Goal: Information Seeking & Learning: Learn about a topic

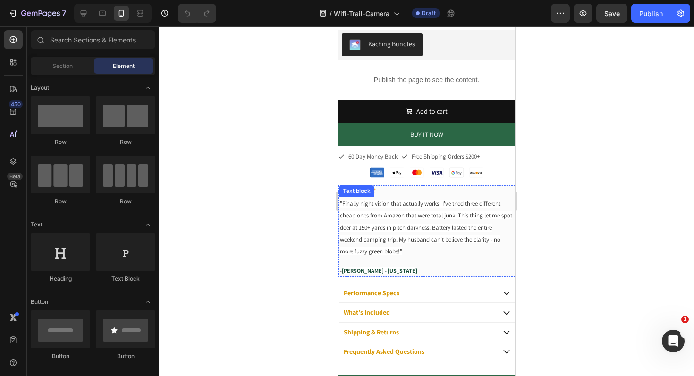
scroll to position [344, 0]
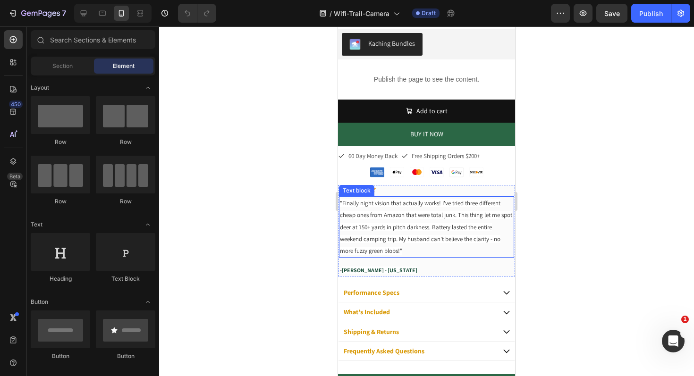
click at [399, 229] on span ""Finally night vision that actually works! I've tried three different cheap one…" at bounding box center [426, 227] width 172 height 56
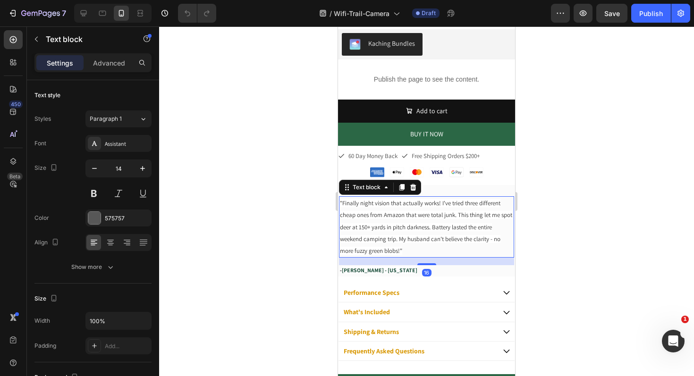
click at [386, 225] on span ""Finally night vision that actually works! I've tried three different cheap one…" at bounding box center [426, 227] width 172 height 56
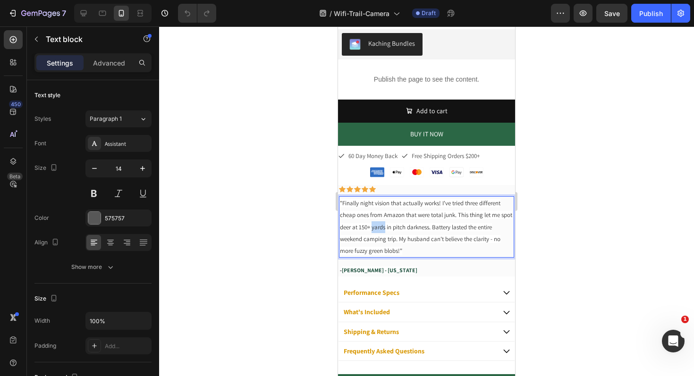
click at [386, 225] on span ""Finally night vision that actually works! I've tried three different cheap one…" at bounding box center [426, 227] width 172 height 56
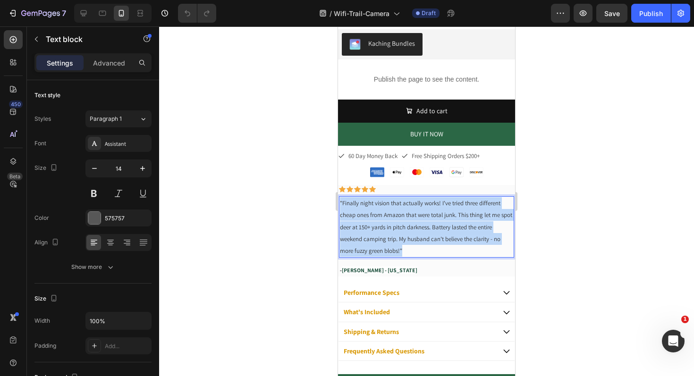
click at [386, 225] on span ""Finally night vision that actually works! I've tried three different cheap one…" at bounding box center [426, 227] width 172 height 56
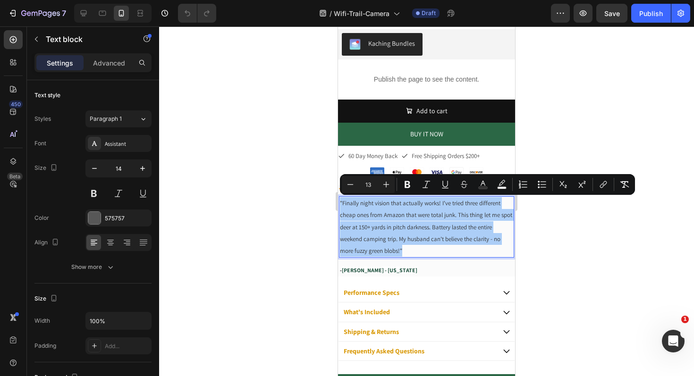
click at [239, 180] on div at bounding box center [426, 201] width 535 height 350
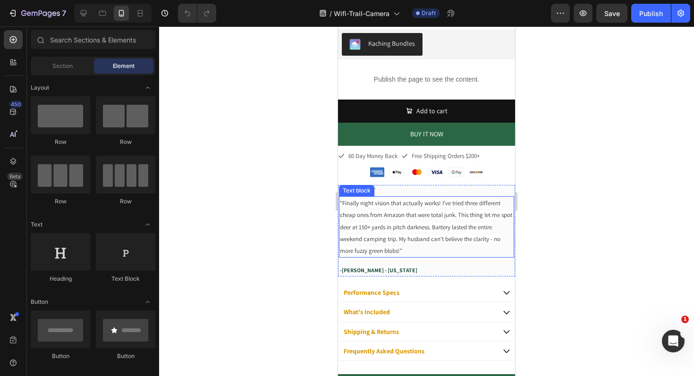
click at [400, 230] on p ""Finally night vision that actually works! I've tried three different cheap one…" at bounding box center [426, 226] width 173 height 59
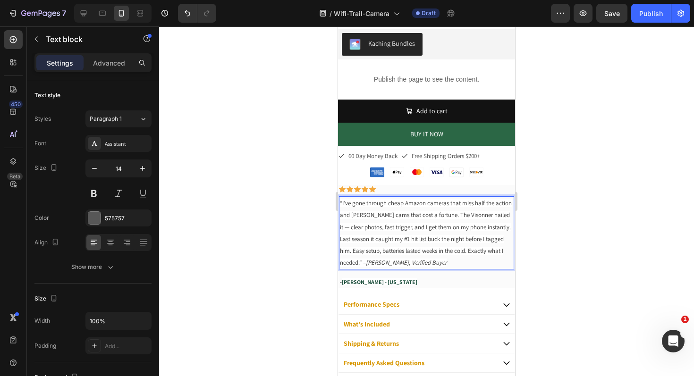
click at [286, 209] on div at bounding box center [426, 201] width 535 height 350
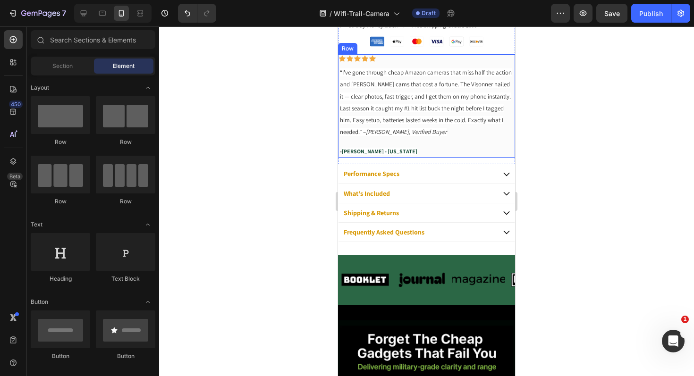
scroll to position [481, 0]
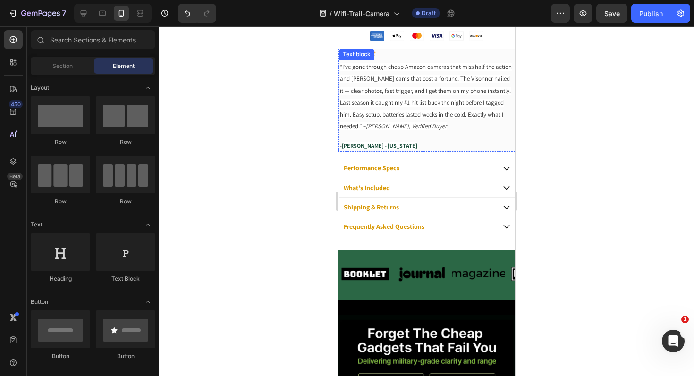
click at [414, 128] on icon "[PERSON_NAME], Verified Buyer" at bounding box center [406, 126] width 81 height 8
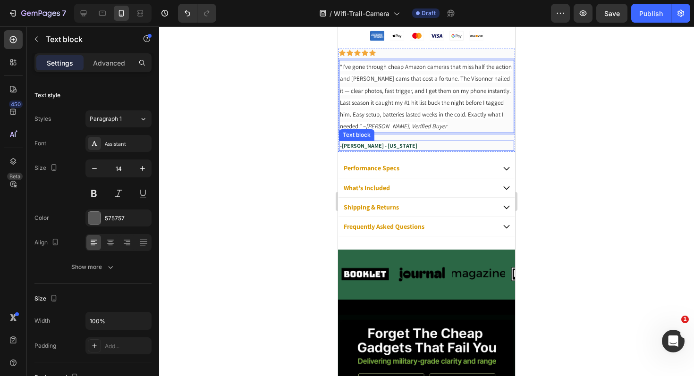
click at [370, 143] on strong "[PERSON_NAME] - [US_STATE]" at bounding box center [379, 145] width 75 height 7
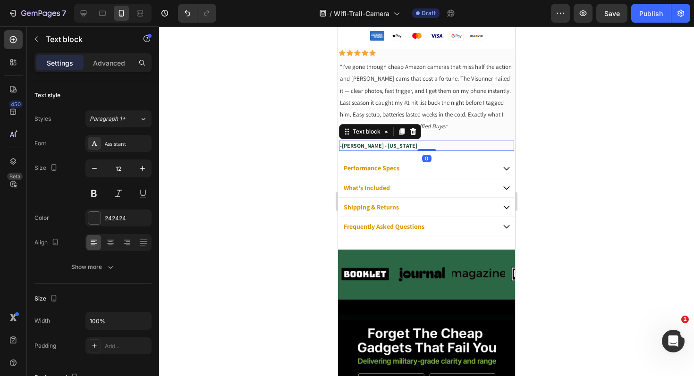
click at [414, 130] on icon at bounding box center [413, 131] width 6 height 7
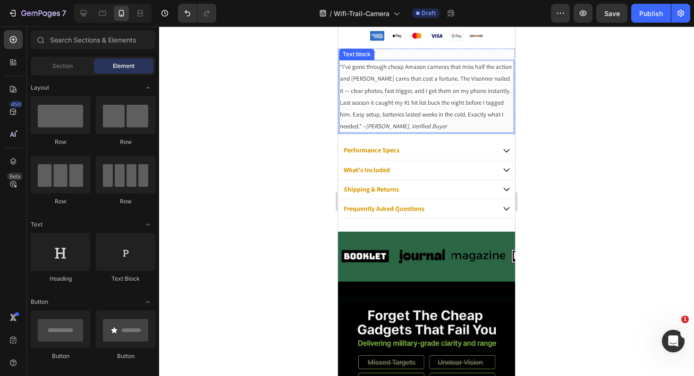
click at [429, 125] on icon "[PERSON_NAME], Verified Buyer" at bounding box center [406, 126] width 81 height 8
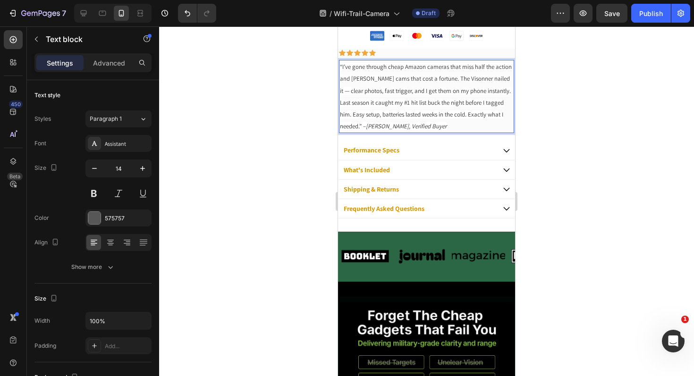
click at [429, 125] on icon "[PERSON_NAME], Verified Buyer" at bounding box center [406, 126] width 81 height 8
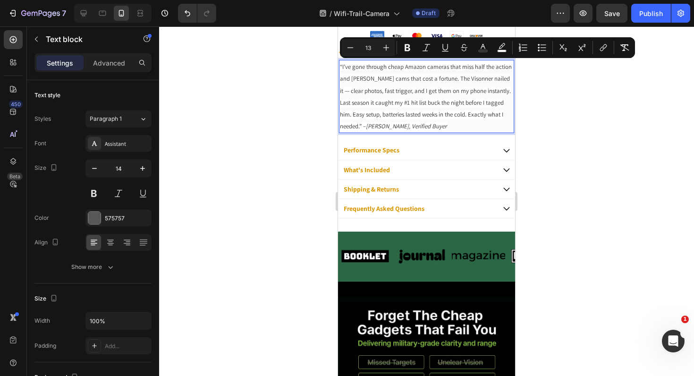
click at [446, 124] on icon "[PERSON_NAME], Verified Buyer" at bounding box center [406, 126] width 81 height 8
click at [483, 125] on p "“I’ve gone through cheap Amazon cameras that miss half the action and [PERSON_N…" at bounding box center [426, 96] width 173 height 71
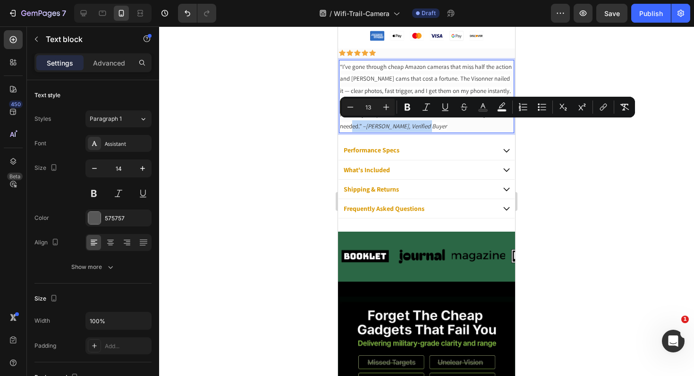
drag, startPoint x: 466, startPoint y: 125, endPoint x: 399, endPoint y: 127, distance: 66.5
click at [399, 127] on p "“I’ve gone through cheap Amazon cameras that miss half the action and [PERSON_N…" at bounding box center [426, 96] width 173 height 71
click at [401, 107] on button "Bold" at bounding box center [407, 107] width 17 height 17
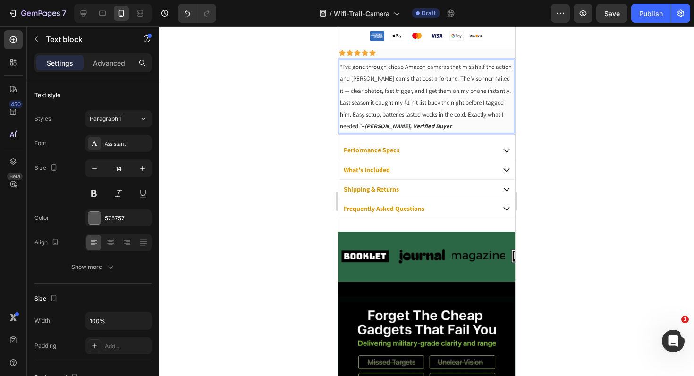
click at [264, 118] on div at bounding box center [426, 201] width 535 height 350
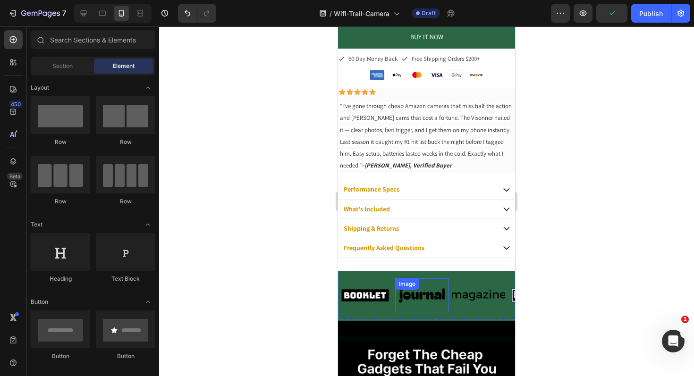
scroll to position [508, 0]
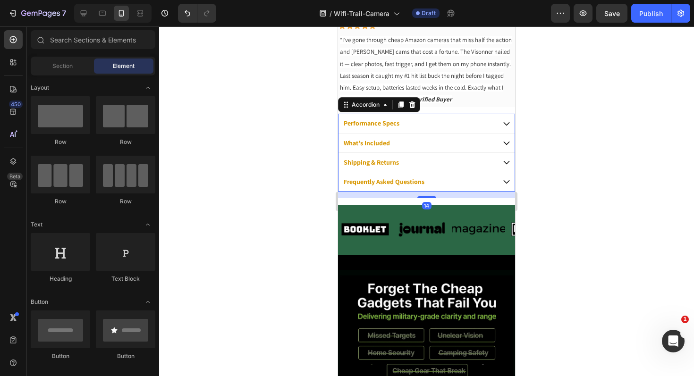
click at [502, 125] on icon at bounding box center [506, 123] width 8 height 8
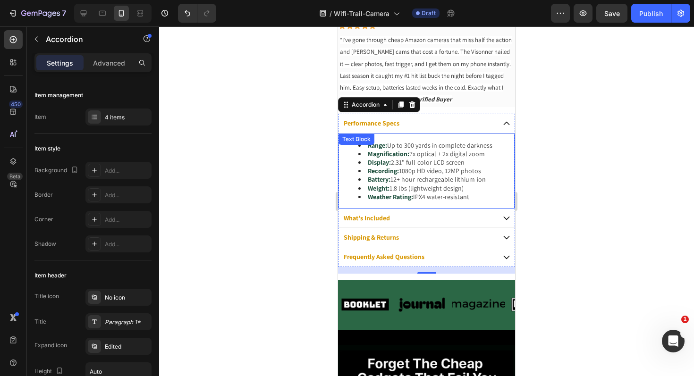
click at [438, 190] on span "1.8 lbs (lightweight design)" at bounding box center [426, 188] width 74 height 8
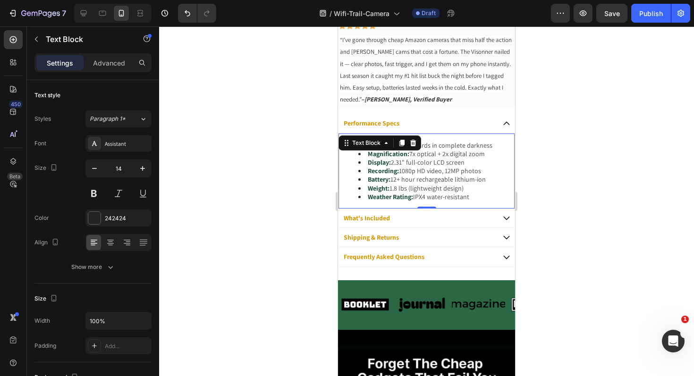
click at [473, 196] on li "Weather Rating: IPX4 water-resistant" at bounding box center [435, 196] width 155 height 8
drag, startPoint x: 474, startPoint y: 195, endPoint x: 360, endPoint y: 145, distance: 124.8
click at [360, 145] on ul "Range: Up to 300 yards in complete darkness Magnification: 7x optical + 2x digi…" at bounding box center [426, 171] width 174 height 60
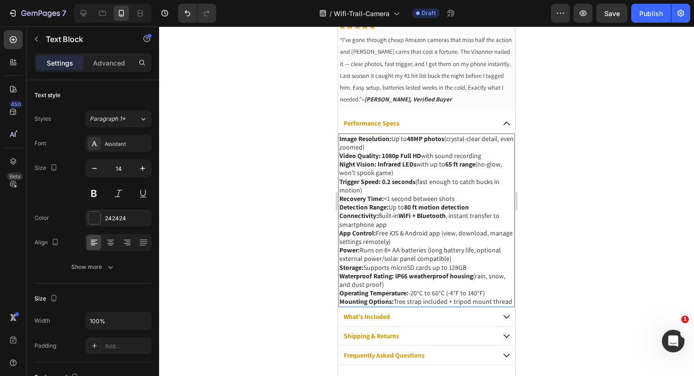
drag, startPoint x: 367, startPoint y: 307, endPoint x: 671, endPoint y: 166, distance: 335.0
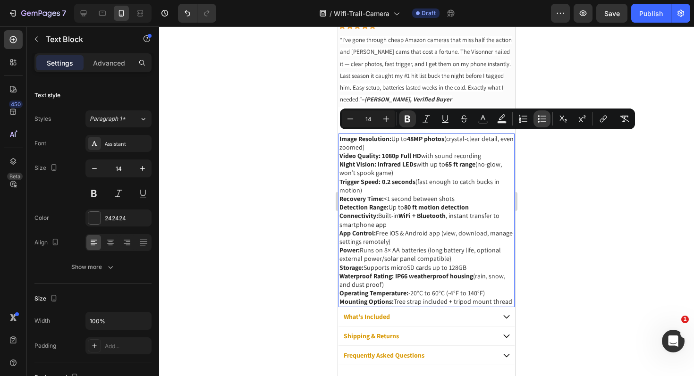
click at [541, 121] on icon "Editor contextual toolbar" at bounding box center [543, 121] width 6 height 0
type input "14"
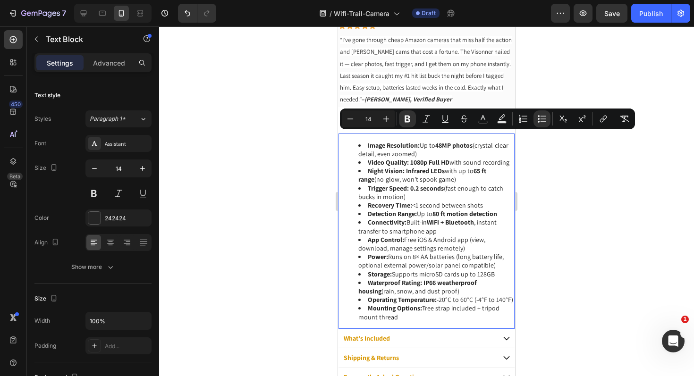
click at [406, 249] on li "App Control: Free iOS & Android app (view, download, manage settings remotely)" at bounding box center [435, 243] width 155 height 17
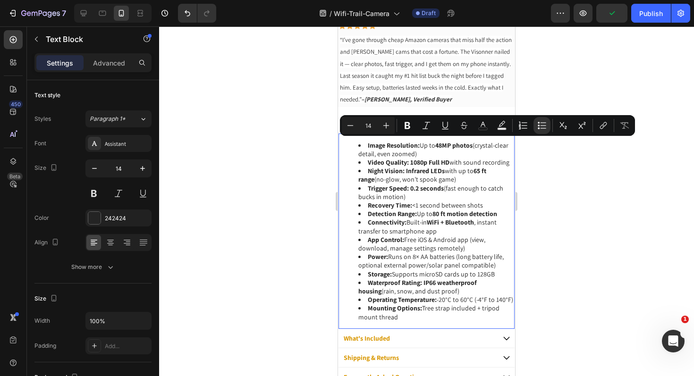
drag, startPoint x: 474, startPoint y: 144, endPoint x: 486, endPoint y: 156, distance: 17.4
click at [486, 156] on li "Image Resolution: Up to 48MP photos (crystal-clear detail, even zoomed)" at bounding box center [435, 149] width 155 height 17
click at [481, 156] on li "Image Resolution: Up to 48MP photos (crystal-clear detail, even zoomed)" at bounding box center [435, 149] width 155 height 17
click at [400, 175] on strong "Night Vision:" at bounding box center [386, 171] width 37 height 8
drag, startPoint x: 407, startPoint y: 145, endPoint x: 367, endPoint y: 146, distance: 40.1
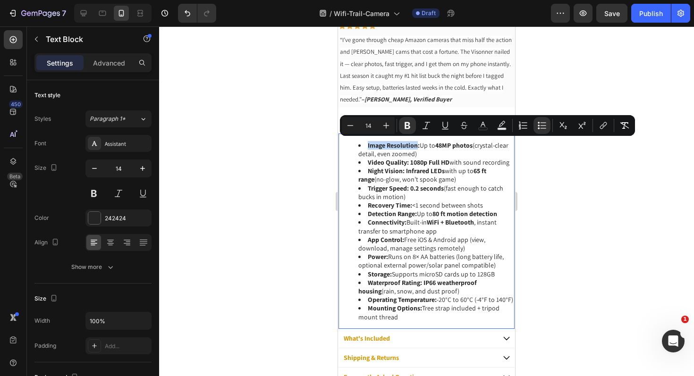
click at [368, 146] on strong "Image Resolution:" at bounding box center [394, 145] width 52 height 8
click at [481, 127] on icon "Editor contextual toolbar" at bounding box center [482, 125] width 9 height 9
type input "242424"
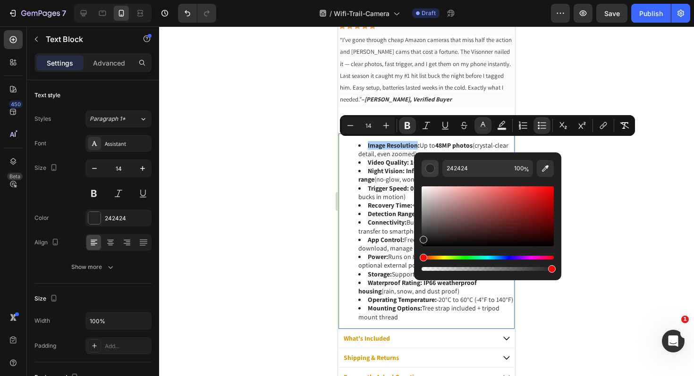
click at [431, 167] on div "Editor contextual toolbar" at bounding box center [429, 168] width 9 height 9
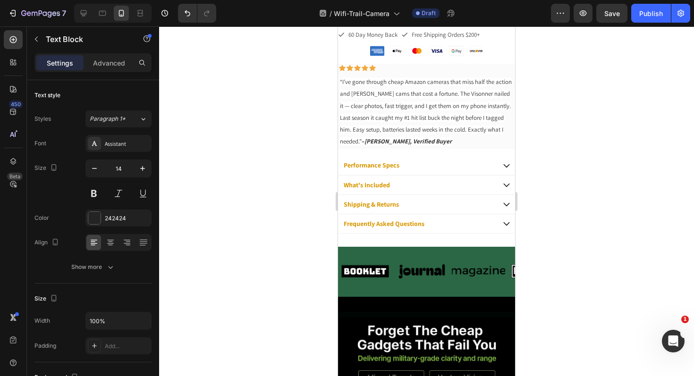
scroll to position [459, 0]
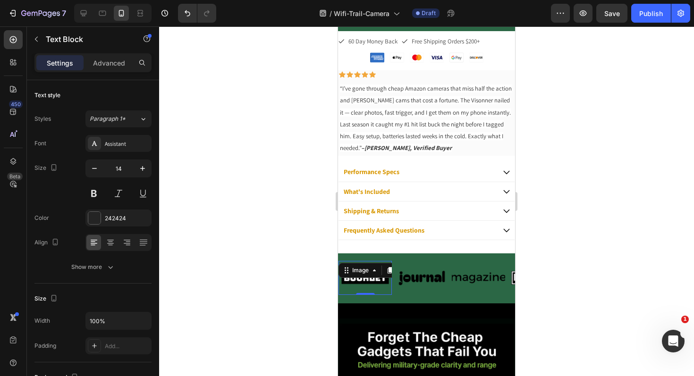
type input "16"
drag, startPoint x: 389, startPoint y: 290, endPoint x: 384, endPoint y: 290, distance: 5.2
click at [389, 289] on div "Image 0" at bounding box center [364, 278] width 53 height 34
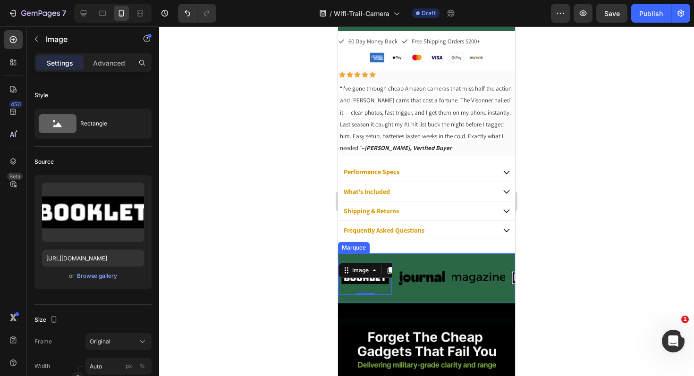
click at [415, 295] on div "Image 0 Image Image Image Image Image 0 Image Image Image Image Marquee" at bounding box center [426, 277] width 177 height 49
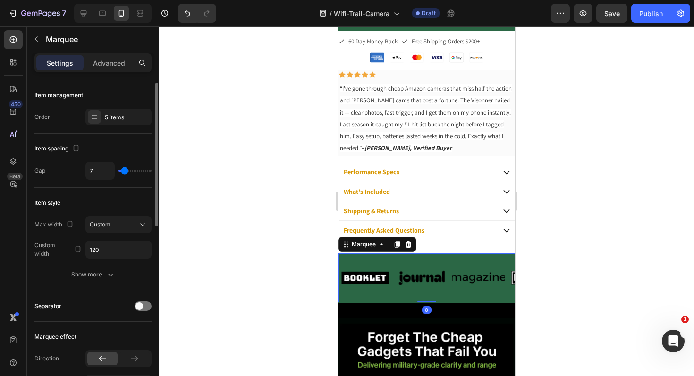
scroll to position [401, 0]
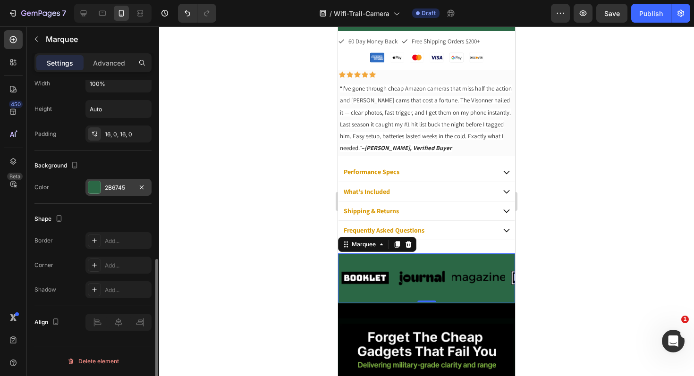
click at [119, 181] on div "2B6745" at bounding box center [118, 187] width 66 height 17
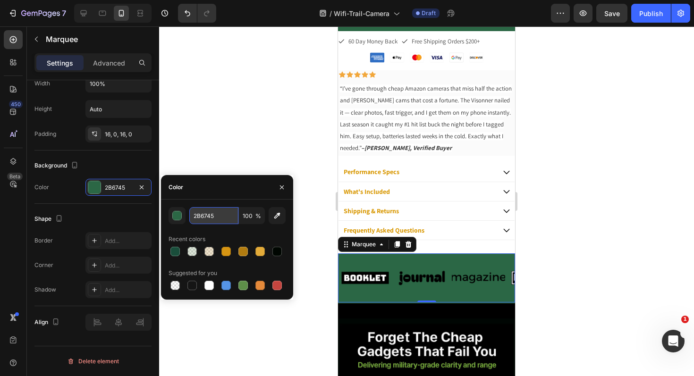
click at [211, 217] on input "2B6745" at bounding box center [213, 215] width 49 height 17
click at [213, 218] on input "2B6745" at bounding box center [213, 215] width 49 height 17
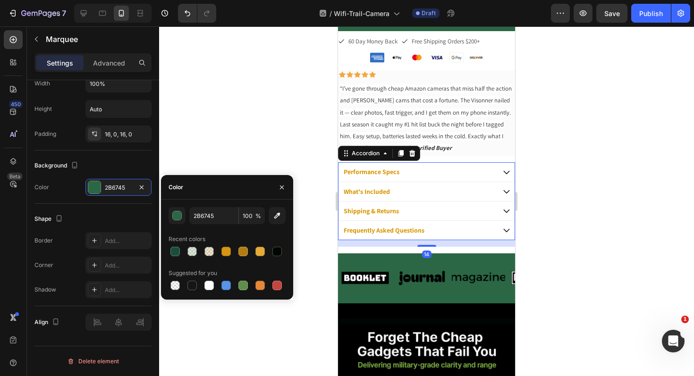
click at [492, 173] on div "Performance Specs" at bounding box center [426, 171] width 176 height 19
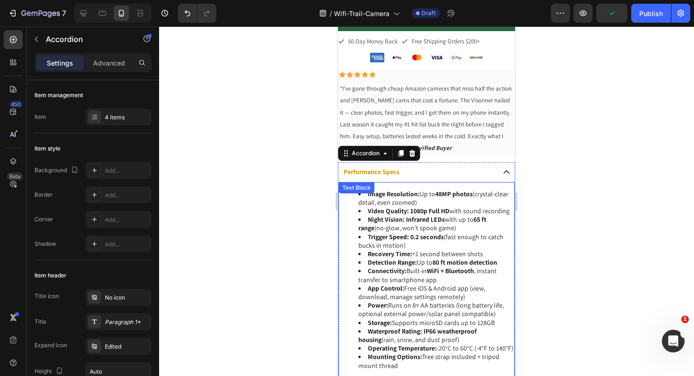
click at [393, 192] on strong "Image Resolution:" at bounding box center [394, 194] width 52 height 8
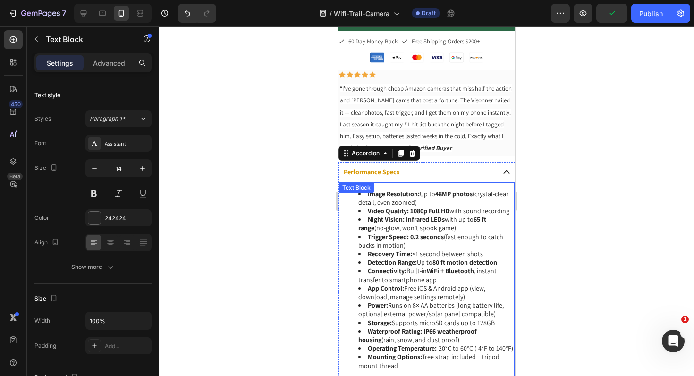
click at [374, 192] on div "Text Block" at bounding box center [356, 187] width 36 height 11
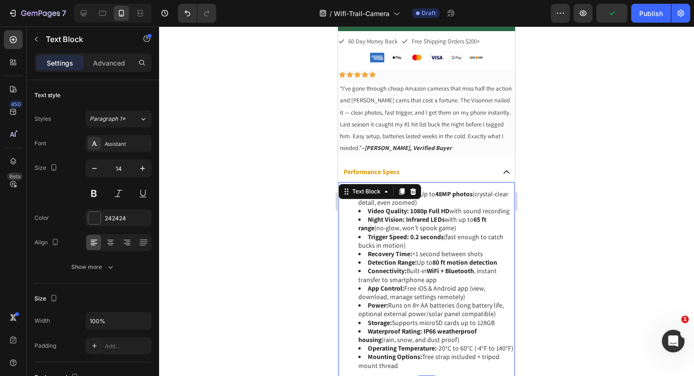
click at [431, 215] on li "Video Quality: 1080p Full HD with sound recording" at bounding box center [435, 211] width 155 height 8
click at [396, 192] on strong "Image Resolution:" at bounding box center [394, 194] width 52 height 8
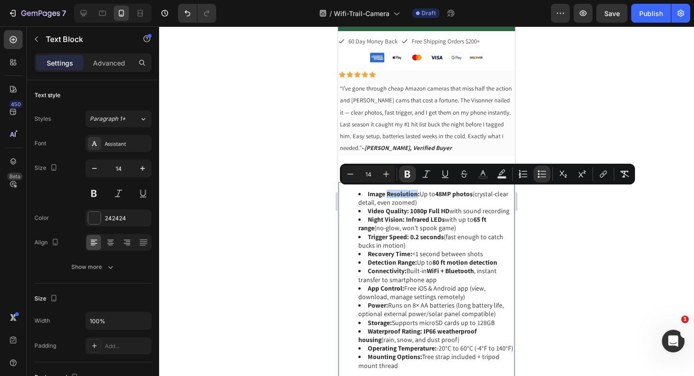
click at [404, 196] on strong "Image Resolution:" at bounding box center [394, 194] width 52 height 8
click at [418, 192] on strong "Image Resolution:" at bounding box center [394, 194] width 52 height 8
drag, startPoint x: 407, startPoint y: 193, endPoint x: 366, endPoint y: 191, distance: 40.7
click at [366, 191] on li "Image Resolution: Up to 48MP photos (crystal-clear detail, even zoomed)" at bounding box center [435, 198] width 155 height 17
click at [481, 173] on icon "Editor contextual toolbar" at bounding box center [482, 172] width 5 height 5
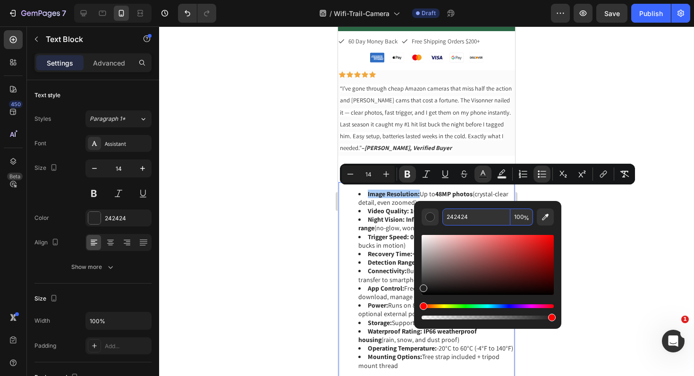
click at [456, 216] on input "242424" at bounding box center [476, 217] width 68 height 17
click at [457, 217] on input "242424" at bounding box center [476, 217] width 68 height 17
paste input "B6745"
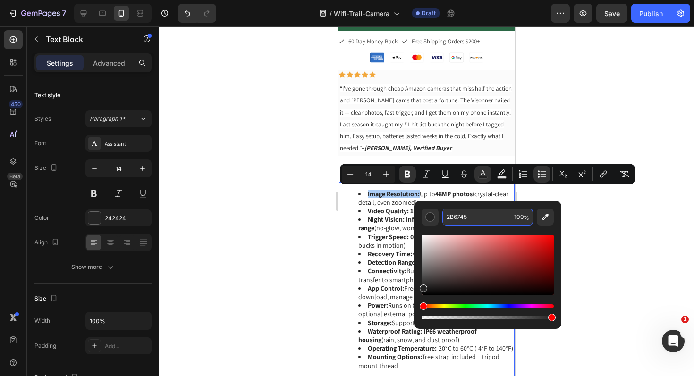
type input "2B6745"
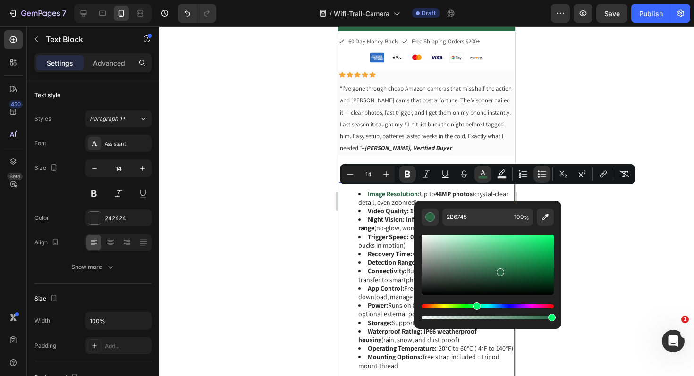
click at [275, 246] on div at bounding box center [426, 201] width 535 height 350
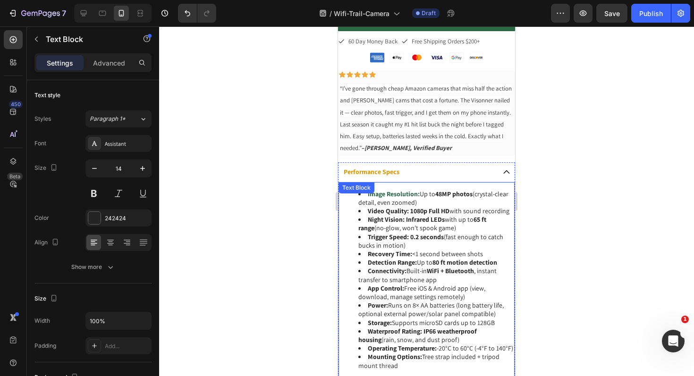
click at [411, 207] on strong "1080p Full HD" at bounding box center [429, 211] width 39 height 8
drag, startPoint x: 439, startPoint y: 211, endPoint x: 448, endPoint y: 211, distance: 9.0
drag, startPoint x: 449, startPoint y: 210, endPoint x: 367, endPoint y: 212, distance: 82.1
click at [367, 213] on li "Video Quality: 1080p Full HD with sound recording" at bounding box center [435, 211] width 155 height 8
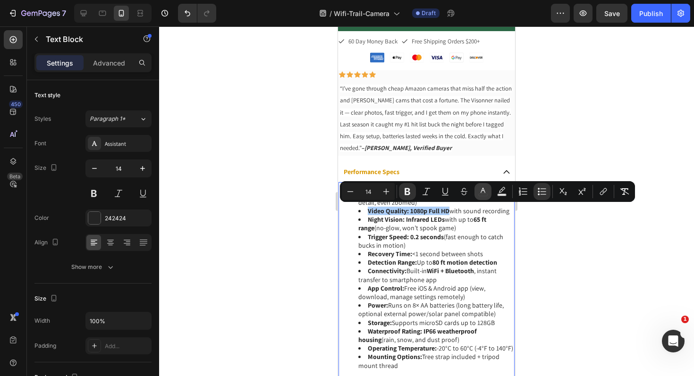
click at [482, 194] on rect "Editor contextual toolbar" at bounding box center [482, 195] width 9 height 2
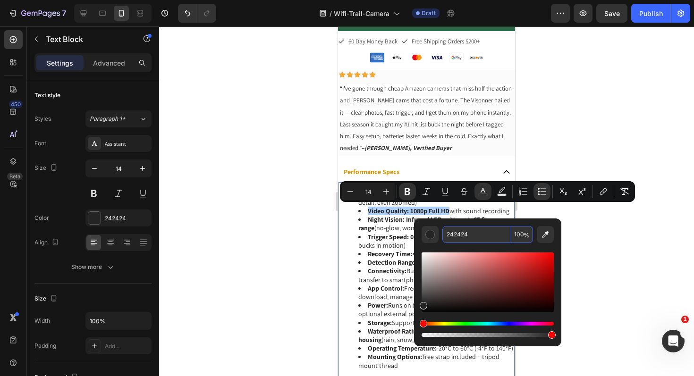
click at [470, 235] on input "242424" at bounding box center [476, 234] width 68 height 17
paste input "B6745"
type input "2B6745"
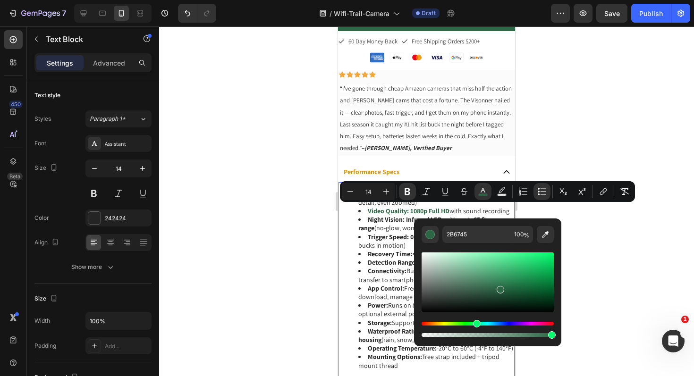
click at [287, 231] on div at bounding box center [426, 201] width 535 height 350
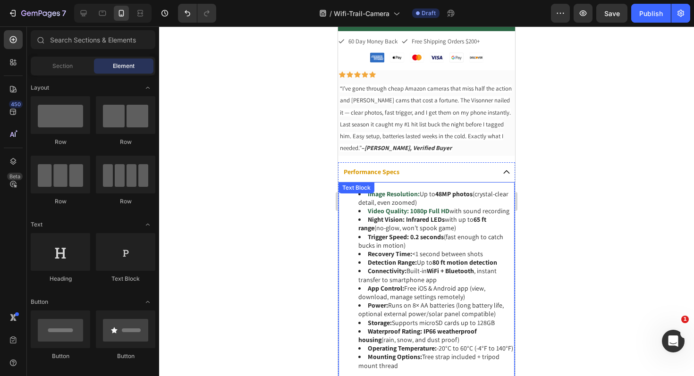
click at [359, 210] on li "Video Quality: 1080p Full HD with sound recording" at bounding box center [435, 211] width 155 height 8
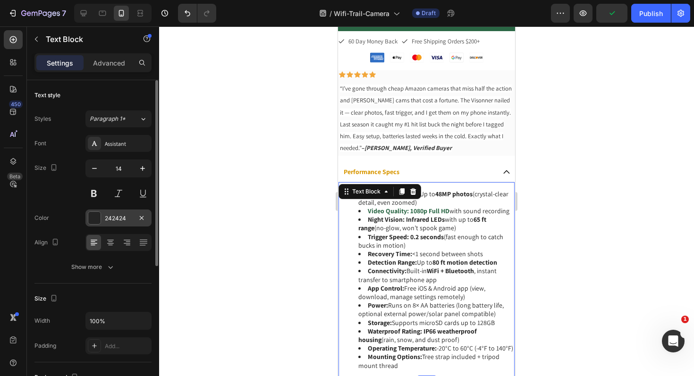
click at [100, 222] on div at bounding box center [94, 217] width 13 height 13
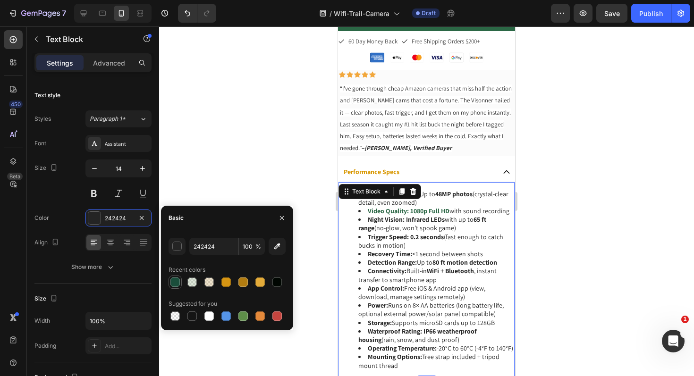
click at [172, 285] on div at bounding box center [174, 281] width 9 height 9
type input "1A4E3B"
click at [225, 173] on div at bounding box center [426, 201] width 535 height 350
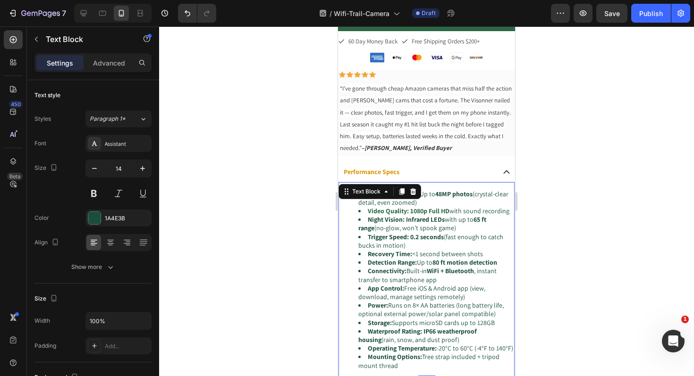
click at [359, 227] on li "Night Vision: Infrared LEDs with up to 65 ft range (no-glow, won’t spook game)" at bounding box center [435, 223] width 155 height 17
click at [264, 267] on div at bounding box center [426, 201] width 535 height 350
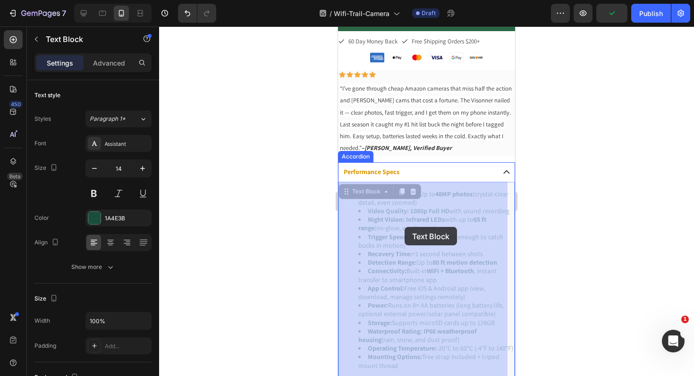
drag, startPoint x: 444, startPoint y: 228, endPoint x: 404, endPoint y: 227, distance: 40.1
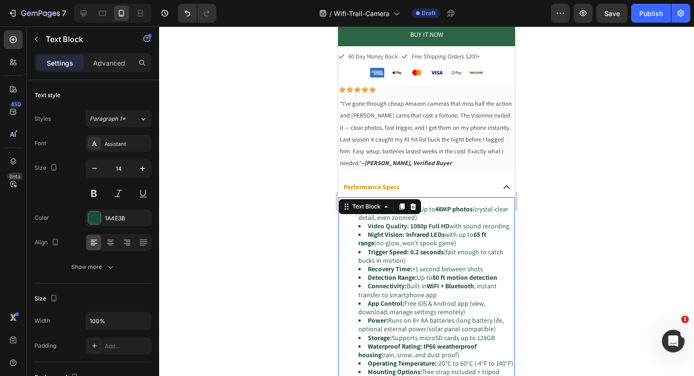
scroll to position [444, 0]
drag, startPoint x: 443, startPoint y: 243, endPoint x: 407, endPoint y: 242, distance: 36.4
click at [406, 239] on strong "Infrared LEDs" at bounding box center [425, 234] width 39 height 8
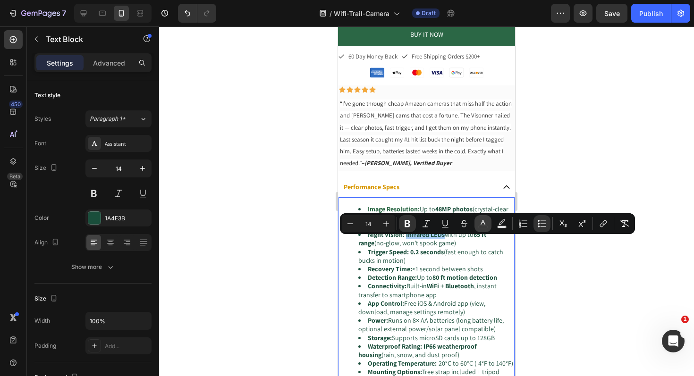
click at [482, 226] on rect "Editor contextual toolbar" at bounding box center [482, 227] width 9 height 2
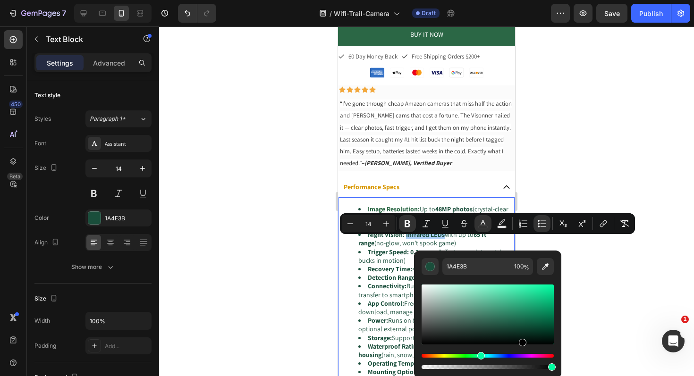
drag, startPoint x: 513, startPoint y: 353, endPoint x: 520, endPoint y: 367, distance: 15.0
click at [522, 373] on div "1A4E3B 100 %" at bounding box center [487, 315] width 147 height 128
type input "000000"
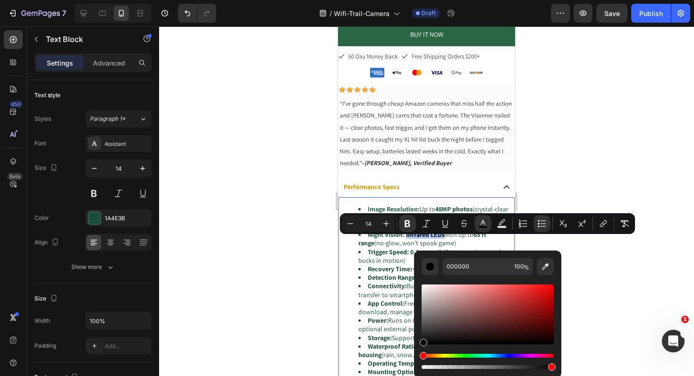
click at [258, 299] on div at bounding box center [426, 201] width 535 height 350
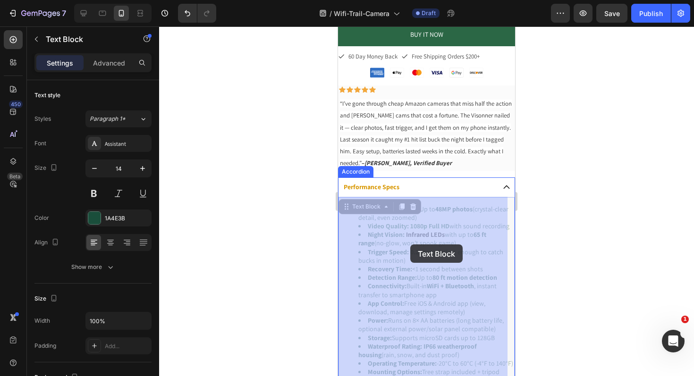
drag, startPoint x: 435, startPoint y: 244, endPoint x: 423, endPoint y: 242, distance: 11.5
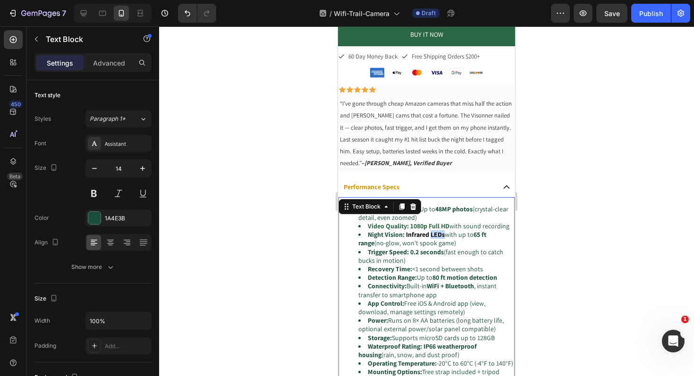
click at [440, 239] on strong "Infrared LEDs" at bounding box center [425, 234] width 39 height 8
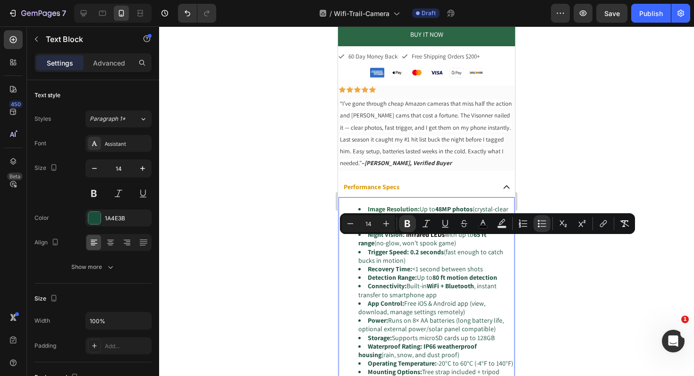
click at [445, 244] on li "Night Vision: Infrared LEDs with up to 65 ft range (no-glow, won’t spook game)" at bounding box center [435, 238] width 155 height 17
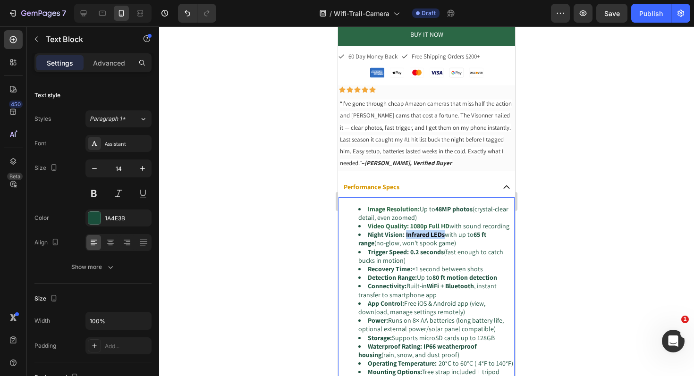
drag, startPoint x: 443, startPoint y: 244, endPoint x: 407, endPoint y: 243, distance: 36.8
click at [406, 239] on strong "Infrared LEDs" at bounding box center [425, 234] width 39 height 8
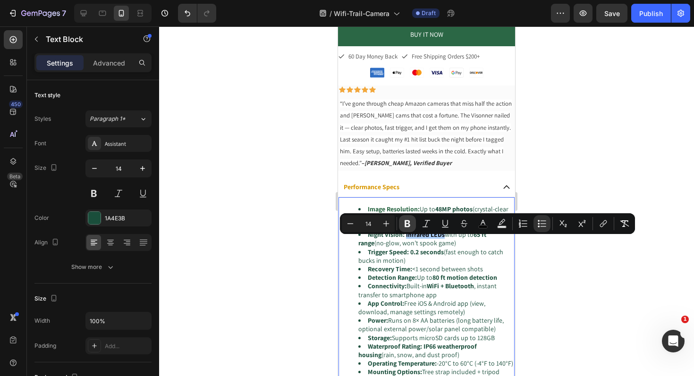
drag, startPoint x: 411, startPoint y: 226, endPoint x: 407, endPoint y: 226, distance: 4.7
click at [411, 226] on icon "Editor contextual toolbar" at bounding box center [406, 223] width 9 height 9
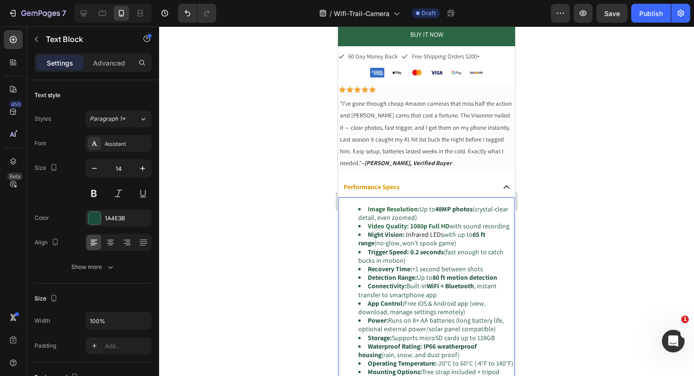
click at [251, 252] on div at bounding box center [426, 201] width 535 height 350
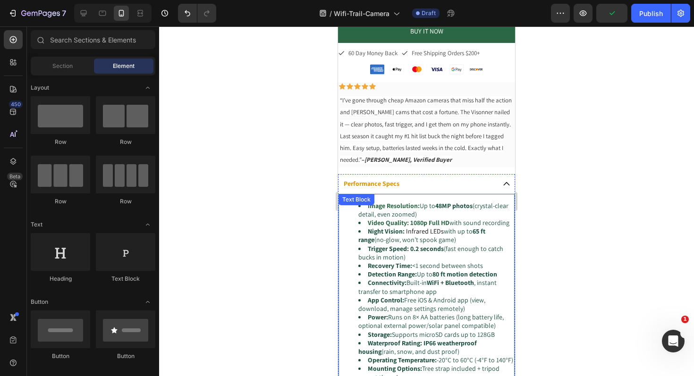
scroll to position [448, 0]
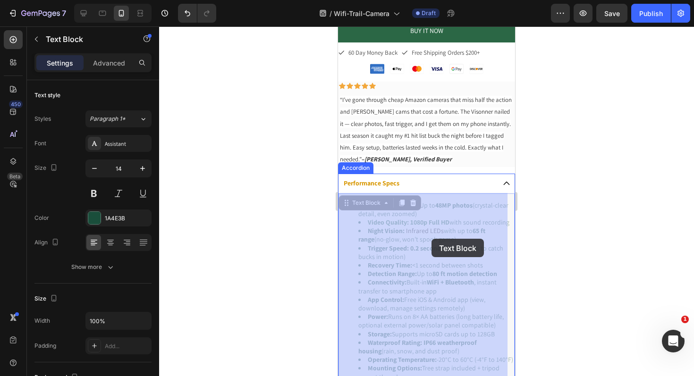
drag, startPoint x: 441, startPoint y: 239, endPoint x: 432, endPoint y: 239, distance: 8.5
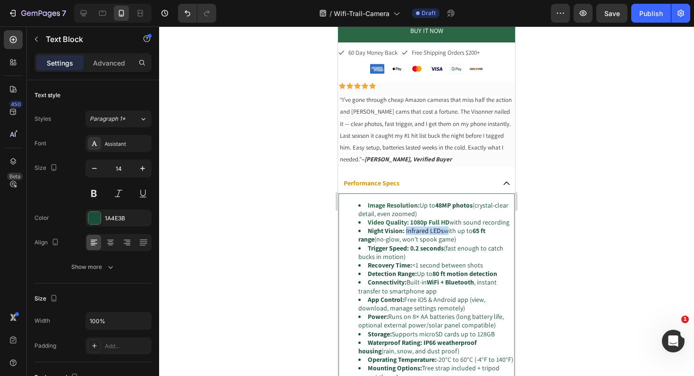
drag, startPoint x: 441, startPoint y: 240, endPoint x: 422, endPoint y: 242, distance: 18.9
click at [422, 242] on li "Night Vision: Infrared LEDs with up to 65 ft range (no-glow, won’t spook game)" at bounding box center [435, 234] width 155 height 17
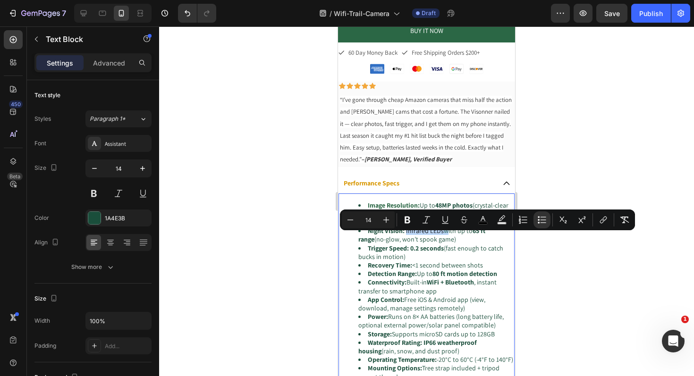
click at [423, 235] on span "Infrared LEDs" at bounding box center [425, 230] width 38 height 8
drag, startPoint x: 436, startPoint y: 241, endPoint x: 422, endPoint y: 237, distance: 14.6
click at [405, 241] on li "Night Vision: Infrared LEDs with up to 65 ft range (no-glow, won’t spook game)" at bounding box center [435, 234] width 155 height 17
click at [480, 222] on rect "Editor contextual toolbar" at bounding box center [482, 223] width 9 height 2
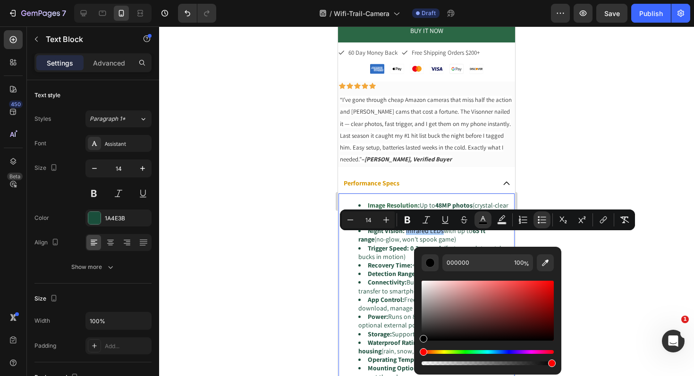
click at [273, 278] on div at bounding box center [426, 201] width 535 height 350
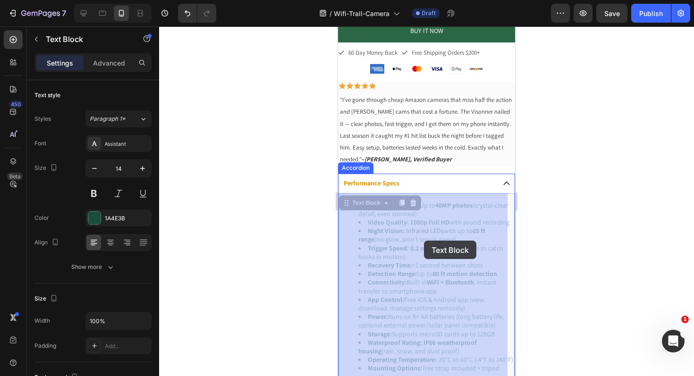
drag, startPoint x: 439, startPoint y: 240, endPoint x: 432, endPoint y: 239, distance: 7.6
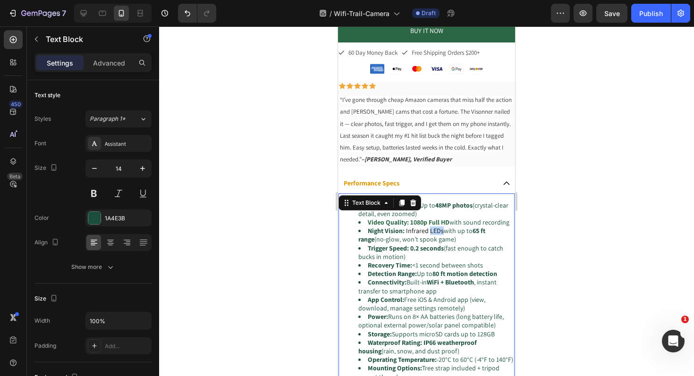
click at [440, 235] on span "Infrared LEDs" at bounding box center [425, 230] width 38 height 8
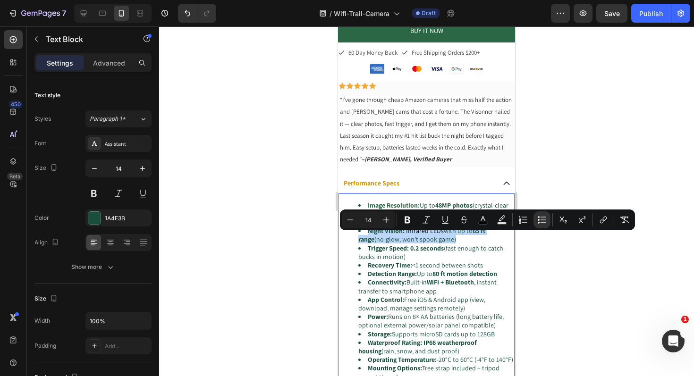
click at [440, 235] on span "Infrared LEDs" at bounding box center [425, 230] width 38 height 8
drag, startPoint x: 441, startPoint y: 241, endPoint x: 445, endPoint y: 247, distance: 7.2
click at [441, 241] on li "Night Vision: Infrared LEDs with up to 65 ft range (no-glow, won’t spook game)" at bounding box center [435, 234] width 155 height 17
click at [444, 243] on li "Night Vision: Infrared LEDs with up to 65 ft range (no-glow, won’t spook game)" at bounding box center [435, 234] width 155 height 17
click at [436, 252] on strong "0.2 seconds" at bounding box center [426, 248] width 33 height 8
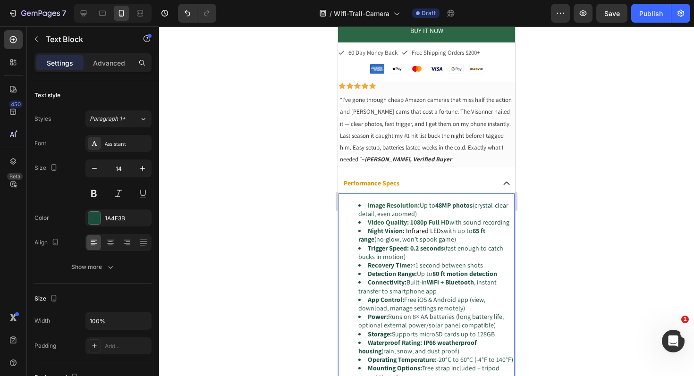
click at [439, 235] on span "Infrared LEDs" at bounding box center [425, 230] width 38 height 8
drag, startPoint x: 441, startPoint y: 240, endPoint x: 413, endPoint y: 240, distance: 27.8
click at [406, 235] on span "Infrared LEDs" at bounding box center [425, 230] width 38 height 8
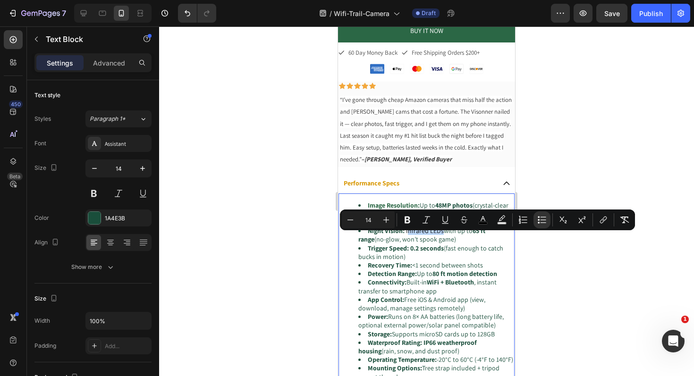
drag, startPoint x: 407, startPoint y: 242, endPoint x: 415, endPoint y: 241, distance: 8.1
click at [408, 235] on span "Infrared LEDs" at bounding box center [425, 230] width 38 height 8
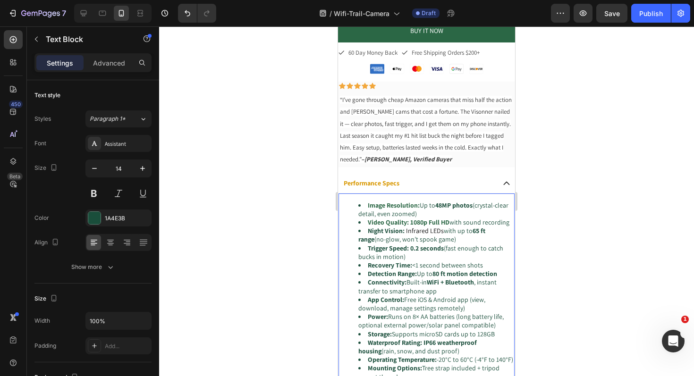
click at [443, 243] on li "Night Vision: Infrared LEDs with up to 65 ft range (no-glow, won’t spook game)" at bounding box center [435, 234] width 155 height 17
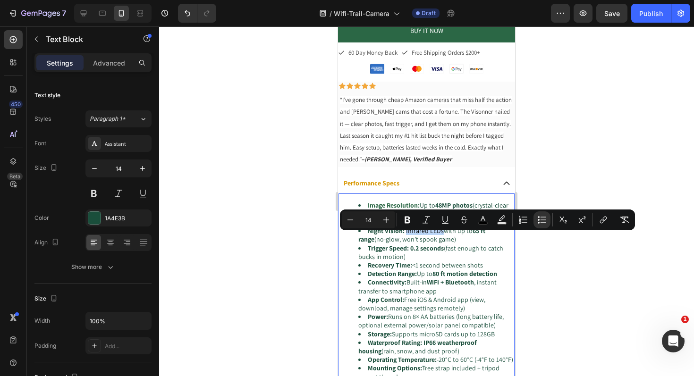
drag, startPoint x: 441, startPoint y: 240, endPoint x: 405, endPoint y: 241, distance: 35.9
click at [406, 235] on span "Infrared LEDs" at bounding box center [425, 230] width 38 height 8
drag, startPoint x: 405, startPoint y: 221, endPoint x: 392, endPoint y: 224, distance: 13.0
click at [405, 221] on icon "Editor contextual toolbar" at bounding box center [407, 220] width 6 height 7
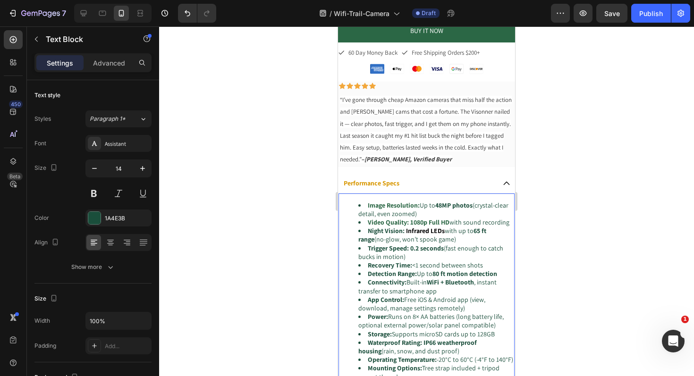
drag, startPoint x: 293, startPoint y: 262, endPoint x: 305, endPoint y: 260, distance: 11.5
click at [293, 262] on div at bounding box center [426, 201] width 535 height 350
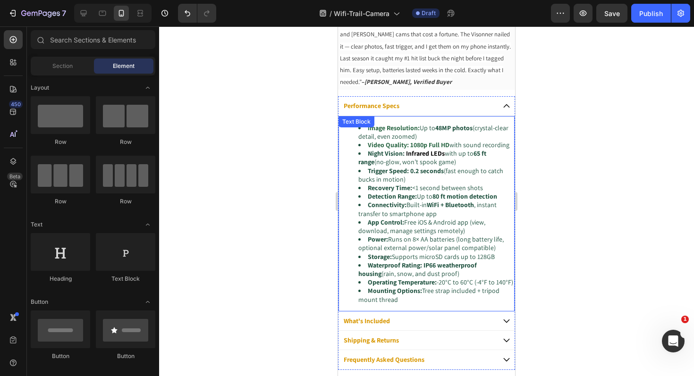
scroll to position [525, 0]
click at [391, 209] on strong "Connectivity:" at bounding box center [387, 205] width 39 height 8
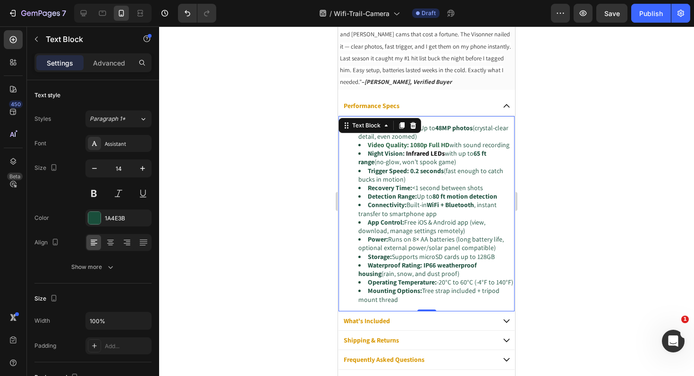
click at [393, 209] on strong "Connectivity:" at bounding box center [387, 205] width 39 height 8
click at [394, 209] on strong "Connectivity:" at bounding box center [387, 205] width 39 height 8
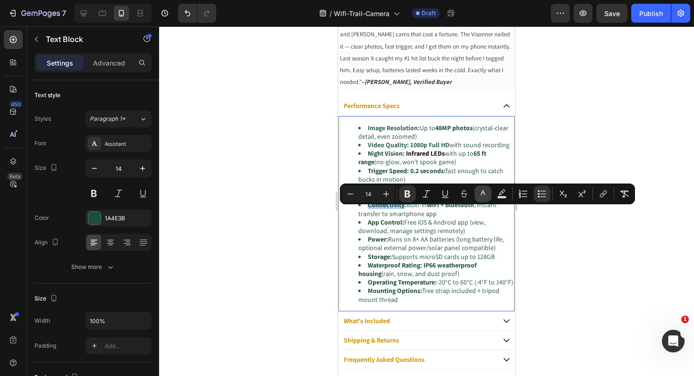
click at [485, 192] on icon "Editor contextual toolbar" at bounding box center [482, 193] width 9 height 9
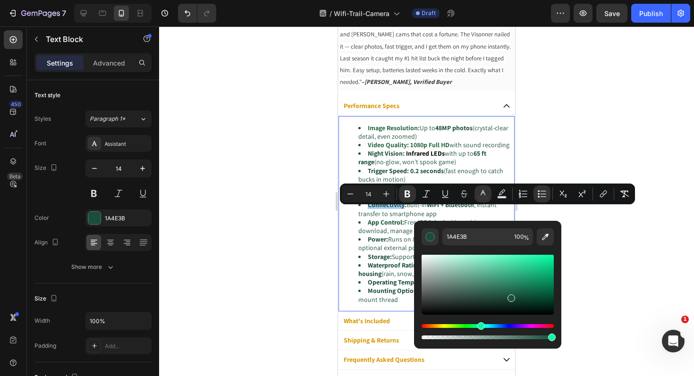
click at [274, 248] on div at bounding box center [426, 201] width 535 height 350
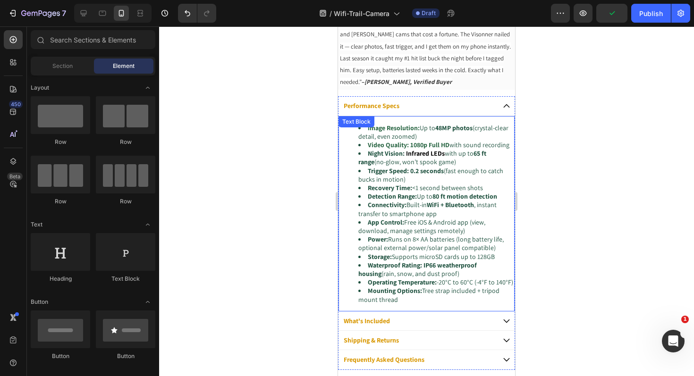
click at [385, 226] on strong "App Control:" at bounding box center [386, 222] width 36 height 8
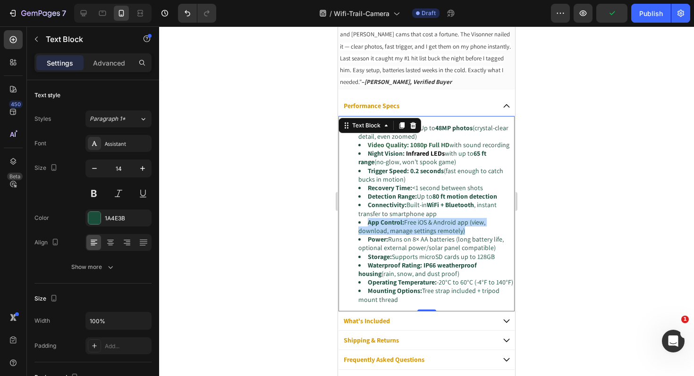
click at [385, 226] on strong "App Control:" at bounding box center [386, 222] width 36 height 8
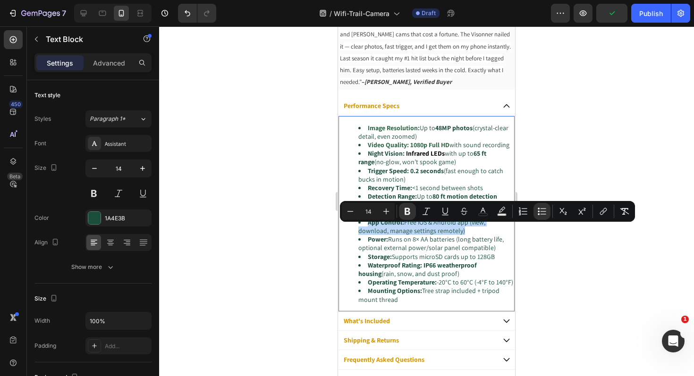
click at [385, 226] on strong "App Control:" at bounding box center [386, 222] width 36 height 8
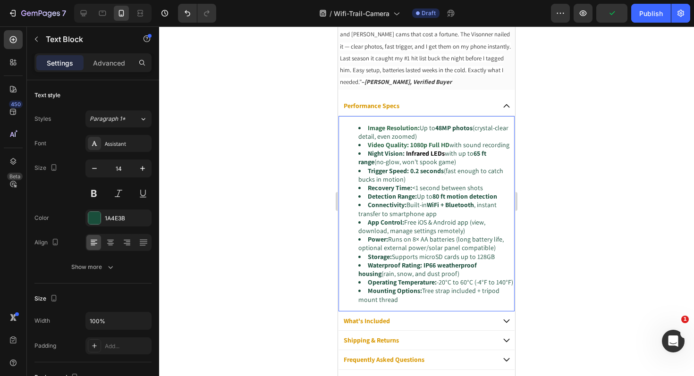
drag, startPoint x: 435, startPoint y: 263, endPoint x: 422, endPoint y: 251, distance: 17.3
click at [435, 261] on li "Storage: Supports microSD cards up to 128GB" at bounding box center [435, 256] width 155 height 8
click at [386, 226] on strong "App Control:" at bounding box center [386, 222] width 36 height 8
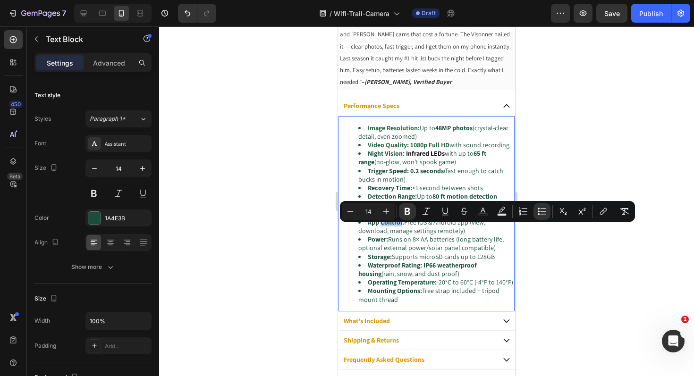
click at [388, 226] on strong "App Control:" at bounding box center [386, 222] width 36 height 8
drag, startPoint x: 402, startPoint y: 231, endPoint x: 372, endPoint y: 232, distance: 30.7
click at [372, 226] on strong "App Control:" at bounding box center [386, 222] width 36 height 8
click at [484, 214] on rect "Editor contextual toolbar" at bounding box center [482, 215] width 9 height 2
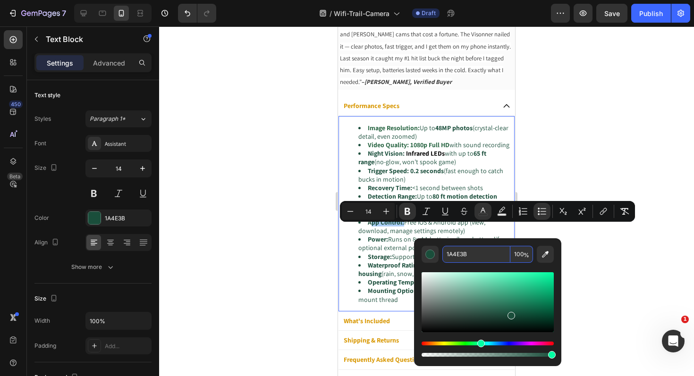
click at [463, 253] on input "1A4E3B" at bounding box center [476, 254] width 68 height 17
click at [479, 258] on input "1A4E3B" at bounding box center [476, 254] width 68 height 17
click at [478, 258] on input "1A4E3B" at bounding box center [476, 254] width 68 height 17
paste input "2B6745"
type input "2B6745"
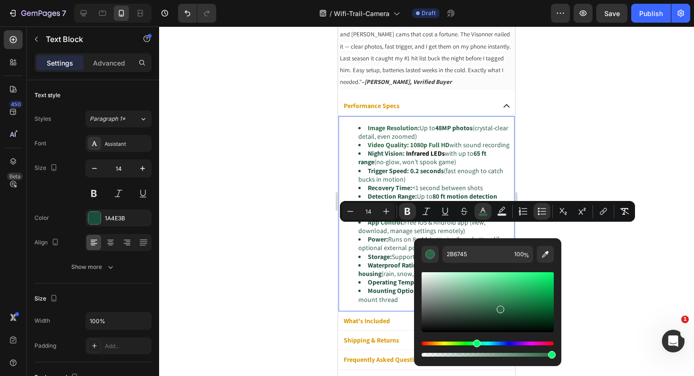
click at [295, 268] on div at bounding box center [426, 201] width 535 height 350
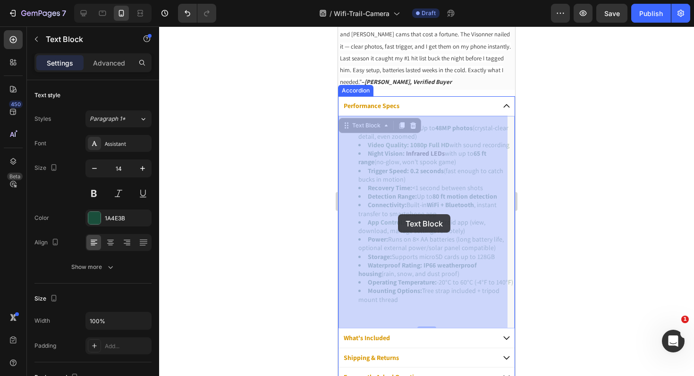
drag, startPoint x: 406, startPoint y: 214, endPoint x: 400, endPoint y: 213, distance: 5.7
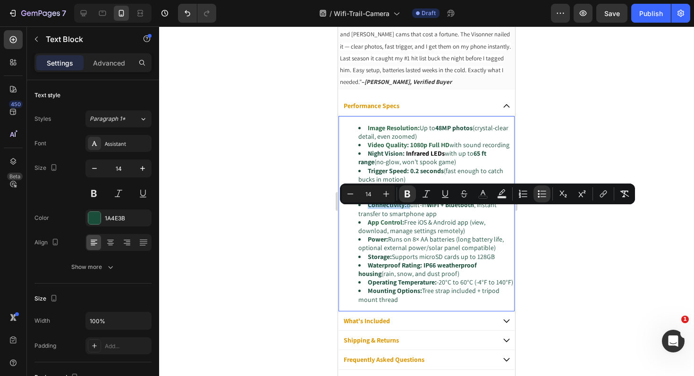
drag, startPoint x: 405, startPoint y: 213, endPoint x: 380, endPoint y: 216, distance: 25.2
click at [380, 209] on strong "Connectivity:" at bounding box center [387, 205] width 39 height 8
click at [484, 197] on icon "Editor contextual toolbar" at bounding box center [482, 193] width 9 height 9
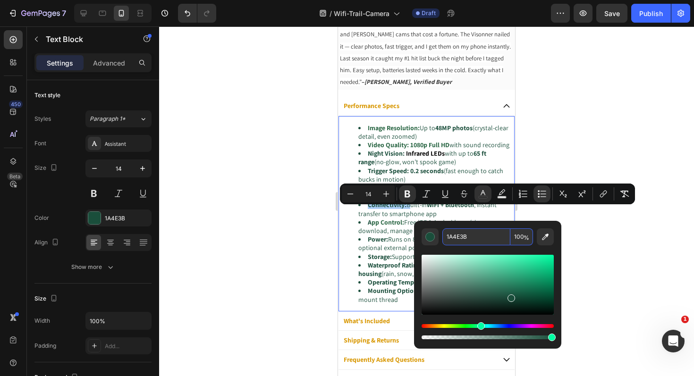
click at [475, 241] on input "1A4E3B" at bounding box center [476, 236] width 68 height 17
paste input "2B6745"
type input "2B6745"
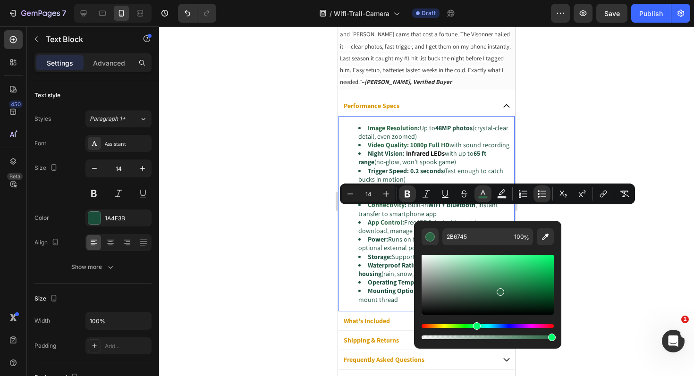
type input "16"
click at [285, 264] on div at bounding box center [426, 201] width 535 height 350
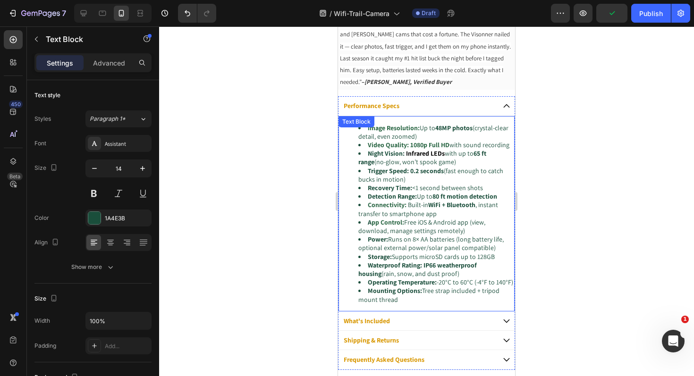
click at [414, 201] on strong "Detection Range:" at bounding box center [392, 196] width 49 height 8
click at [418, 201] on li "Detection Range: Up to 80 ft motion detection" at bounding box center [435, 196] width 155 height 8
drag, startPoint x: 416, startPoint y: 204, endPoint x: 365, endPoint y: 205, distance: 51.4
click at [365, 201] on li "Detection Range: Up to 80 ft motion detection" at bounding box center [435, 196] width 155 height 8
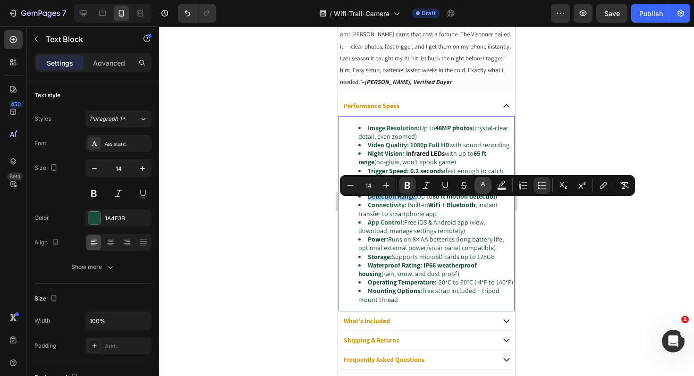
click at [487, 185] on icon "Editor contextual toolbar" at bounding box center [482, 185] width 9 height 9
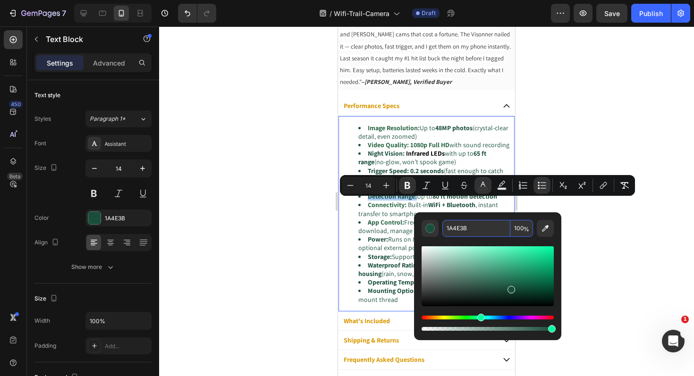
click at [468, 229] on input "1A4E3B" at bounding box center [476, 228] width 68 height 17
paste input "2B6745"
type input "2B6745"
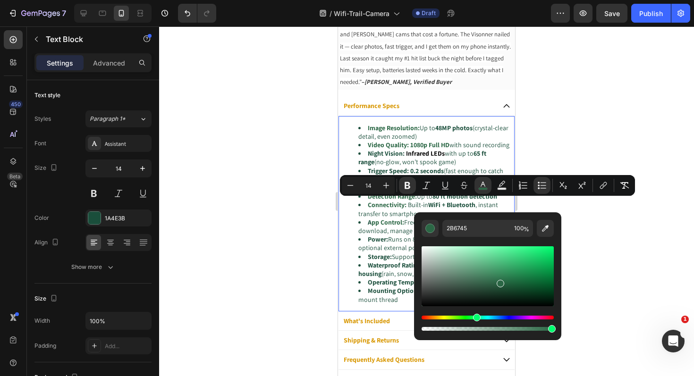
click at [279, 215] on div at bounding box center [426, 201] width 535 height 350
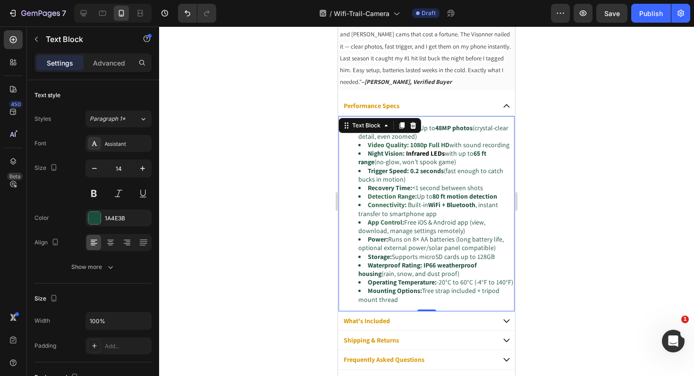
click at [411, 192] on li "Recovery Time: <1 second between shots" at bounding box center [435, 188] width 155 height 8
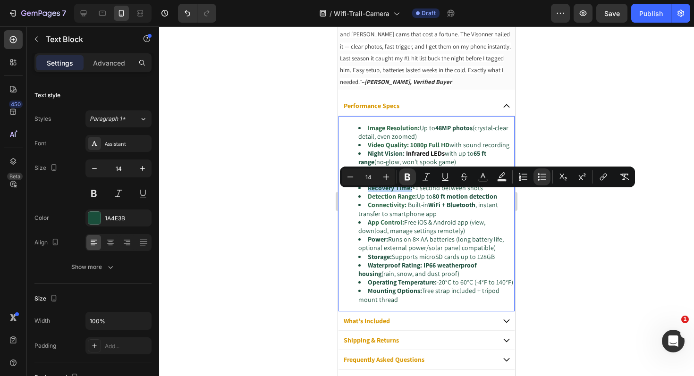
drag, startPoint x: 406, startPoint y: 197, endPoint x: 369, endPoint y: 198, distance: 37.3
click at [369, 192] on li "Recovery Time: <1 second between shots" at bounding box center [435, 188] width 155 height 8
click at [478, 179] on icon "Editor contextual toolbar" at bounding box center [482, 176] width 9 height 9
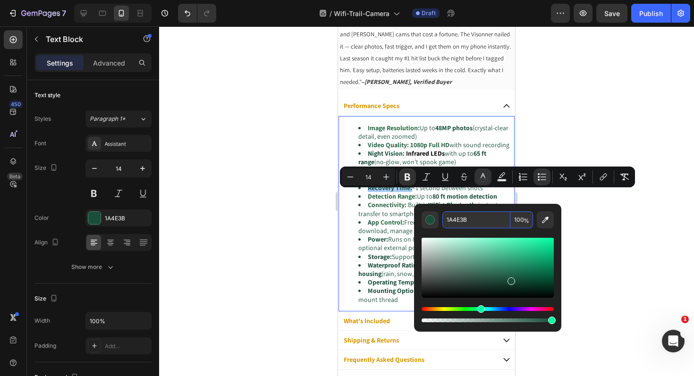
click at [471, 216] on input "1A4E3B" at bounding box center [476, 219] width 68 height 17
paste input "2B6745"
type input "2B6745"
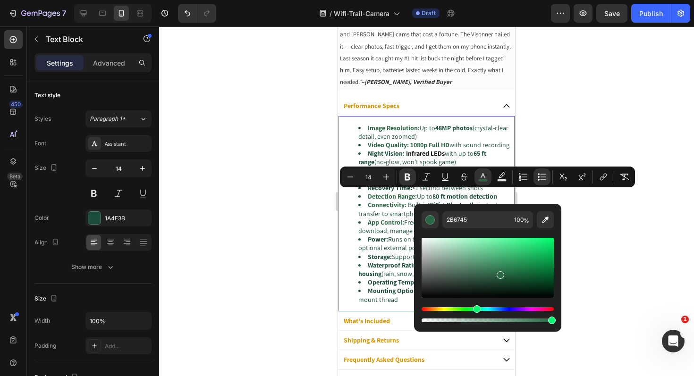
click at [269, 232] on div at bounding box center [426, 201] width 535 height 350
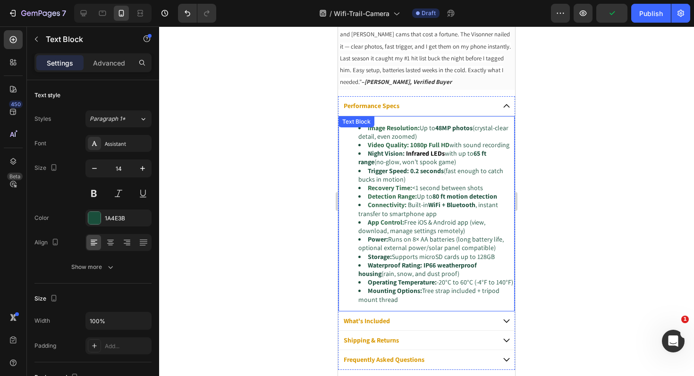
click at [402, 158] on strong "Night Vision:" at bounding box center [386, 153] width 37 height 8
click at [403, 162] on li "Night Vision: Infrared LEDs with up to 65 ft range (no-glow, won’t spook game)" at bounding box center [435, 157] width 155 height 17
drag, startPoint x: 404, startPoint y: 162, endPoint x: 361, endPoint y: 162, distance: 42.9
click at [361, 162] on li "Night Vision: Infrared LEDs with up to 65 ft range (no-glow, won’t spook game)" at bounding box center [435, 157] width 155 height 17
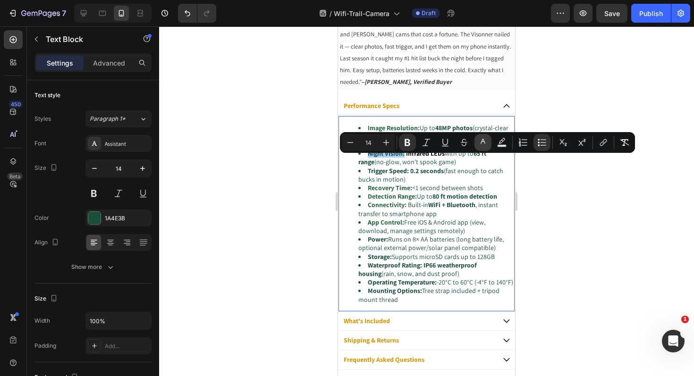
click at [478, 142] on icon "Editor contextual toolbar" at bounding box center [482, 142] width 9 height 9
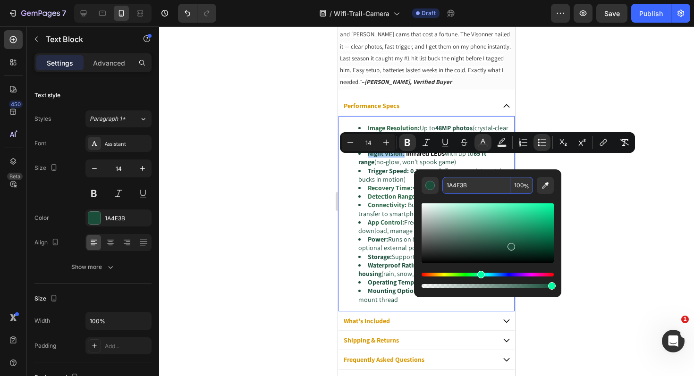
click at [470, 186] on input "1A4E3B" at bounding box center [476, 185] width 68 height 17
paste input "2B6745"
type input "2B6745"
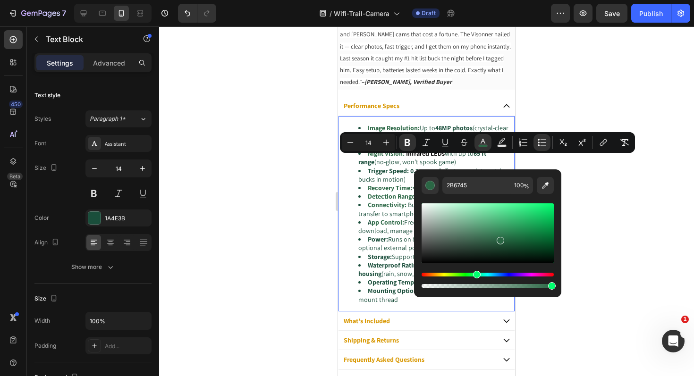
click at [286, 218] on div at bounding box center [426, 201] width 535 height 350
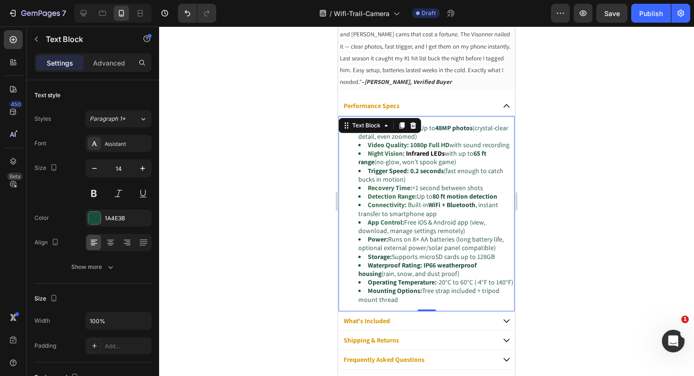
click at [401, 226] on strong "pp Control:" at bounding box center [387, 222] width 33 height 8
click at [405, 230] on li "A pp Control: Free iOS & Android app (view, download, manage settings remotely)" at bounding box center [435, 226] width 155 height 17
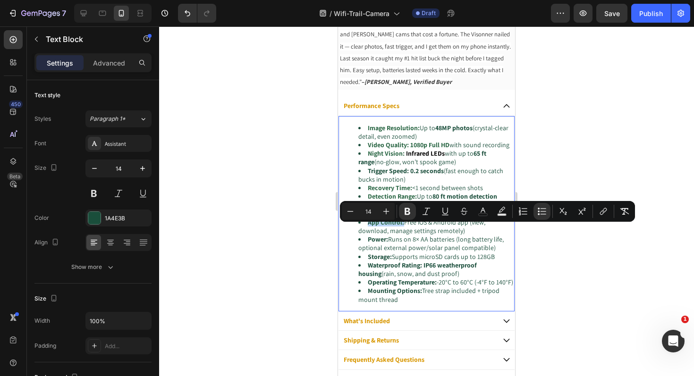
drag, startPoint x: 404, startPoint y: 230, endPoint x: 367, endPoint y: 226, distance: 37.4
click at [362, 229] on li "A pp Control: Free iOS & Android app (view, download, manage settings remotely)" at bounding box center [435, 226] width 155 height 17
click at [482, 214] on icon "Editor contextual toolbar" at bounding box center [482, 211] width 9 height 9
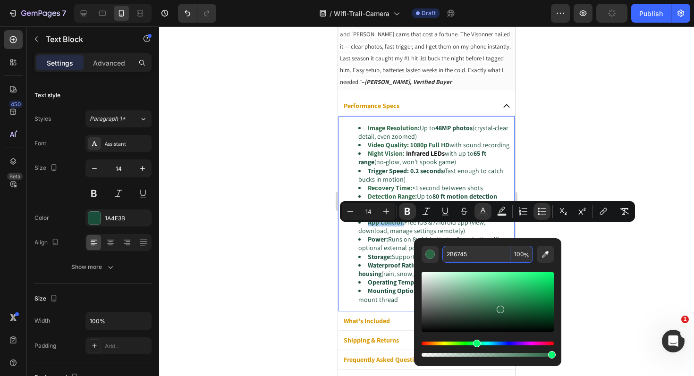
click at [479, 256] on input "2B6745" at bounding box center [476, 254] width 68 height 17
type input "16"
click at [282, 260] on div at bounding box center [426, 201] width 535 height 350
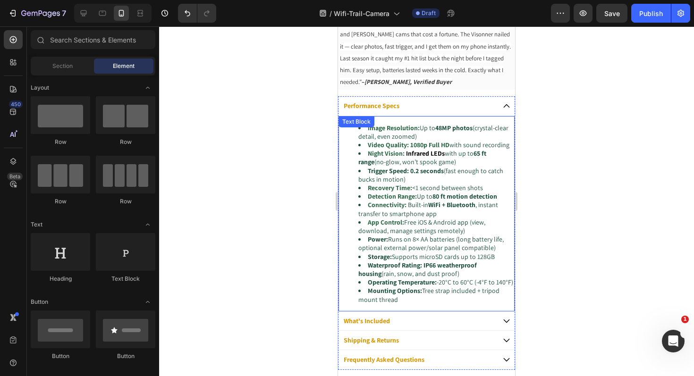
click at [387, 243] on strong "Power:" at bounding box center [378, 239] width 20 height 8
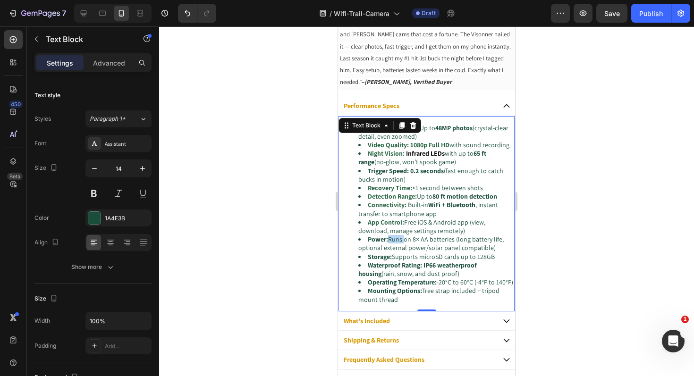
click at [388, 248] on li "Power: Runs on 8× AA batteries (long battery life, optional external power/sola…" at bounding box center [435, 243] width 155 height 17
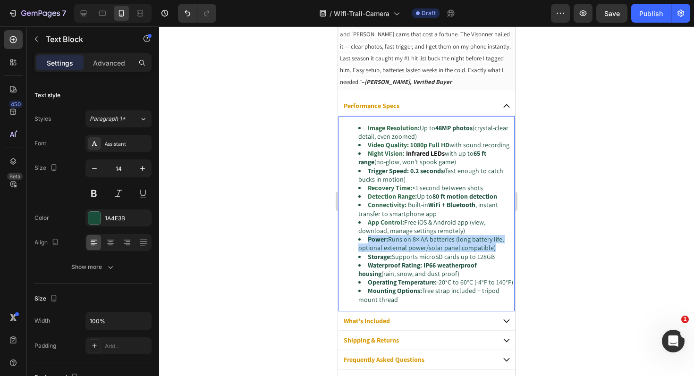
click at [388, 248] on li "Power: Runs on 8× AA batteries (long battery life, optional external power/sola…" at bounding box center [435, 243] width 155 height 17
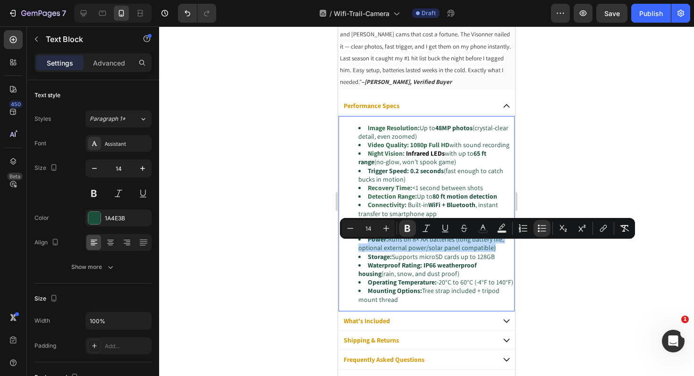
click at [387, 248] on li "Power: Runs on 8× AA batteries (long battery life, optional external power/sola…" at bounding box center [435, 243] width 155 height 17
click at [388, 261] on strong "Storage:" at bounding box center [380, 256] width 24 height 8
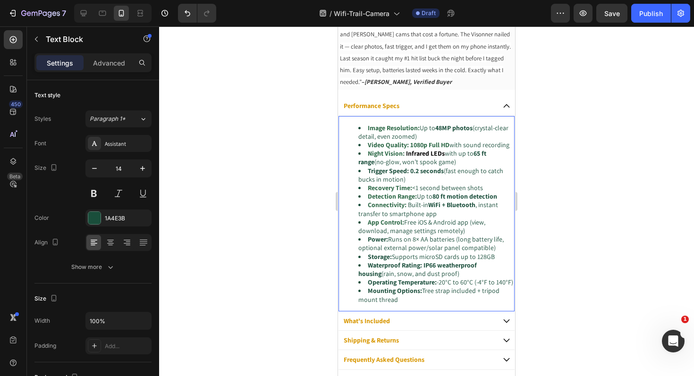
click at [387, 243] on strong "Power:" at bounding box center [378, 239] width 20 height 8
drag, startPoint x: 387, startPoint y: 247, endPoint x: 363, endPoint y: 247, distance: 23.6
click at [362, 247] on li "Power: Runs on 8× AA batteries (long battery life, optional external power/sola…" at bounding box center [435, 243] width 155 height 17
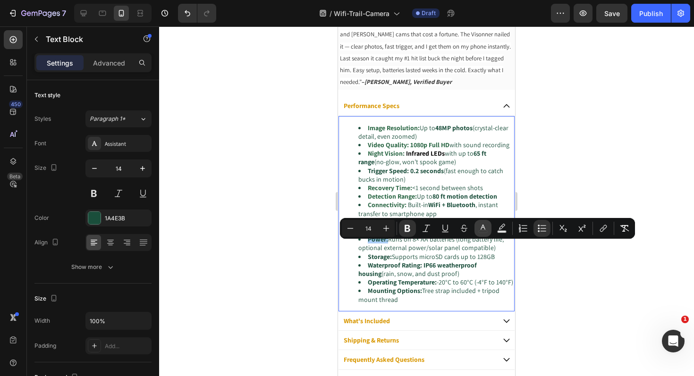
click at [481, 228] on icon "Editor contextual toolbar" at bounding box center [482, 228] width 9 height 9
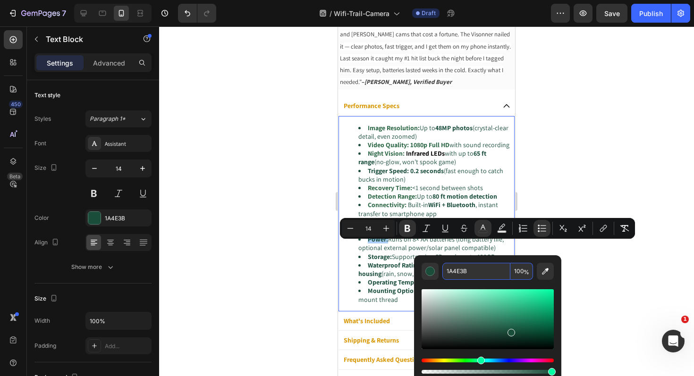
click at [467, 273] on input "1A4E3B" at bounding box center [476, 271] width 68 height 17
paste input "2B6745"
type input "2B6745"
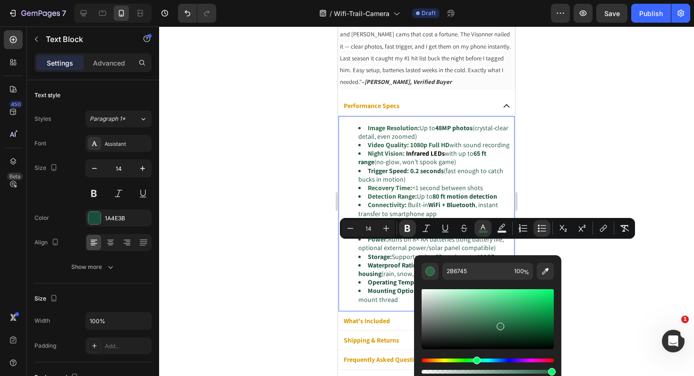
drag, startPoint x: 199, startPoint y: 251, endPoint x: 205, endPoint y: 251, distance: 6.2
click at [201, 252] on div at bounding box center [426, 201] width 535 height 350
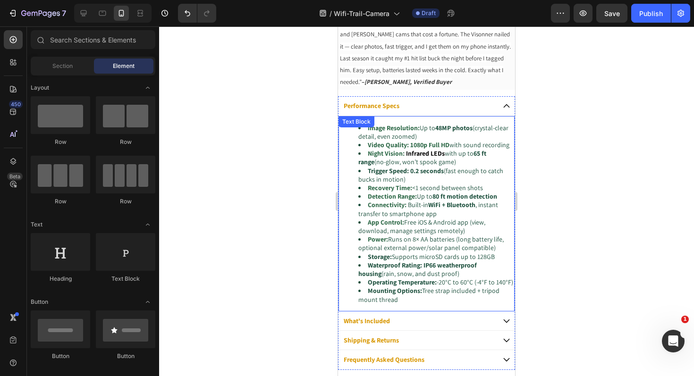
click at [390, 261] on strong "Storage:" at bounding box center [380, 256] width 24 height 8
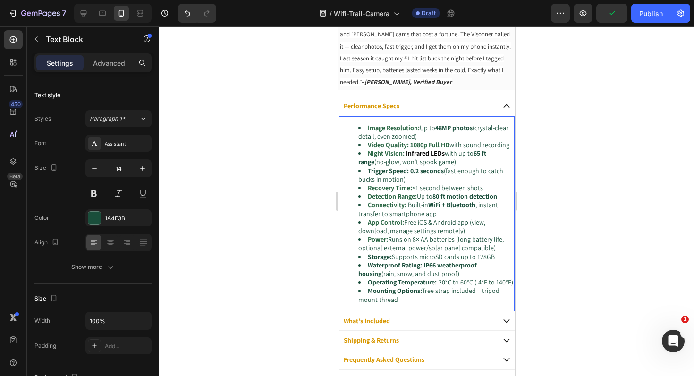
click at [391, 261] on li "Storage: Supports microSD cards up to 128GB" at bounding box center [435, 256] width 155 height 8
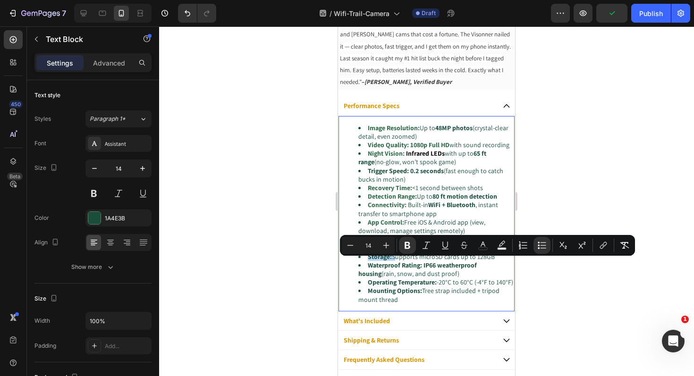
drag, startPoint x: 391, startPoint y: 265, endPoint x: 367, endPoint y: 262, distance: 24.6
click at [367, 261] on li "Storage: Supports microSD cards up to 128GB" at bounding box center [435, 256] width 155 height 8
click at [478, 245] on icon "Editor contextual toolbar" at bounding box center [482, 245] width 9 height 9
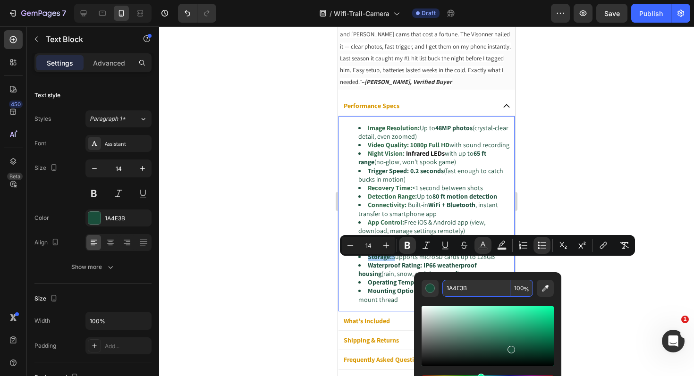
click at [472, 290] on input "1A4E3B" at bounding box center [476, 288] width 68 height 17
paste input "2B6745"
type input "2B6745"
click at [270, 286] on div at bounding box center [426, 201] width 535 height 350
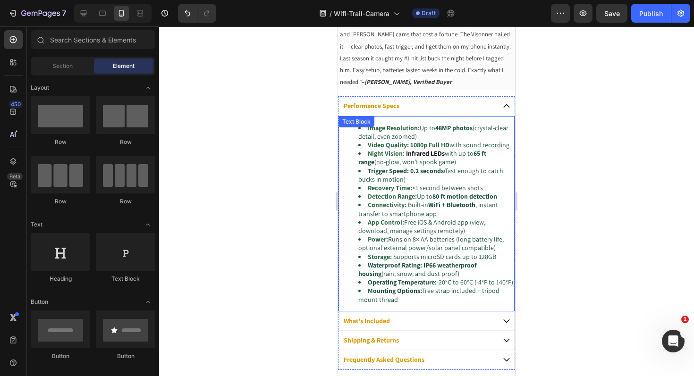
click at [425, 273] on strong "IP66 weatherproof housing" at bounding box center [417, 269] width 118 height 17
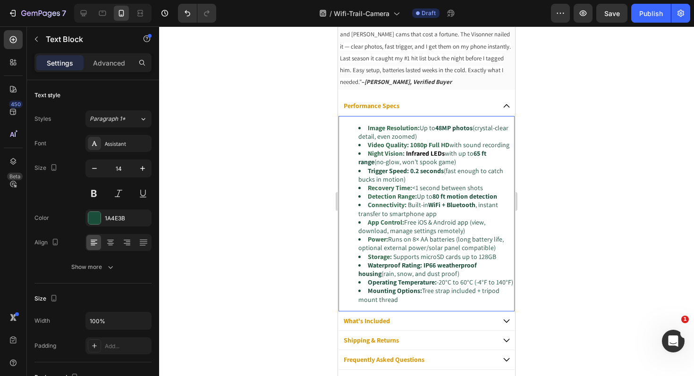
click at [421, 269] on strong "Waterproof Rating:" at bounding box center [395, 265] width 54 height 8
drag, startPoint x: 422, startPoint y: 274, endPoint x: 373, endPoint y: 266, distance: 49.7
click at [359, 272] on li "Waterproof Rating: IP66 weatherproof housing (rain, snow, and dust proof)" at bounding box center [435, 269] width 155 height 17
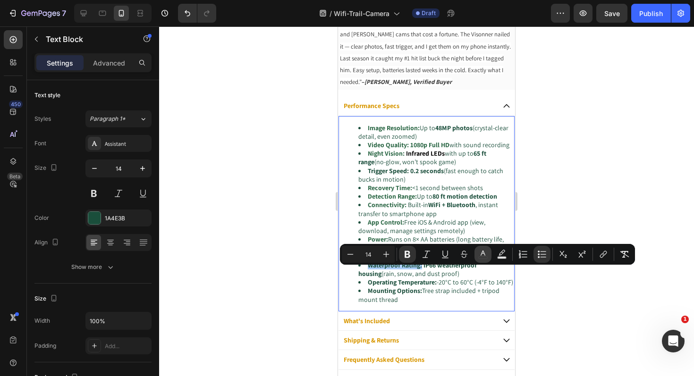
click at [482, 253] on icon "Editor contextual toolbar" at bounding box center [482, 253] width 5 height 5
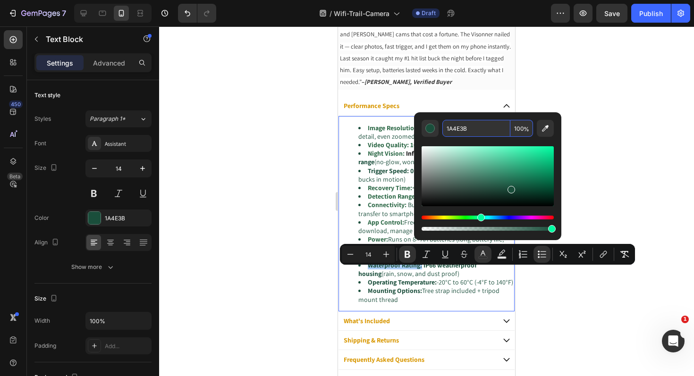
click at [474, 133] on input "1A4E3B" at bounding box center [476, 128] width 68 height 17
paste input "2B6745"
type input "2B6745"
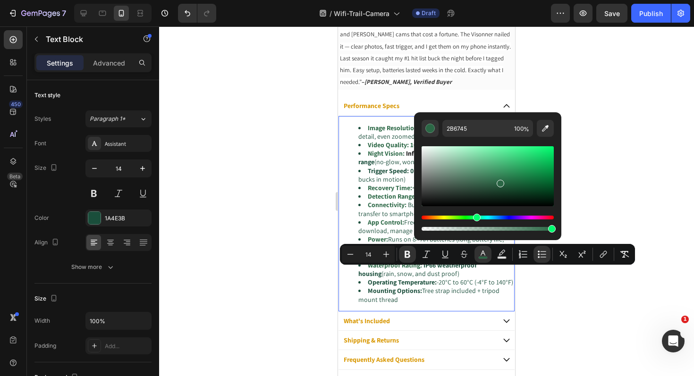
click at [297, 223] on div at bounding box center [426, 201] width 535 height 350
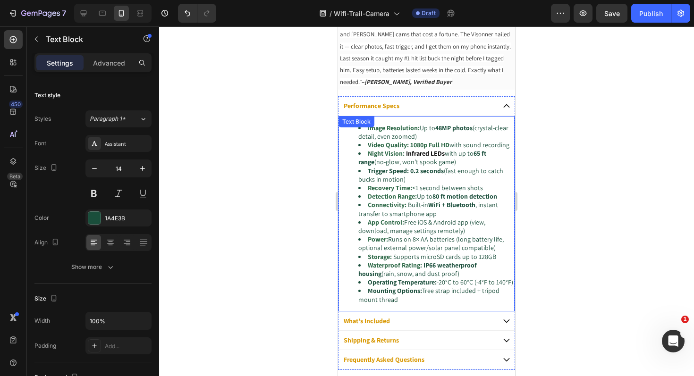
click at [438, 286] on li "Operating Temperature: -20°C to 60°C (-4°F to 140°F)" at bounding box center [435, 282] width 155 height 8
click at [437, 286] on li "Operating Temperature: -20°C to 60°C (-4°F to 140°F)" at bounding box center [435, 282] width 155 height 8
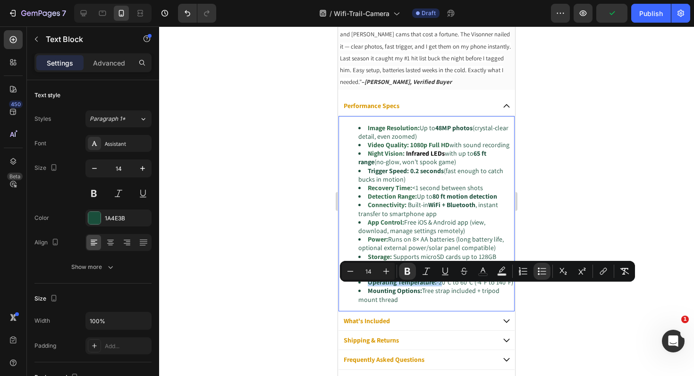
drag, startPoint x: 437, startPoint y: 290, endPoint x: 375, endPoint y: 285, distance: 62.5
click at [364, 286] on li "Operating Temperature: -20°C to 60°C (-4°F to 140°F)" at bounding box center [435, 282] width 155 height 8
click at [486, 272] on icon "Editor contextual toolbar" at bounding box center [482, 271] width 9 height 9
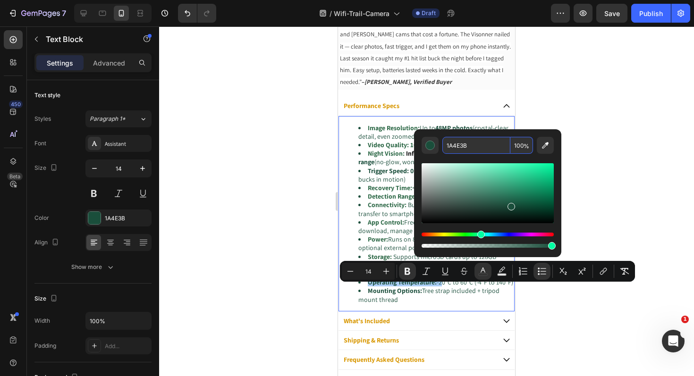
click at [476, 152] on input "1A4E3B" at bounding box center [476, 145] width 68 height 17
paste input "2B6745"
type input "2B6745"
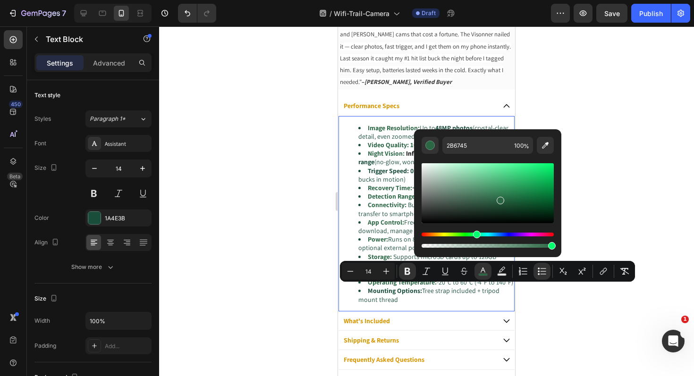
type input "16"
click at [293, 254] on div at bounding box center [426, 201] width 535 height 350
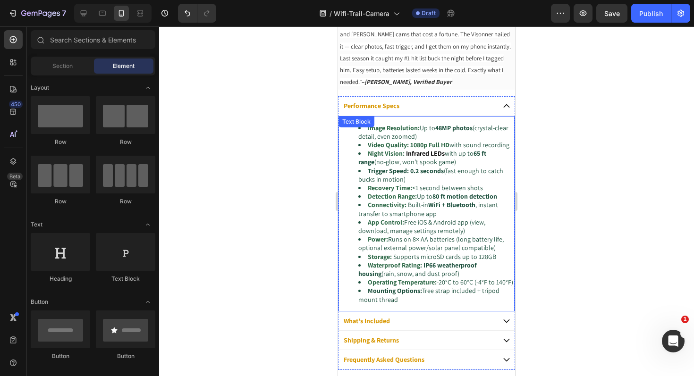
click at [422, 303] on li "Mounting Options: Tree strap included + tripod mount thread" at bounding box center [435, 294] width 155 height 17
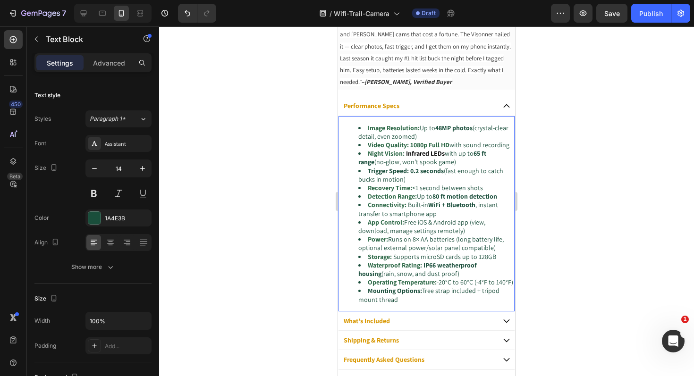
click at [420, 303] on li "Mounting Options: Tree strap included + tripod mount thread" at bounding box center [435, 294] width 155 height 17
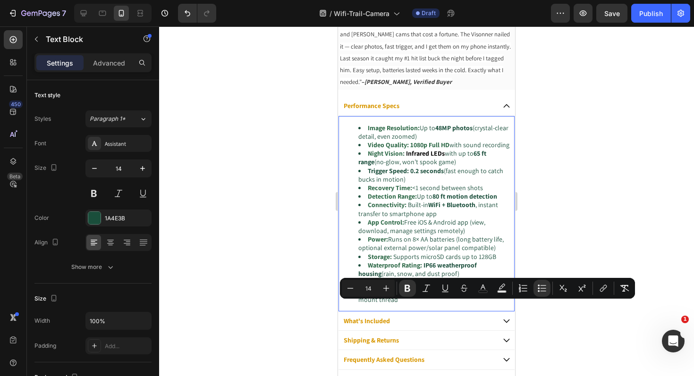
drag, startPoint x: 421, startPoint y: 308, endPoint x: 365, endPoint y: 310, distance: 56.7
click at [365, 303] on li "Mounting Options: Tree strap included + tripod mount thread" at bounding box center [435, 294] width 155 height 17
click at [486, 293] on button "color" at bounding box center [482, 288] width 17 height 17
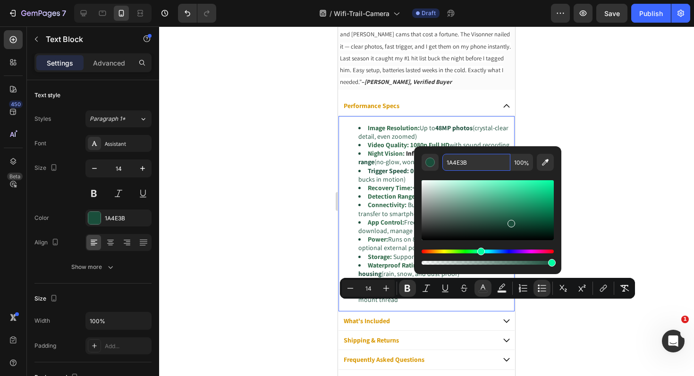
click at [476, 163] on input "1A4E3B" at bounding box center [476, 162] width 68 height 17
paste input "2B6745"
type input "2B6745"
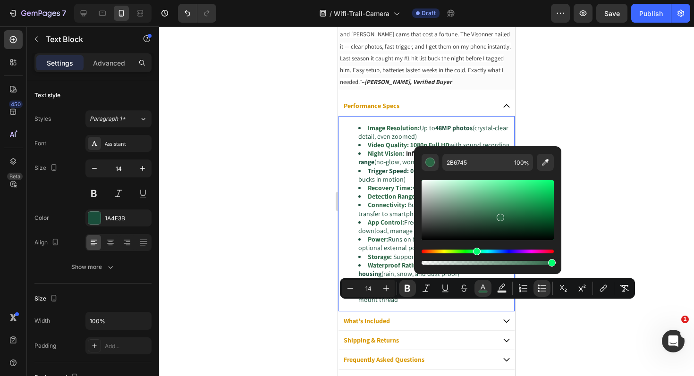
click at [271, 262] on div at bounding box center [426, 201] width 535 height 350
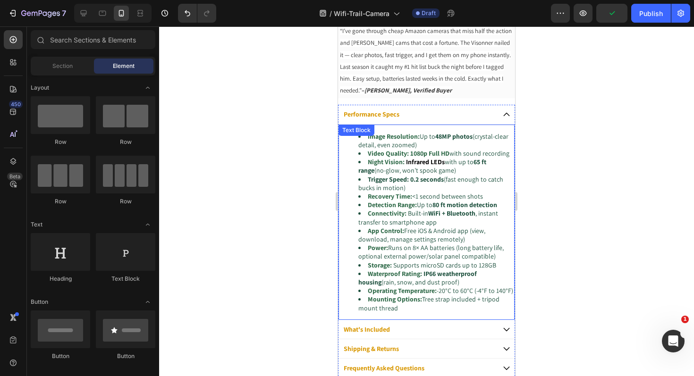
scroll to position [509, 0]
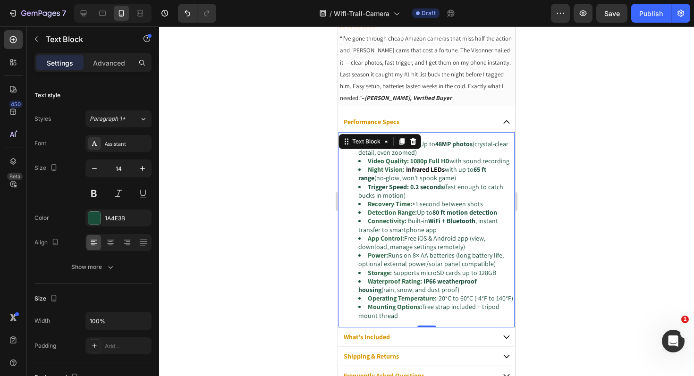
click at [448, 161] on strong "1080p Full HD" at bounding box center [429, 161] width 39 height 8
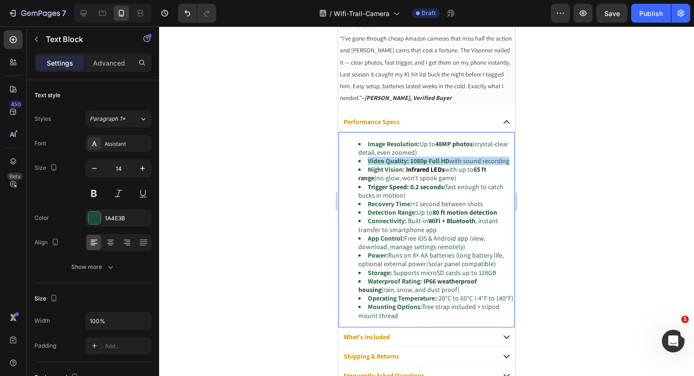
click at [448, 161] on strong "1080p Full HD" at bounding box center [429, 161] width 39 height 8
click at [443, 174] on strong "Infrared LEDs" at bounding box center [425, 169] width 39 height 8
drag, startPoint x: 447, startPoint y: 160, endPoint x: 414, endPoint y: 159, distance: 33.0
click at [408, 162] on span "Video Quality: 1080p Full HD" at bounding box center [409, 161] width 82 height 8
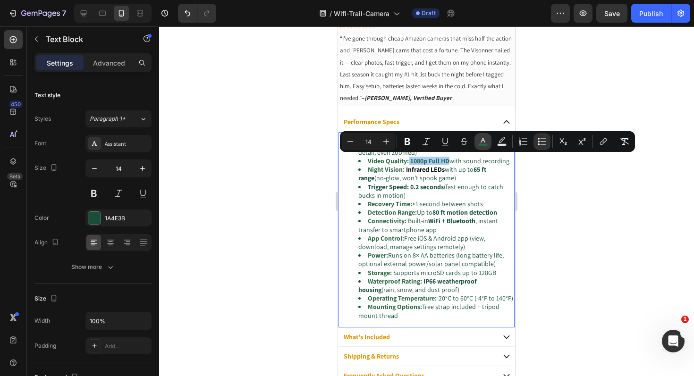
click at [482, 140] on icon "Editor contextual toolbar" at bounding box center [482, 140] width 5 height 5
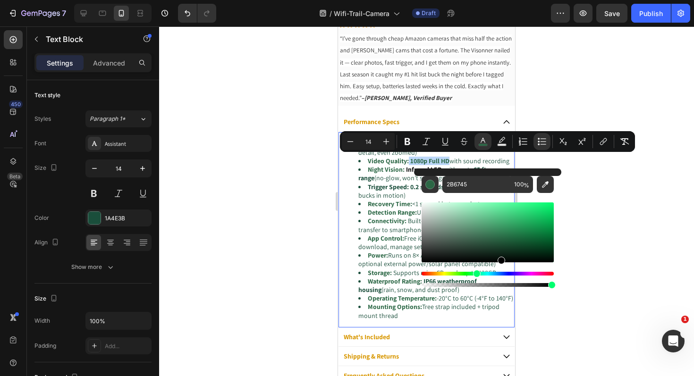
type input "000000"
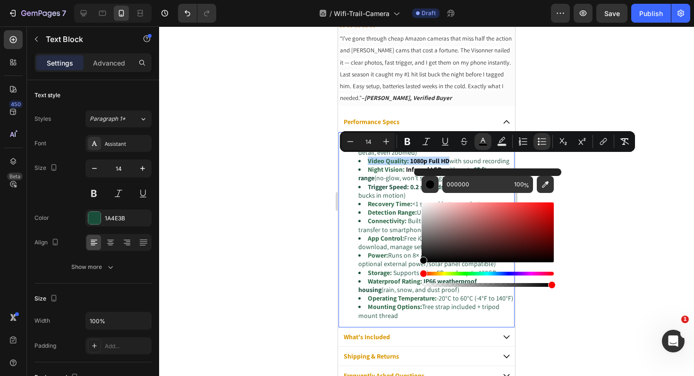
drag, startPoint x: 838, startPoint y: 265, endPoint x: 510, endPoint y: 359, distance: 342.0
click at [601, 344] on div at bounding box center [426, 201] width 535 height 350
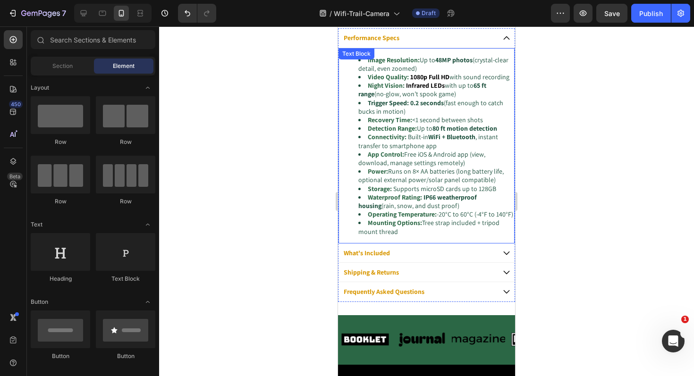
scroll to position [659, 0]
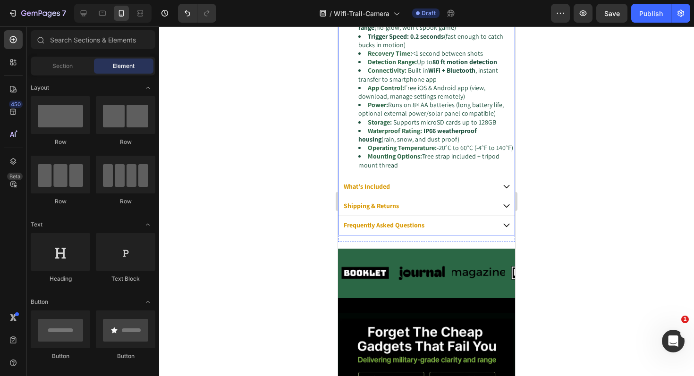
click at [502, 191] on icon at bounding box center [506, 186] width 8 height 8
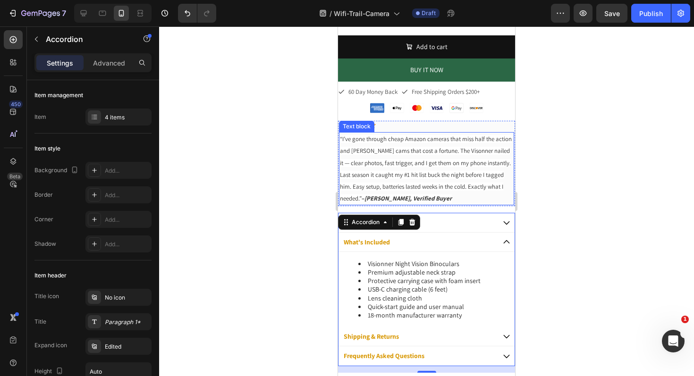
scroll to position [410, 0]
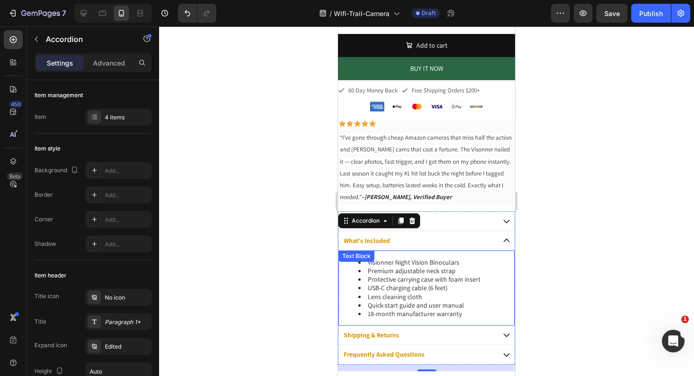
click at [460, 314] on li "18-month manufacturer warranty" at bounding box center [435, 313] width 155 height 8
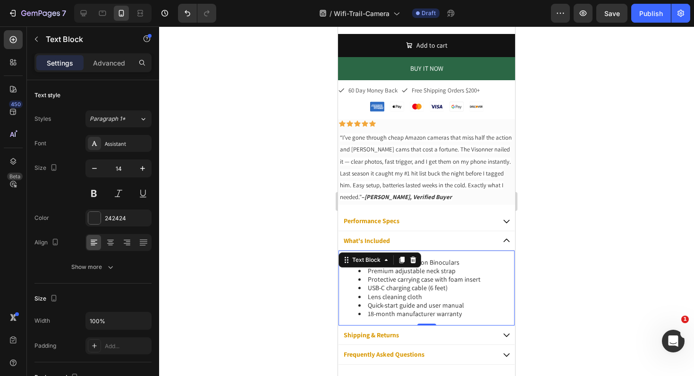
click at [472, 314] on li "18-month manufacturer warranty" at bounding box center [435, 313] width 155 height 8
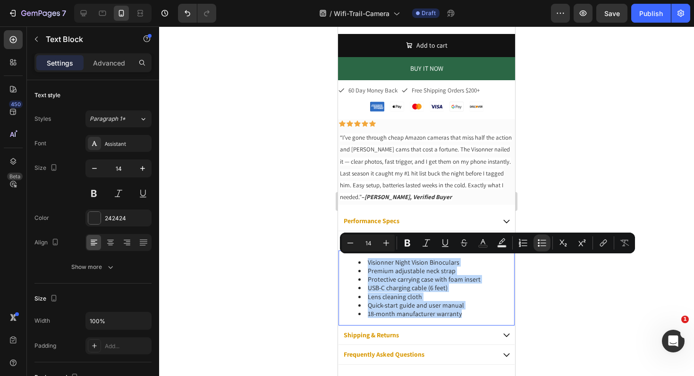
drag, startPoint x: 471, startPoint y: 314, endPoint x: 348, endPoint y: 260, distance: 133.9
click at [348, 260] on ul "Visionner Night Vision Binoculars Premium adjustable neck strap Protective carr…" at bounding box center [426, 288] width 174 height 60
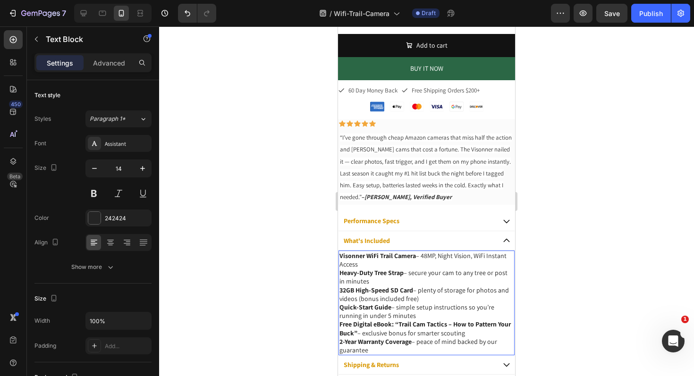
drag, startPoint x: 351, startPoint y: 347, endPoint x: 664, endPoint y: 284, distance: 319.9
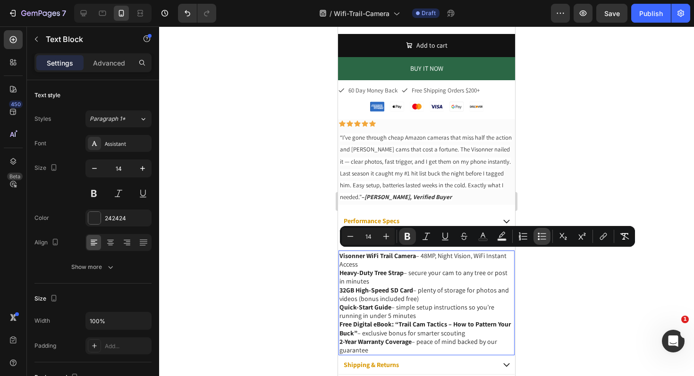
click at [541, 239] on icon "Editor contextual toolbar" at bounding box center [541, 236] width 9 height 9
type input "14"
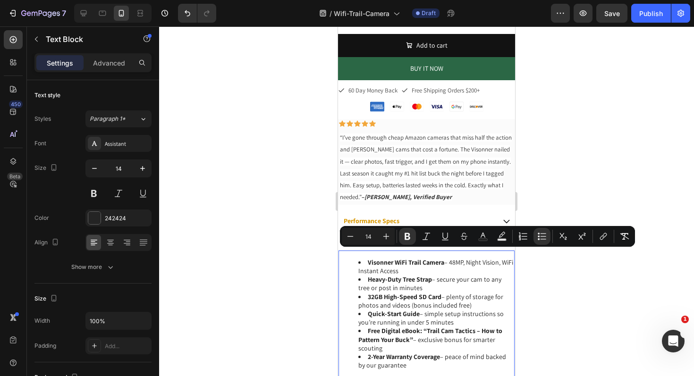
click at [292, 299] on div at bounding box center [426, 201] width 535 height 350
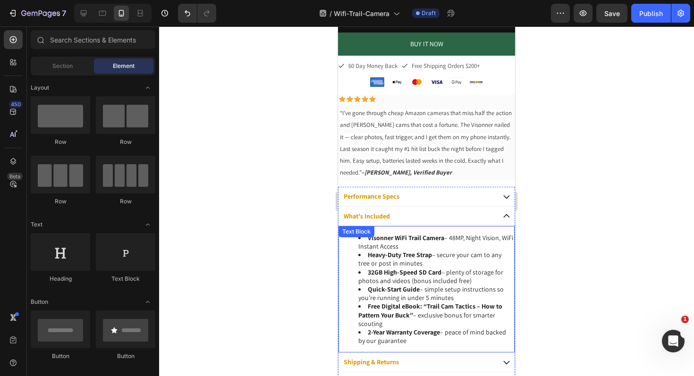
scroll to position [485, 0]
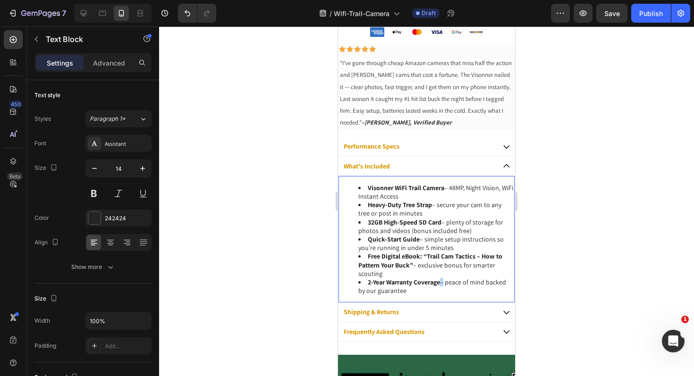
click at [440, 283] on strong "2-Year Warranty Coverage" at bounding box center [404, 282] width 72 height 8
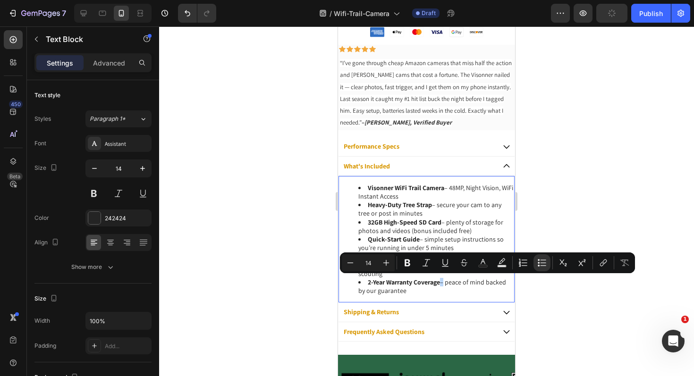
click at [440, 283] on strong "2-Year Warranty Coverage" at bounding box center [404, 282] width 72 height 8
drag, startPoint x: 442, startPoint y: 282, endPoint x: 746, endPoint y: 295, distance: 305.1
click at [368, 284] on li "2-Year Warranty Coverage – peace of mind backed by our guarantee" at bounding box center [435, 286] width 155 height 17
click at [480, 266] on rect "Editor contextual toolbar" at bounding box center [482, 266] width 9 height 2
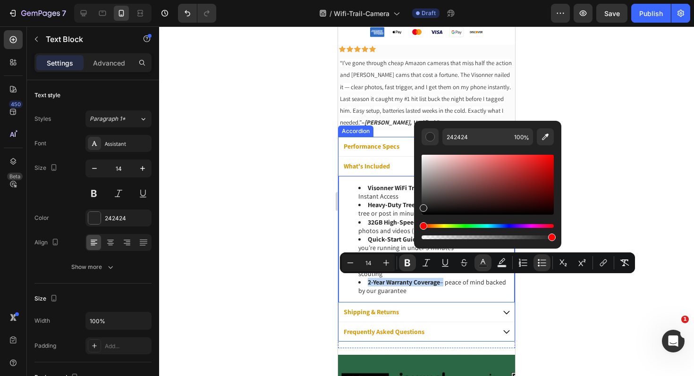
click at [401, 150] on div "Performance Specs" at bounding box center [371, 146] width 59 height 11
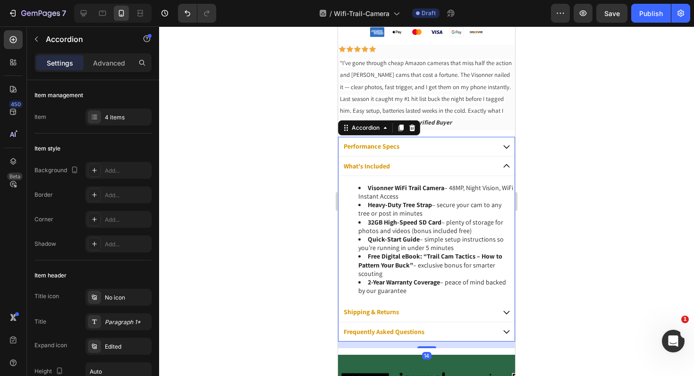
click at [431, 148] on div "Performance Specs" at bounding box center [418, 146] width 152 height 11
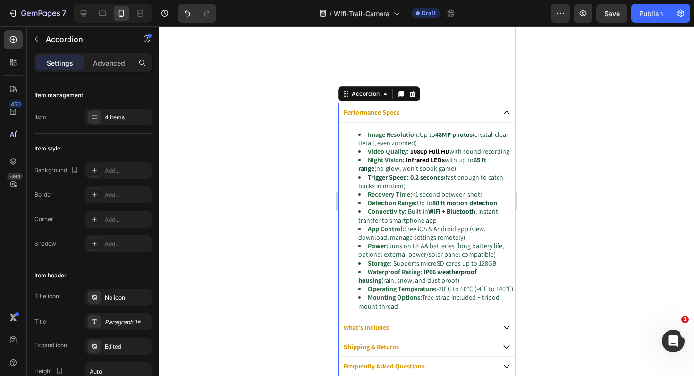
scroll to position [669, 0]
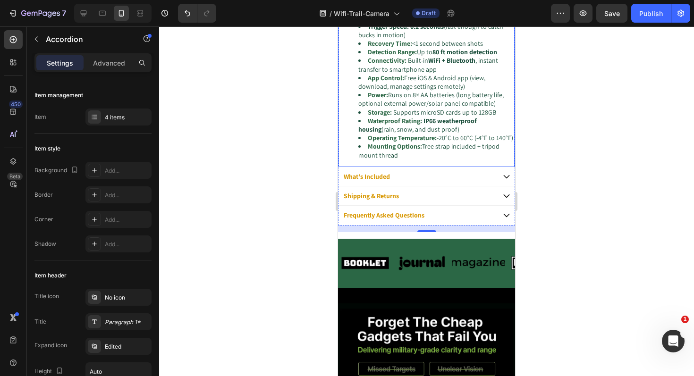
click at [401, 150] on strong "Mounting Options:" at bounding box center [395, 146] width 54 height 8
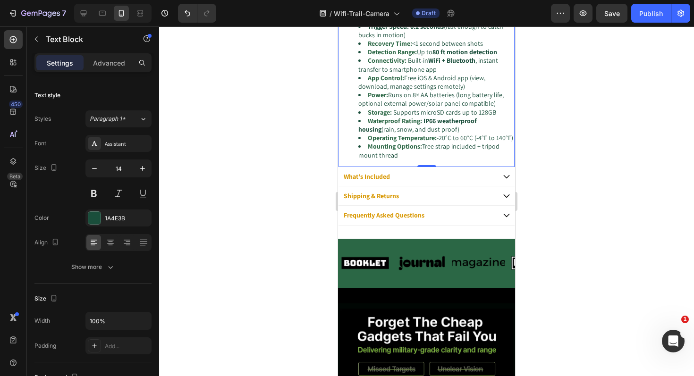
click at [401, 150] on strong "Mounting Options:" at bounding box center [395, 146] width 54 height 8
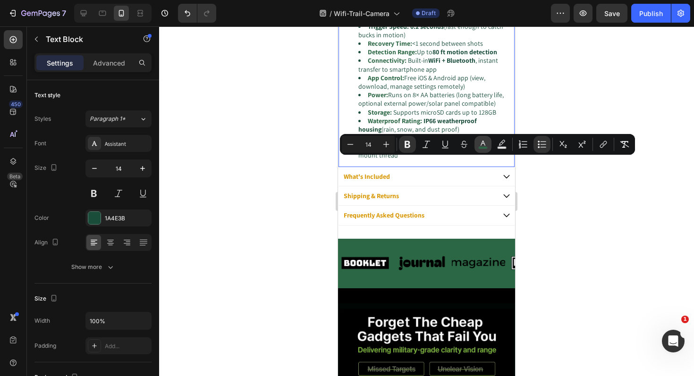
click at [486, 147] on rect "Editor contextual toolbar" at bounding box center [482, 148] width 9 height 2
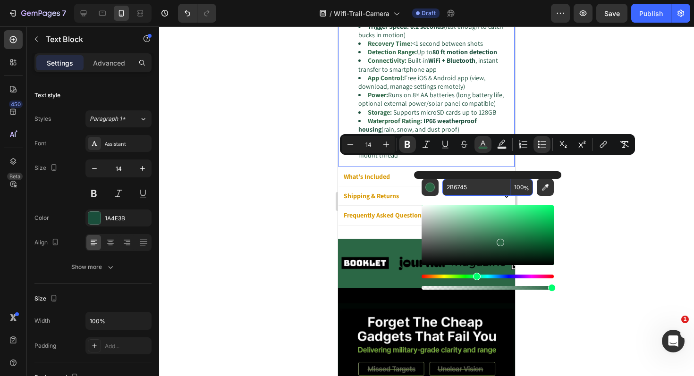
click at [474, 185] on input "2B6745" at bounding box center [476, 187] width 68 height 17
click at [473, 185] on input "2B6745" at bounding box center [476, 187] width 68 height 17
drag, startPoint x: 290, startPoint y: 224, endPoint x: 298, endPoint y: 219, distance: 9.1
click at [291, 222] on div at bounding box center [426, 201] width 535 height 350
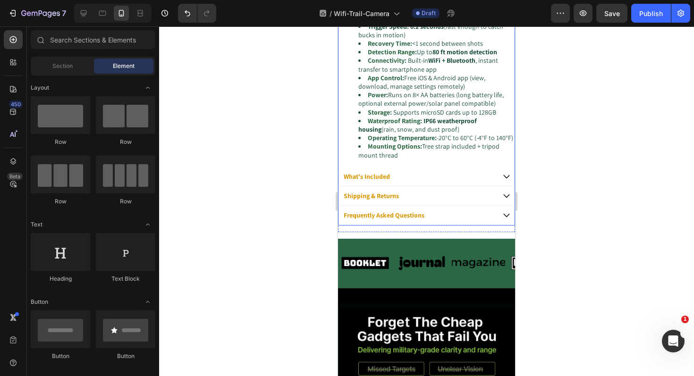
click at [388, 181] on strong "What's Included" at bounding box center [366, 176] width 46 height 8
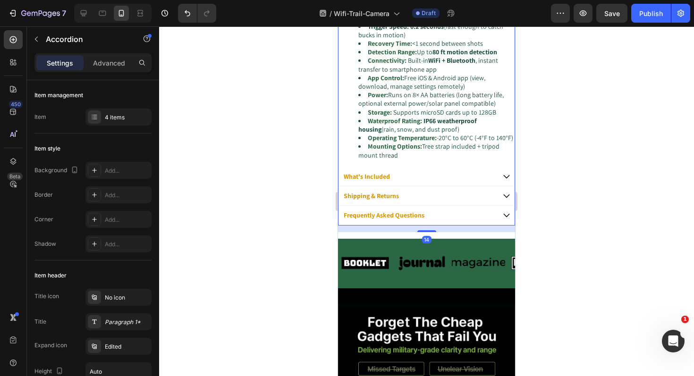
click at [429, 182] on div "What's Included" at bounding box center [418, 176] width 152 height 11
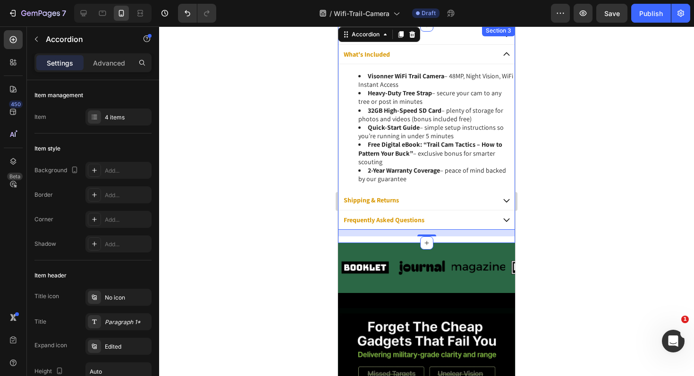
scroll to position [580, 0]
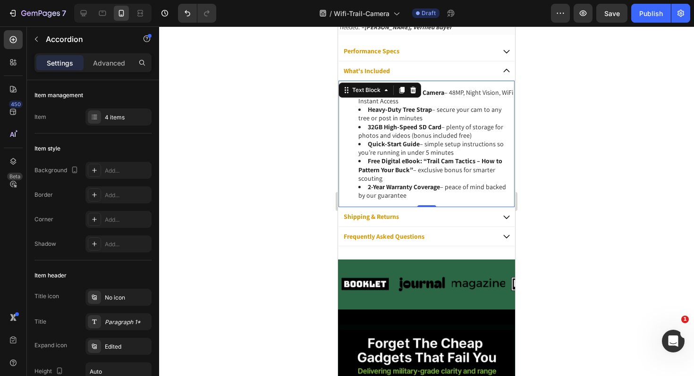
click at [445, 92] on li "Visonner WiFi Trail Camera – 48MP, Night Vision, WiFi Instant Access" at bounding box center [435, 96] width 155 height 17
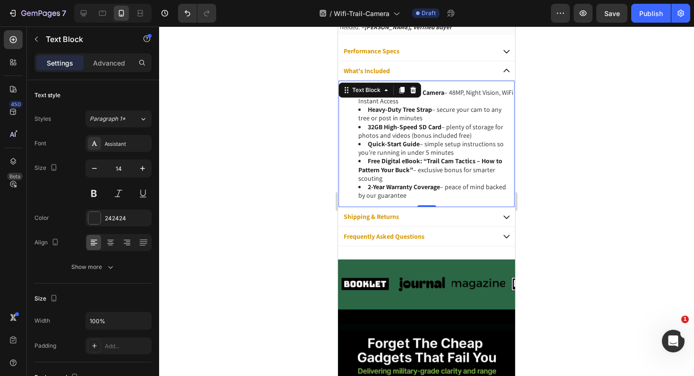
click at [444, 92] on li "Visonner WiFi Trail Camera – 48MP, Night Vision, WiFi Instant Access" at bounding box center [435, 96] width 155 height 17
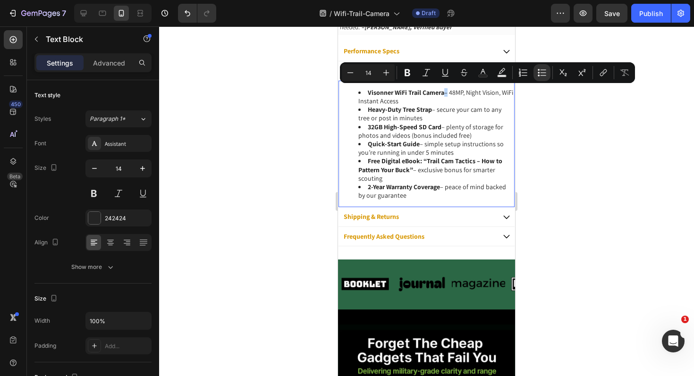
click at [444, 92] on li "Visonner WiFi Trail Camera – 48MP, Night Vision, WiFi Instant Access" at bounding box center [435, 96] width 155 height 17
drag, startPoint x: 444, startPoint y: 92, endPoint x: 372, endPoint y: 92, distance: 71.7
click at [372, 92] on li "Visonner WiFi Trail Camera – 48MP, Night Vision, WiFi Instant Access" at bounding box center [435, 96] width 155 height 17
click at [485, 72] on icon "Editor contextual toolbar" at bounding box center [482, 72] width 9 height 9
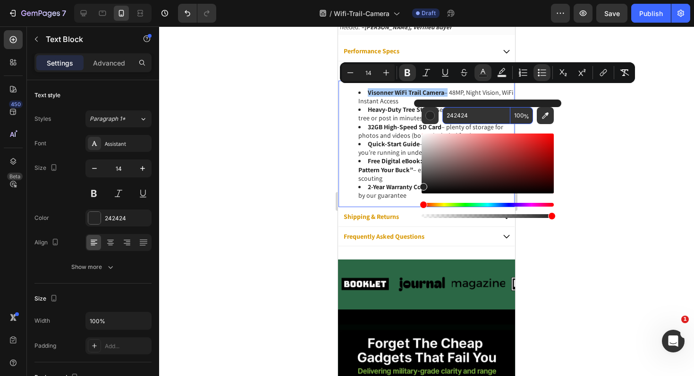
click at [478, 112] on input "242424" at bounding box center [476, 115] width 68 height 17
paste input "B6745"
type input "2B6745"
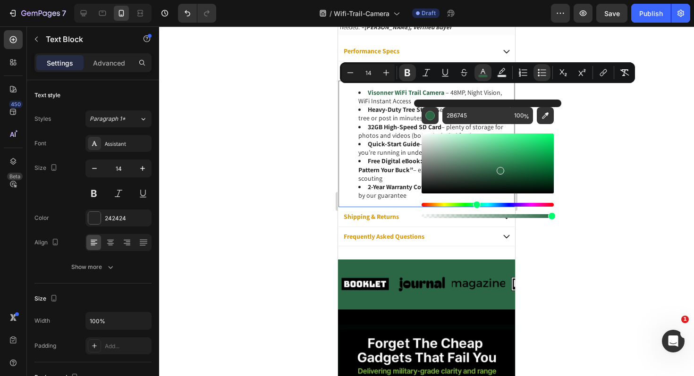
click at [290, 182] on div at bounding box center [426, 201] width 535 height 350
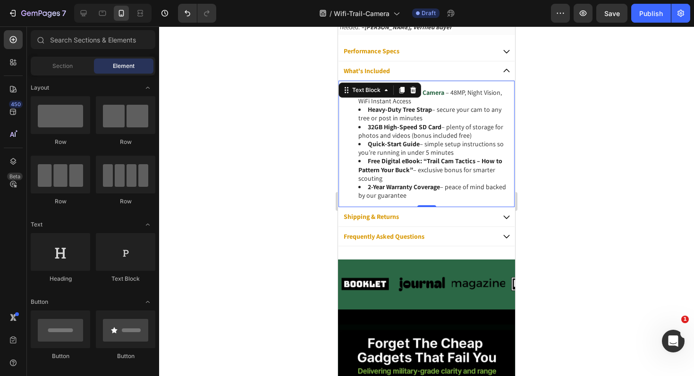
click at [429, 109] on strong "Heavy-Duty Tree Strap" at bounding box center [400, 109] width 64 height 8
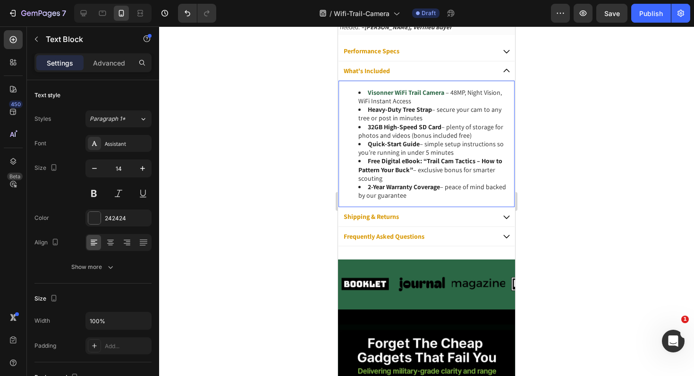
click at [431, 109] on strong "Heavy-Duty Tree Strap" at bounding box center [400, 109] width 64 height 8
drag, startPoint x: 432, startPoint y: 109, endPoint x: 365, endPoint y: 105, distance: 66.6
click at [365, 105] on li "Heavy-Duty Tree Strap – secure your cam to any tree or post in minutes" at bounding box center [435, 113] width 155 height 17
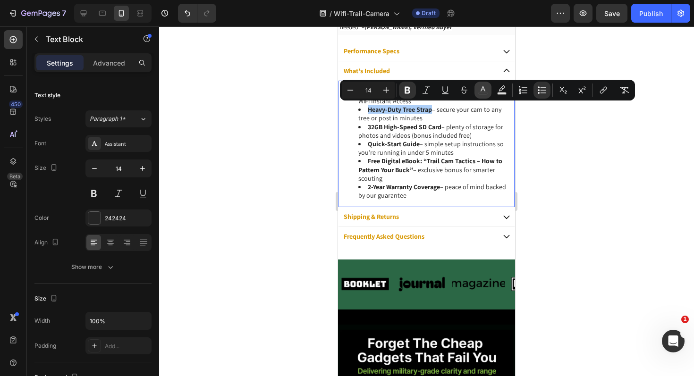
click at [483, 88] on icon "Editor contextual toolbar" at bounding box center [482, 89] width 9 height 9
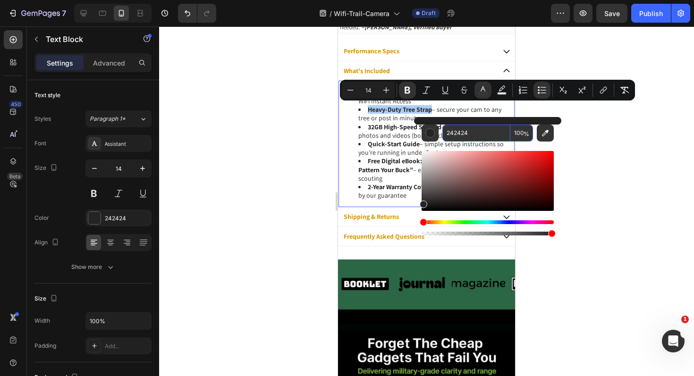
click at [472, 138] on input "242424" at bounding box center [476, 133] width 68 height 17
click at [472, 137] on input "242424" at bounding box center [476, 133] width 68 height 17
paste input "B6745"
type input "2B6745"
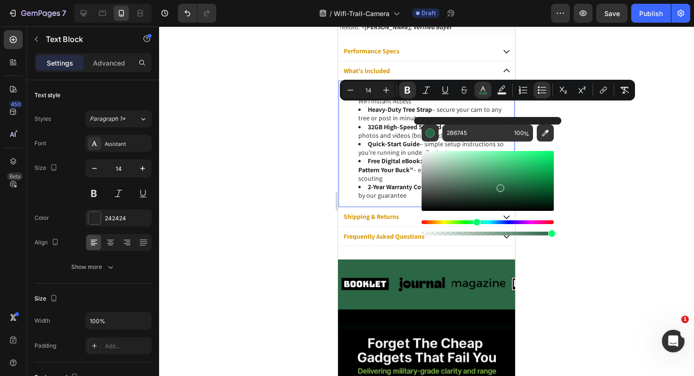
click at [321, 170] on div at bounding box center [426, 201] width 535 height 350
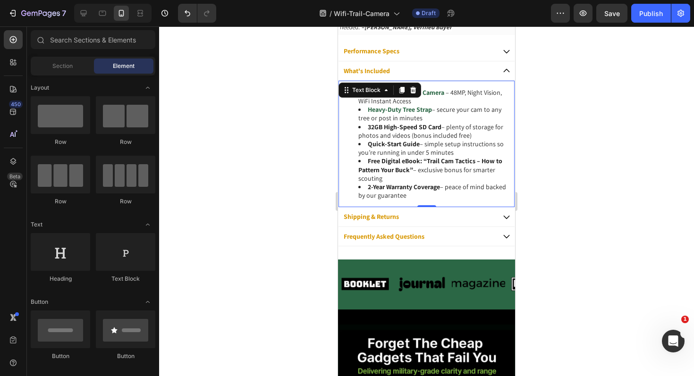
click at [443, 128] on li "32GB High-Speed SD Card – plenty of storage for photos and videos (bonus includ…" at bounding box center [435, 131] width 155 height 17
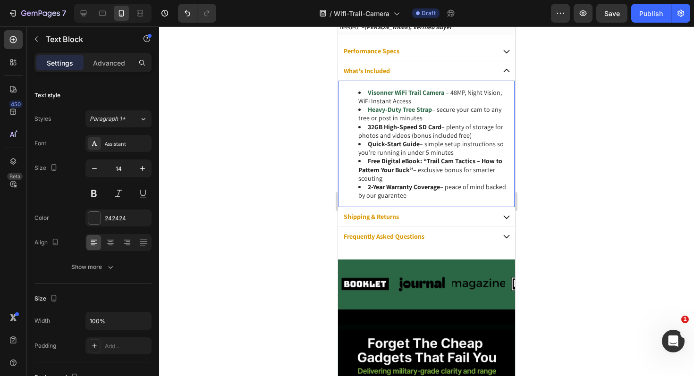
click at [440, 125] on strong "32GB High-Speed SD Card" at bounding box center [405, 127] width 74 height 8
drag, startPoint x: 433, startPoint y: 127, endPoint x: 394, endPoint y: 120, distance: 39.4
click at [363, 129] on li "32GB High-Speed SD Card – plenty of storage for photos and videos (bonus includ…" at bounding box center [435, 131] width 155 height 17
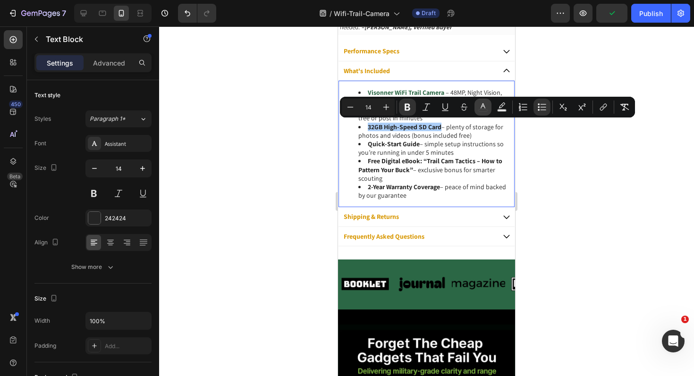
click at [483, 106] on icon "Editor contextual toolbar" at bounding box center [482, 105] width 5 height 5
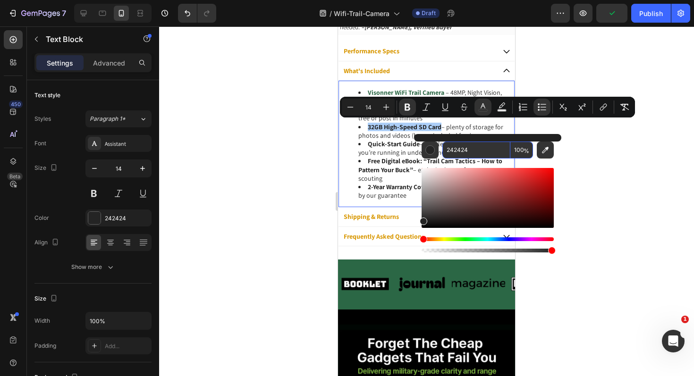
click at [471, 148] on input "242424" at bounding box center [476, 150] width 68 height 17
paste input "B6745"
type input "2B6745"
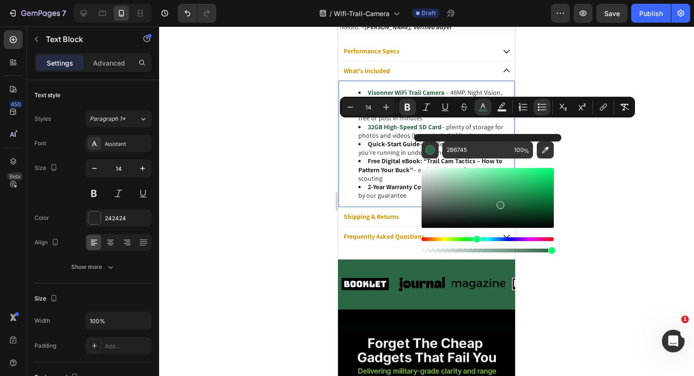
click at [245, 192] on div at bounding box center [426, 201] width 535 height 350
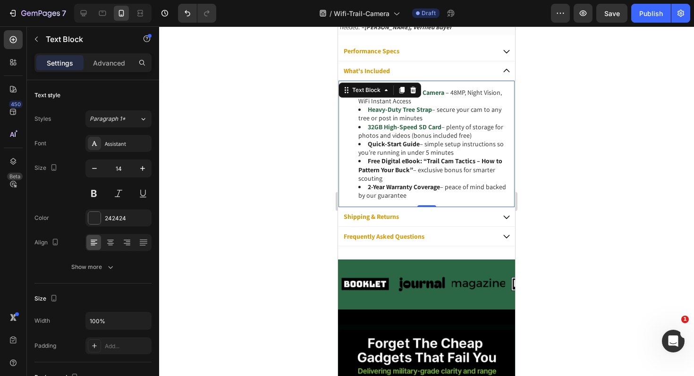
click at [417, 145] on strong "Quick-Start Guide" at bounding box center [394, 144] width 52 height 8
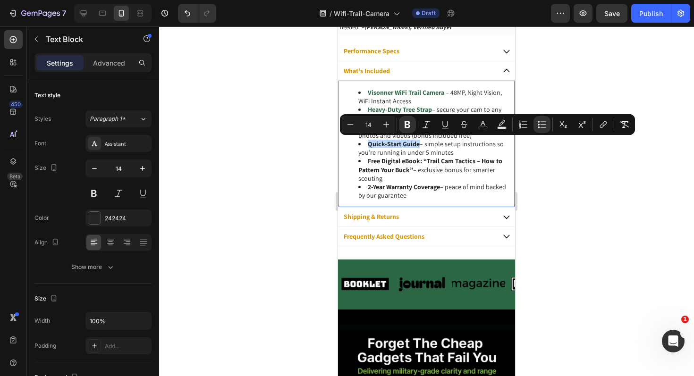
drag, startPoint x: 418, startPoint y: 143, endPoint x: 362, endPoint y: 145, distance: 55.7
click at [362, 145] on li "Quick-Start Guide – simple setup instructions so you’re running in under 5 minu…" at bounding box center [435, 148] width 155 height 17
click at [480, 123] on icon "Editor contextual toolbar" at bounding box center [482, 124] width 9 height 9
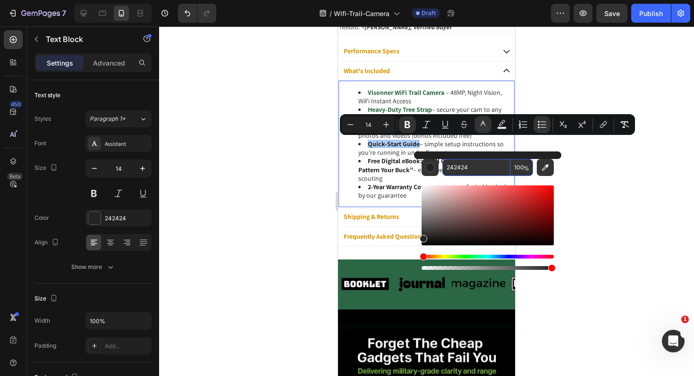
click at [475, 164] on input "242424" at bounding box center [476, 167] width 68 height 17
paste input "B6745"
type input "2B6745"
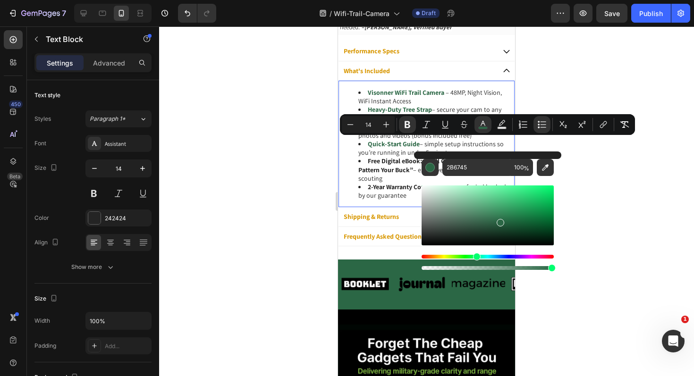
click at [272, 184] on div at bounding box center [426, 201] width 535 height 350
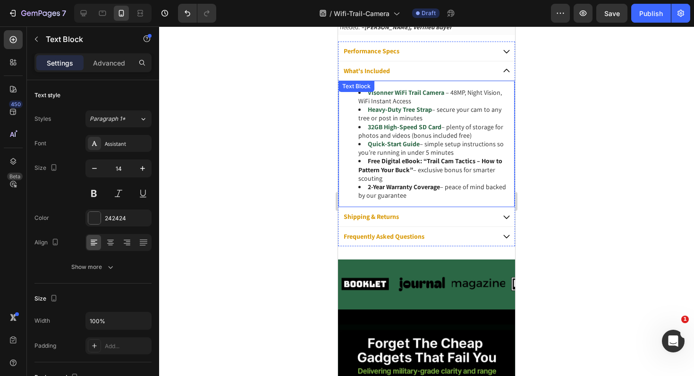
click at [418, 160] on strong "Free Digital eBook: “Trail Cam Tactics – How to Pattern Your Buck”" at bounding box center [430, 165] width 144 height 17
click at [422, 161] on strong "Free Digital eBook: “Trail Cam Tactics – How to Pattern Your Buck”" at bounding box center [430, 165] width 144 height 17
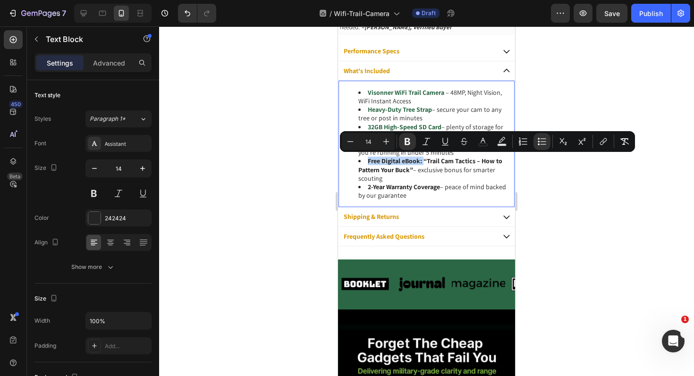
drag, startPoint x: 416, startPoint y: 161, endPoint x: 383, endPoint y: 155, distance: 34.0
click at [367, 162] on li "Free Digital eBook: “Trail Cam Tactics – How to Pattern Your Buck” – exclusive …" at bounding box center [435, 170] width 155 height 26
click at [486, 143] on icon "Editor contextual toolbar" at bounding box center [482, 141] width 9 height 9
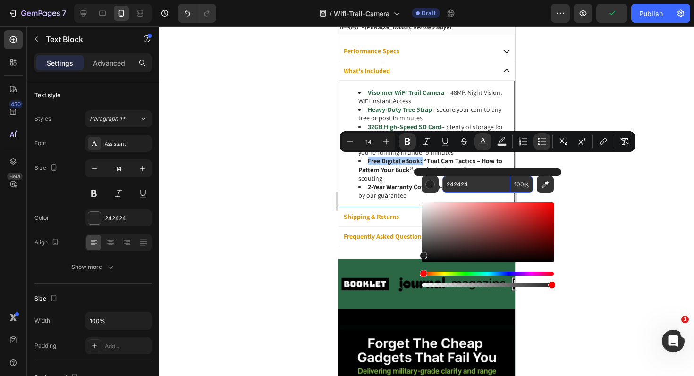
click at [478, 181] on input "242424" at bounding box center [476, 184] width 68 height 17
paste input "B6745"
type input "2B6745"
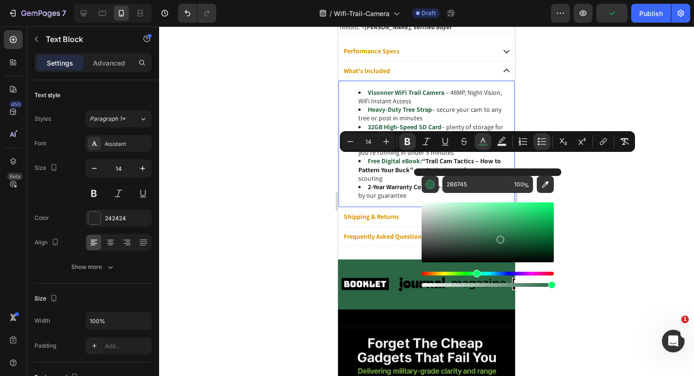
click at [293, 195] on div at bounding box center [426, 201] width 535 height 350
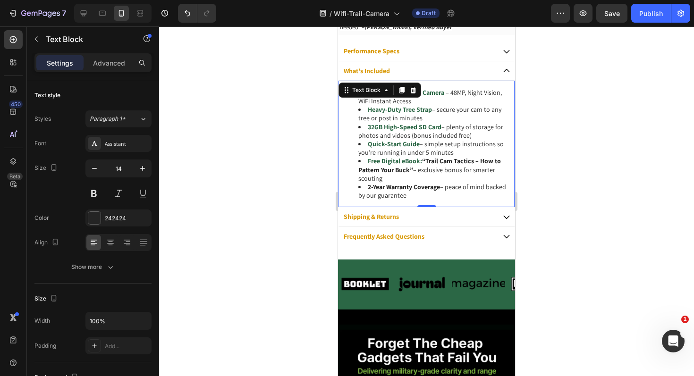
click at [439, 187] on strong "2-Year Warranty Coverage" at bounding box center [404, 187] width 72 height 8
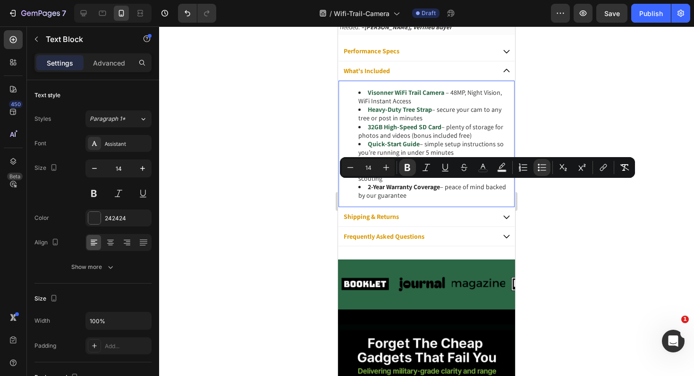
drag, startPoint x: 439, startPoint y: 187, endPoint x: 356, endPoint y: 184, distance: 83.6
click at [356, 184] on ul "Visonner WiFi Trail Camera – 48MP, Night Vision, WiFi Instant Access Heavy-Duty…" at bounding box center [426, 144] width 174 height 112
click at [397, 188] on strong "2-Year Warranty Coverage" at bounding box center [404, 187] width 72 height 8
click at [442, 195] on li "2-Year Warranty Coverage – peace of mind backed by our guarantee" at bounding box center [435, 191] width 155 height 17
click at [433, 184] on strong "2-Year Warranty Coverage" at bounding box center [404, 187] width 72 height 8
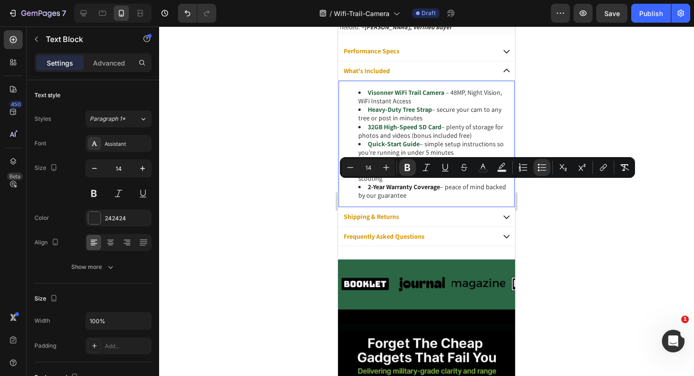
drag, startPoint x: 391, startPoint y: 143, endPoint x: 393, endPoint y: 138, distance: 5.4
click at [392, 143] on strong "Quick-Start Guide" at bounding box center [394, 144] width 52 height 8
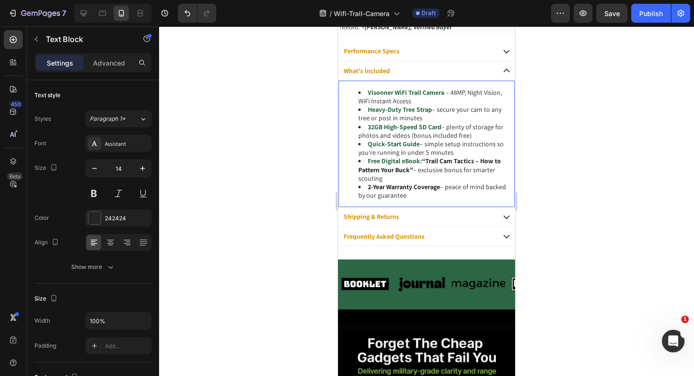
click at [441, 187] on li "2-Year Warranty Coverage – peace of mind backed by our guarantee" at bounding box center [435, 191] width 155 height 17
drag, startPoint x: 441, startPoint y: 187, endPoint x: 366, endPoint y: 185, distance: 75.5
click at [365, 186] on li "2-Year Warranty Coverage – peace of mind backed by our guarantee" at bounding box center [435, 191] width 155 height 17
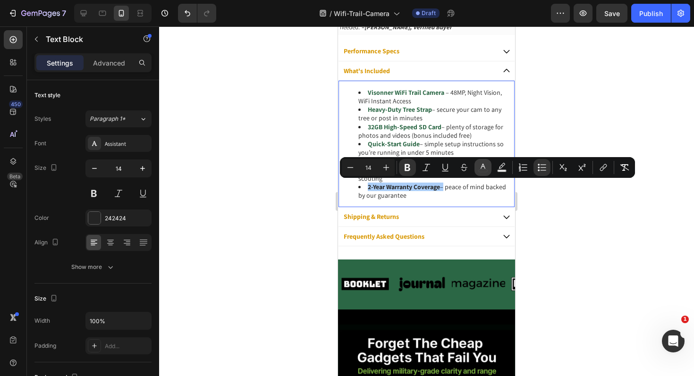
click at [483, 168] on icon "Editor contextual toolbar" at bounding box center [482, 167] width 9 height 9
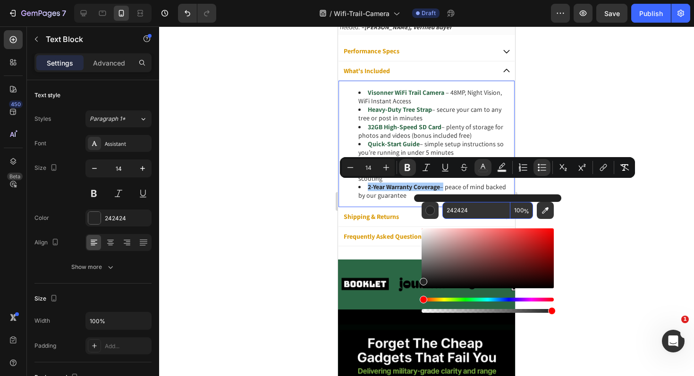
click at [467, 211] on input "242424" at bounding box center [476, 210] width 68 height 17
paste input "B6745"
type input "2B6745"
click at [265, 234] on div at bounding box center [426, 201] width 535 height 350
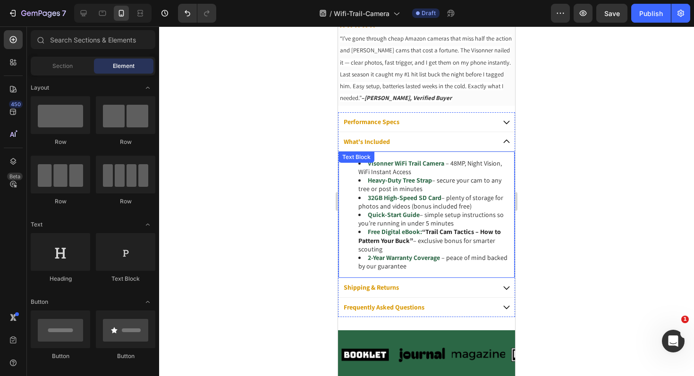
scroll to position [510, 0]
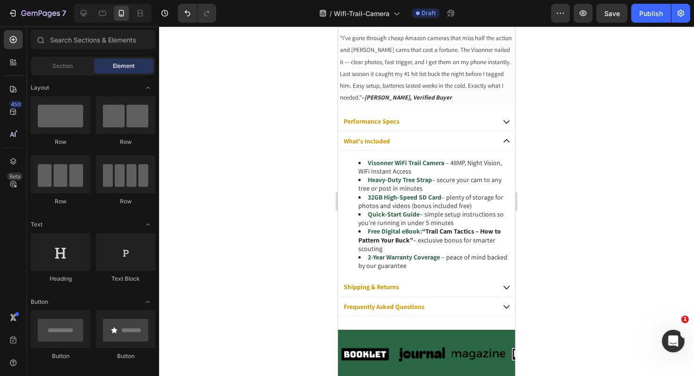
drag, startPoint x: 270, startPoint y: 238, endPoint x: 328, endPoint y: 238, distance: 58.5
click at [270, 238] on div at bounding box center [426, 201] width 535 height 350
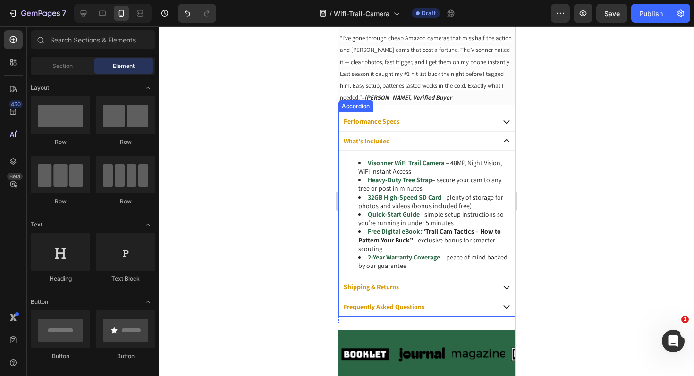
click at [502, 142] on icon at bounding box center [506, 141] width 8 height 8
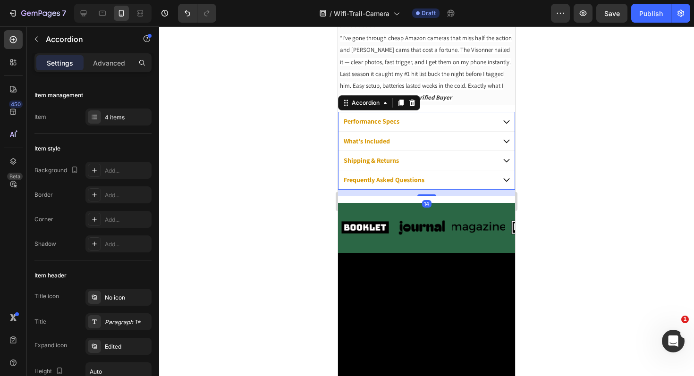
click at [502, 144] on icon at bounding box center [506, 141] width 8 height 8
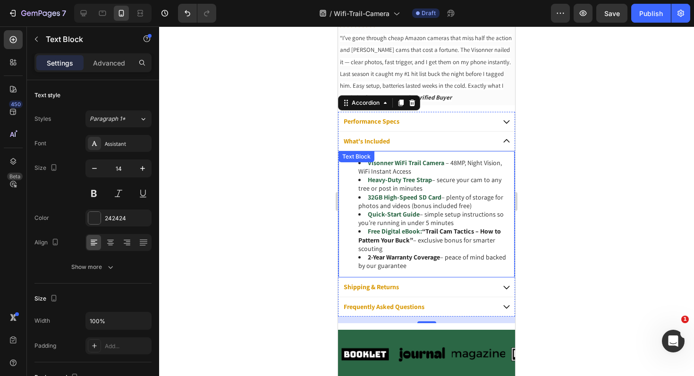
click at [440, 256] on strong "2-Year Warranty Coverage" at bounding box center [404, 257] width 72 height 8
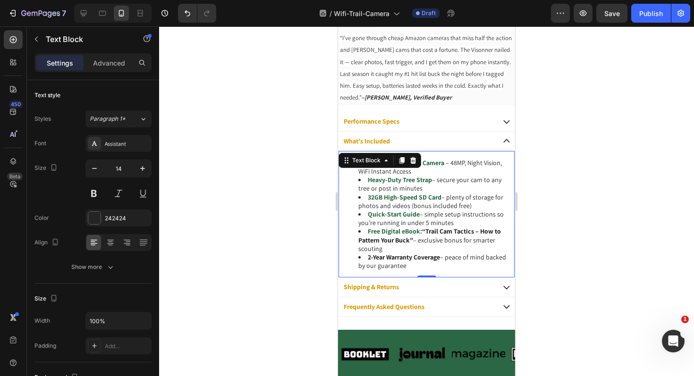
click at [440, 258] on strong "2-Year Warranty Coverage" at bounding box center [404, 257] width 72 height 8
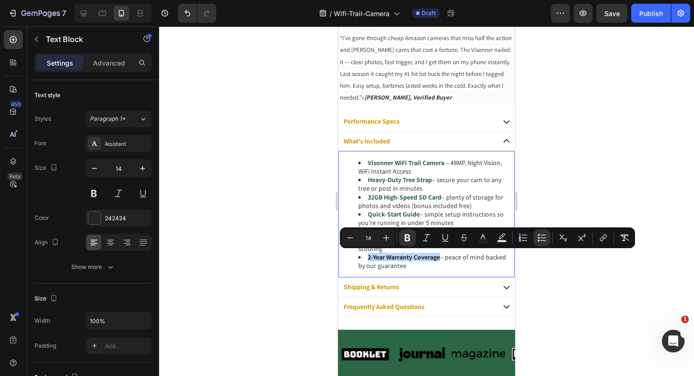
drag, startPoint x: 441, startPoint y: 257, endPoint x: 367, endPoint y: 256, distance: 74.1
click at [365, 258] on li "2-Year Warranty Coverage – peace of mind backed by our guarantee" at bounding box center [435, 261] width 155 height 17
click at [486, 239] on icon "Editor contextual toolbar" at bounding box center [482, 237] width 9 height 9
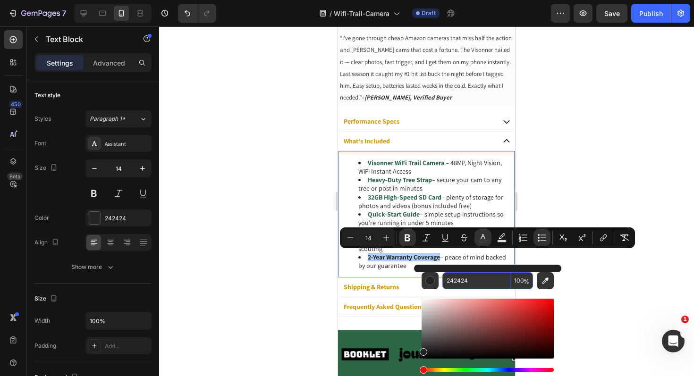
click at [470, 279] on input "242424" at bounding box center [476, 280] width 68 height 17
paste input "B6745"
type input "2B6745"
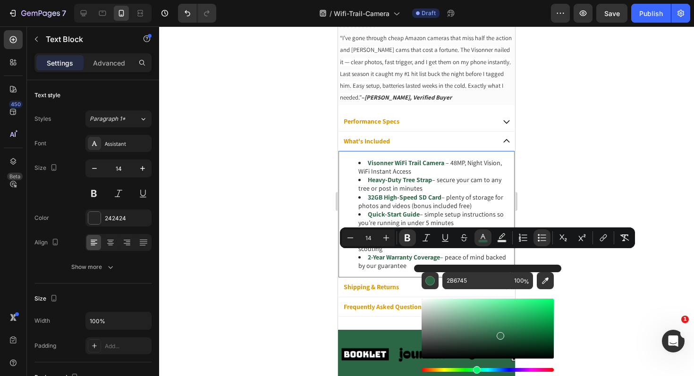
click at [266, 285] on div at bounding box center [426, 201] width 535 height 350
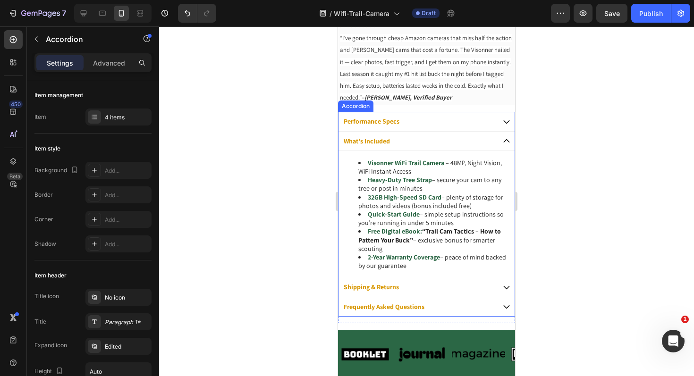
click at [503, 139] on icon at bounding box center [506, 140] width 6 height 3
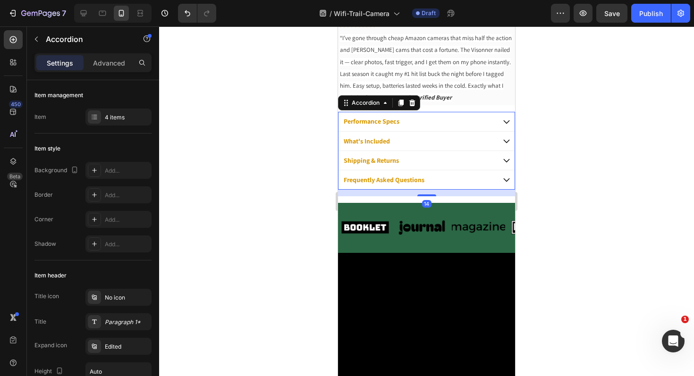
click at [502, 139] on icon at bounding box center [506, 141] width 8 height 8
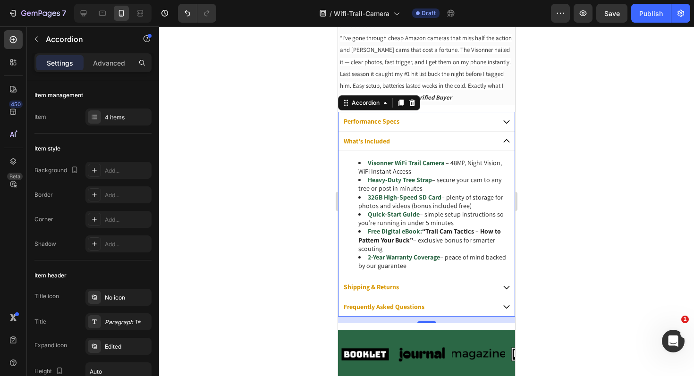
click at [503, 139] on icon at bounding box center [506, 140] width 6 height 3
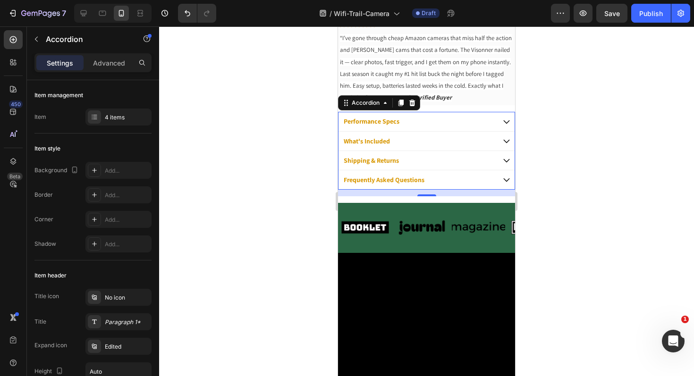
click at [502, 180] on icon at bounding box center [506, 180] width 8 height 8
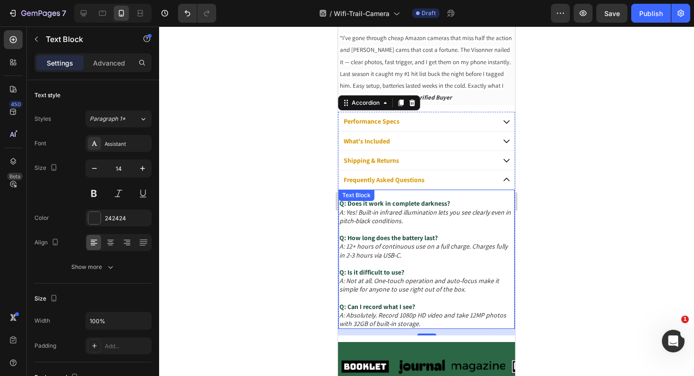
click at [449, 203] on p "Q: Does it work in complete darkness? A: Yes! Built-in infrared illumination le…" at bounding box center [426, 212] width 174 height 26
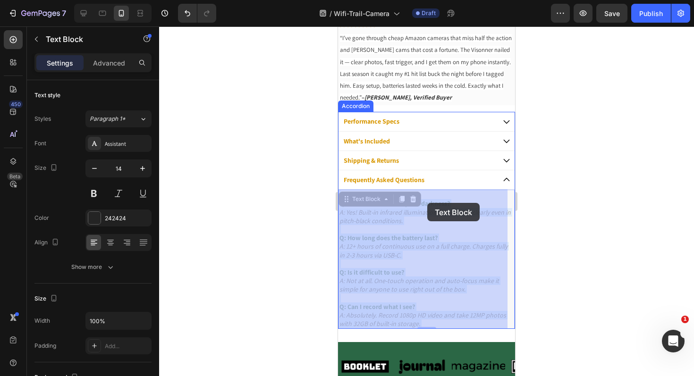
drag, startPoint x: 449, startPoint y: 203, endPoint x: 427, endPoint y: 203, distance: 21.7
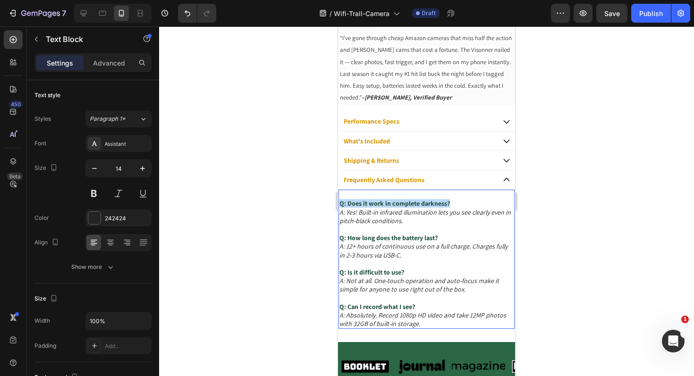
drag, startPoint x: 448, startPoint y: 202, endPoint x: 338, endPoint y: 206, distance: 110.4
click at [338, 206] on div "Performance Specs What's Included Shipping & Returns Frequently Asked Questions…" at bounding box center [426, 220] width 177 height 217
click at [407, 220] on icon "A: Yes! Built-in infrared illumination lets you see clearly even in pitch-black…" at bounding box center [424, 216] width 171 height 17
click at [408, 221] on p "Q: How far can the camera detect motion? A: Yes! Built-in infrared illumination…" at bounding box center [426, 212] width 174 height 26
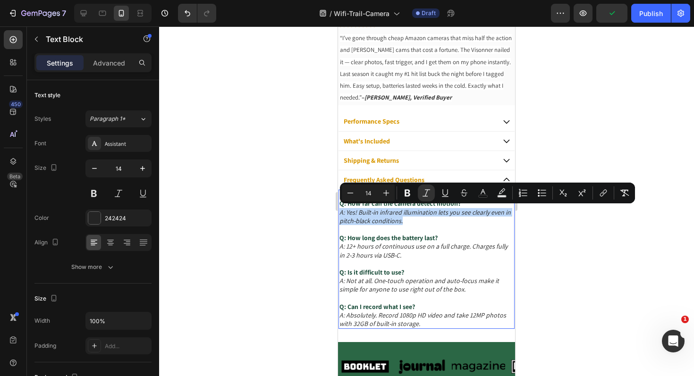
drag, startPoint x: 409, startPoint y: 221, endPoint x: 338, endPoint y: 211, distance: 71.9
click at [338, 211] on div "Q: How far can the camera detect motion? A: Yes! Built-in infrared illumination…" at bounding box center [426, 259] width 176 height 139
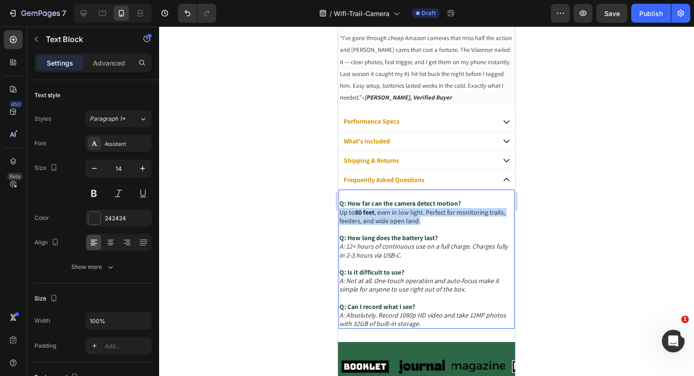
drag, startPoint x: 419, startPoint y: 219, endPoint x: 331, endPoint y: 213, distance: 88.9
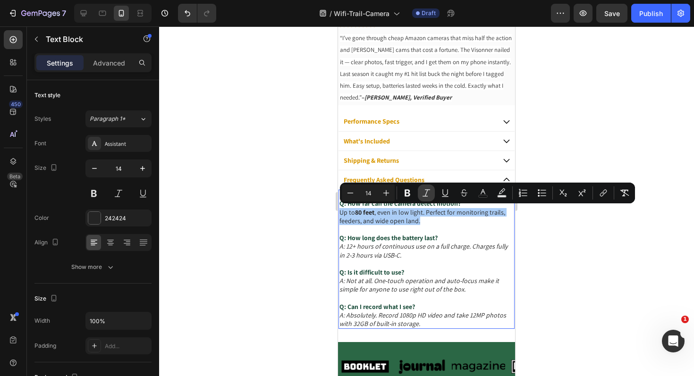
click at [423, 194] on icon "Editor contextual toolbar" at bounding box center [425, 192] width 9 height 9
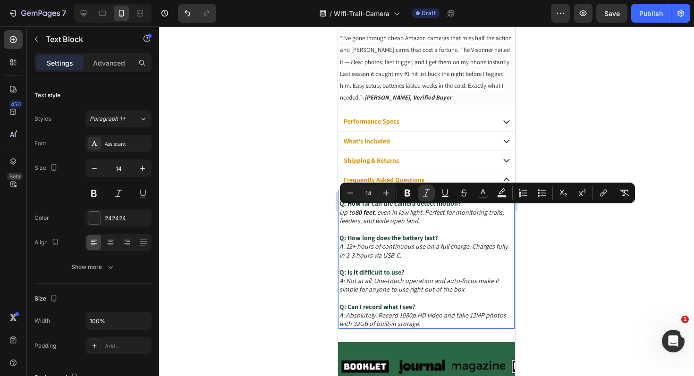
click at [263, 235] on div at bounding box center [426, 201] width 535 height 350
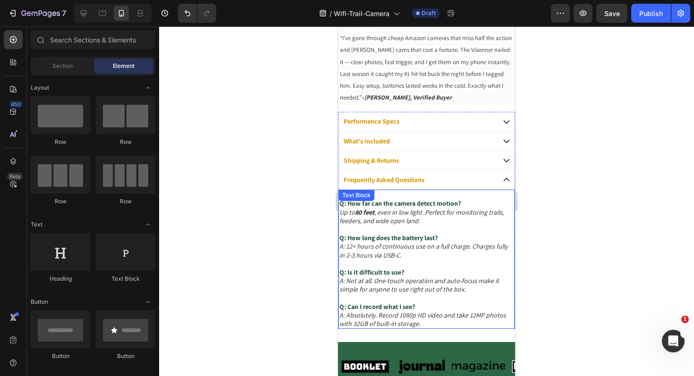
click at [402, 253] on p "Q: How long does the battery last? A: 12+ hours of continuous use on a full cha…" at bounding box center [426, 247] width 174 height 26
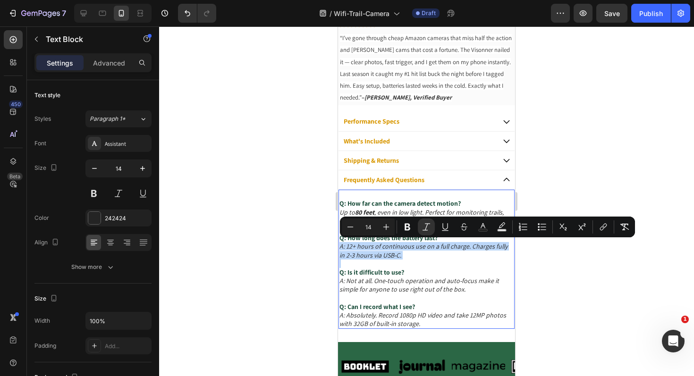
drag, startPoint x: 402, startPoint y: 256, endPoint x: 340, endPoint y: 245, distance: 63.2
click at [338, 247] on div "Q: How far can the camera detect motion? Up to 80 feet , even in low light. Per…" at bounding box center [426, 259] width 176 height 139
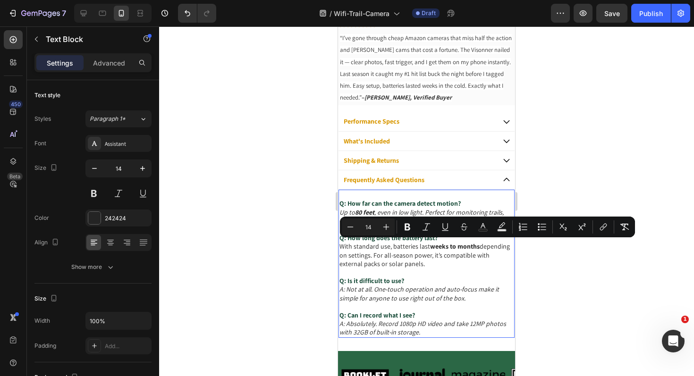
drag, startPoint x: 389, startPoint y: 258, endPoint x: 342, endPoint y: 240, distance: 50.9
drag, startPoint x: 428, startPoint y: 230, endPoint x: 401, endPoint y: 235, distance: 28.3
click at [429, 230] on icon "Editor contextual toolbar" at bounding box center [425, 226] width 9 height 9
click at [313, 244] on div at bounding box center [426, 201] width 535 height 350
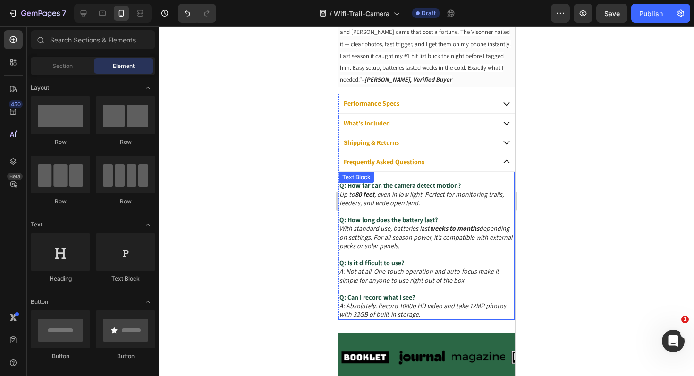
scroll to position [527, 0]
click at [404, 262] on p "Q: Is it difficult to use? A: Not at all. One-touch operation and auto-focus ma…" at bounding box center [426, 272] width 174 height 26
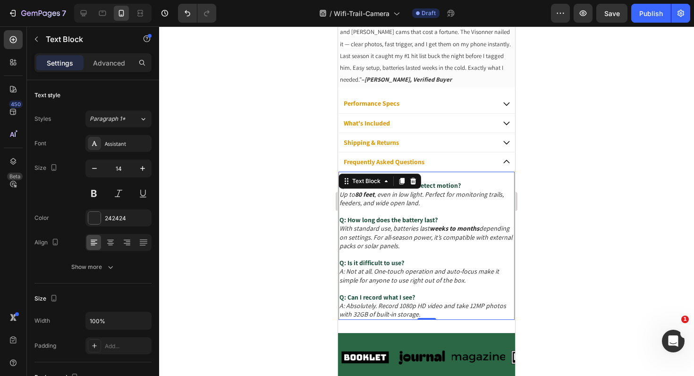
click at [404, 262] on p "Q: Is it difficult to use? A: Not at all. One-touch operation and auto-focus ma…" at bounding box center [426, 272] width 174 height 26
click at [463, 280] on p "⁠⁠⁠⁠⁠⁠⁠ A: Not at all. One-touch operation and auto-focus make it simple for an…" at bounding box center [426, 275] width 174 height 17
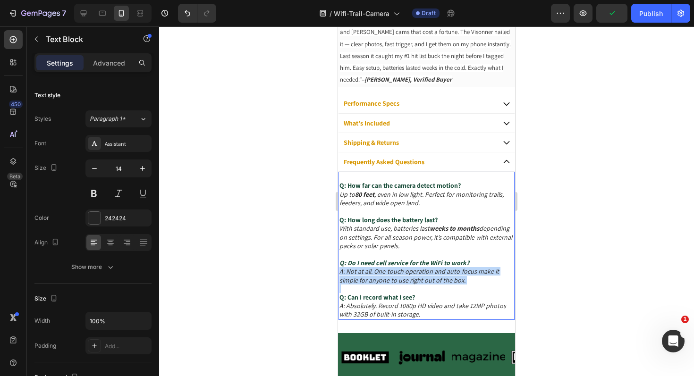
drag, startPoint x: 463, startPoint y: 280, endPoint x: 339, endPoint y: 270, distance: 124.5
click at [339, 270] on p "A: Not at all. One-touch operation and auto-focus make it simple for anyone to …" at bounding box center [426, 275] width 174 height 17
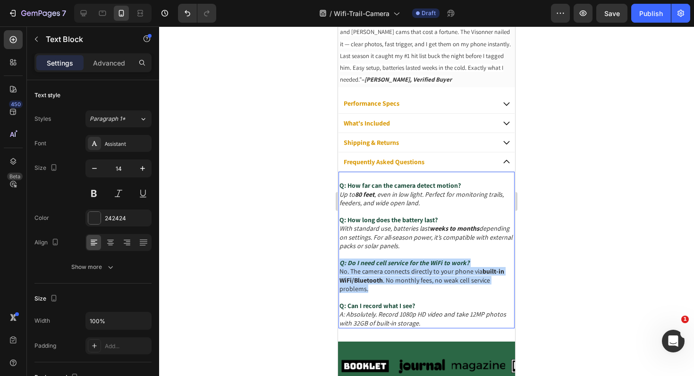
drag, startPoint x: 381, startPoint y: 288, endPoint x: 336, endPoint y: 266, distance: 50.0
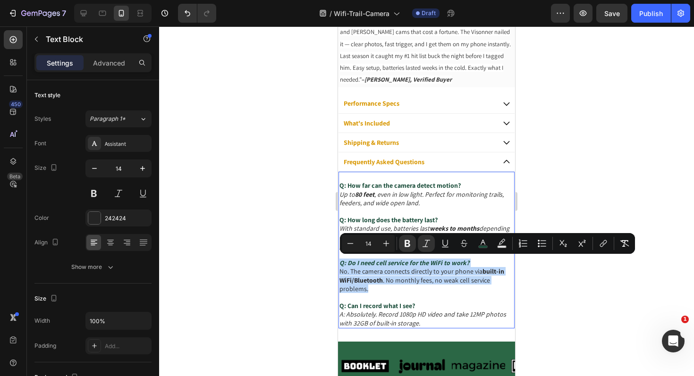
click at [383, 292] on div "Q: How far can the camera detect motion? Up to 80 feet , even in low light. Per…" at bounding box center [426, 250] width 176 height 157
drag, startPoint x: 300, startPoint y: 289, endPoint x: 306, endPoint y: 287, distance: 6.1
click at [301, 289] on div at bounding box center [426, 201] width 535 height 350
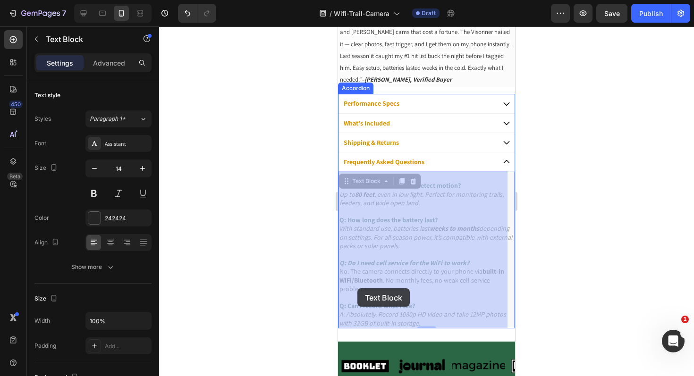
drag, startPoint x: 391, startPoint y: 291, endPoint x: 372, endPoint y: 289, distance: 18.9
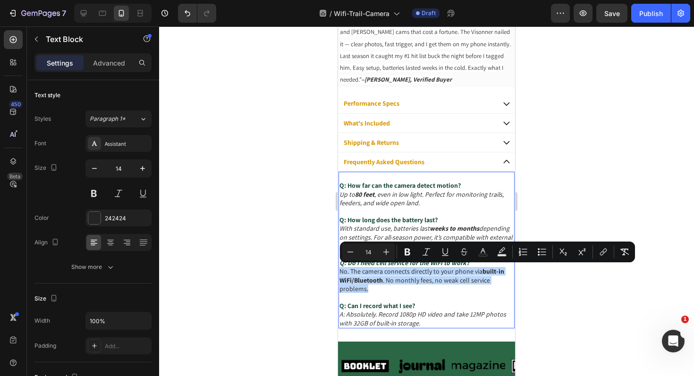
drag, startPoint x: 368, startPoint y: 289, endPoint x: 366, endPoint y: 265, distance: 23.7
click at [420, 252] on button "Italic" at bounding box center [426, 251] width 17 height 17
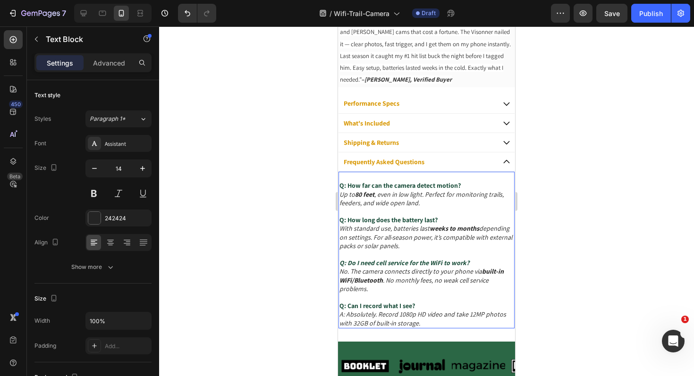
drag, startPoint x: 413, startPoint y: 293, endPoint x: 430, endPoint y: 280, distance: 21.8
click at [413, 293] on p "Rich Text Editor. Editing area: main" at bounding box center [426, 297] width 174 height 8
click at [472, 260] on p "Q: Do I need cell service for the WiFi to work?" at bounding box center [426, 263] width 174 height 8
drag, startPoint x: 469, startPoint y: 260, endPoint x: 339, endPoint y: 262, distance: 130.2
click at [338, 263] on div "Q: How far can the camera detect motion? Up to 80 feet , even in low light. Per…" at bounding box center [426, 250] width 176 height 157
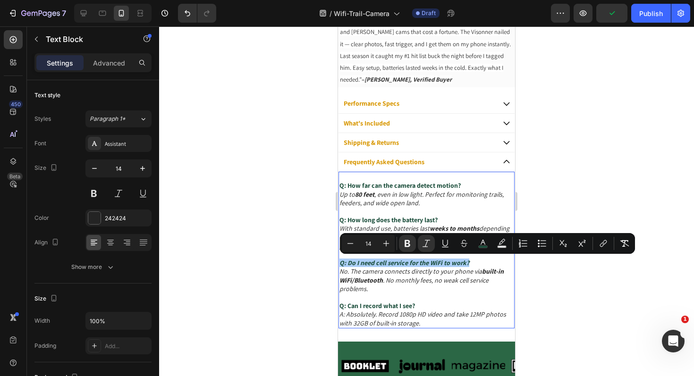
drag, startPoint x: 429, startPoint y: 245, endPoint x: 417, endPoint y: 250, distance: 13.3
click at [429, 245] on icon "Editor contextual toolbar" at bounding box center [425, 243] width 9 height 9
click at [299, 285] on div at bounding box center [426, 201] width 535 height 350
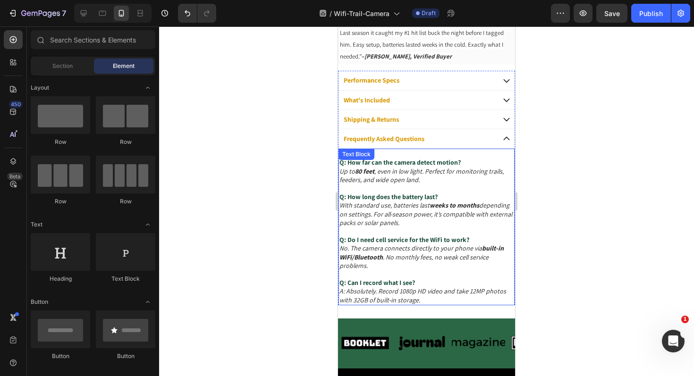
scroll to position [604, 0]
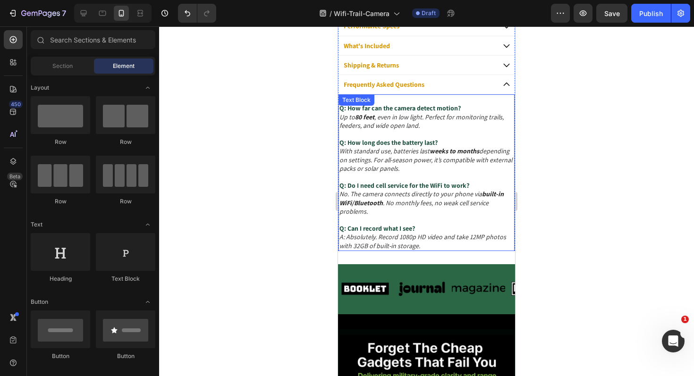
click at [414, 227] on strong "Q: Can I record what I see?" at bounding box center [376, 228] width 75 height 8
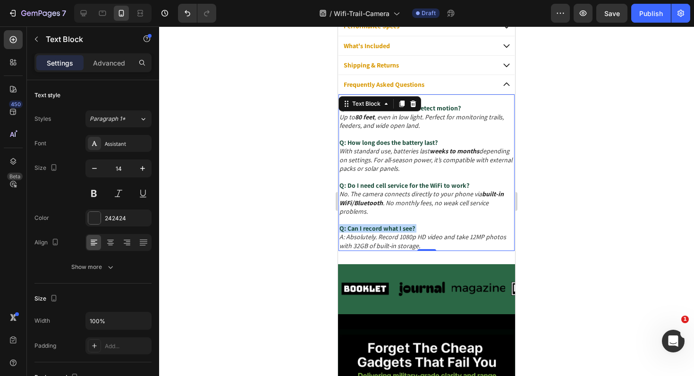
click at [414, 227] on strong "Q: Can I record what I see?" at bounding box center [376, 228] width 75 height 8
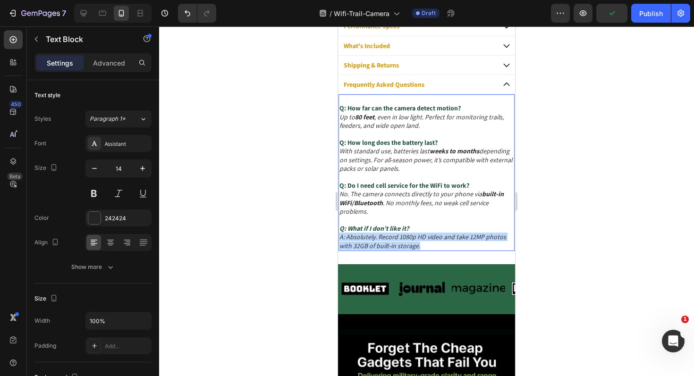
drag, startPoint x: 423, startPoint y: 244, endPoint x: 331, endPoint y: 234, distance: 92.5
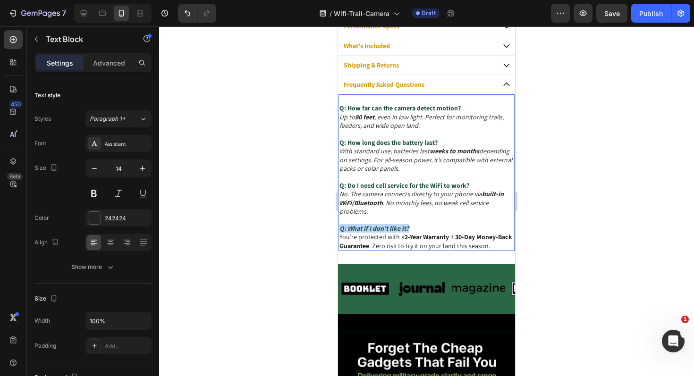
drag, startPoint x: 411, startPoint y: 226, endPoint x: 329, endPoint y: 226, distance: 81.6
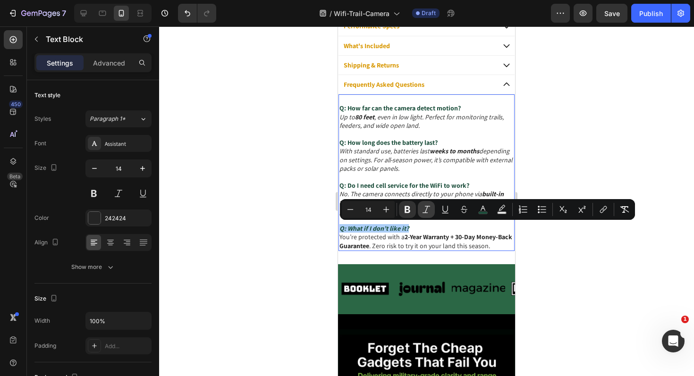
click at [425, 209] on icon "Editor contextual toolbar" at bounding box center [425, 209] width 9 height 9
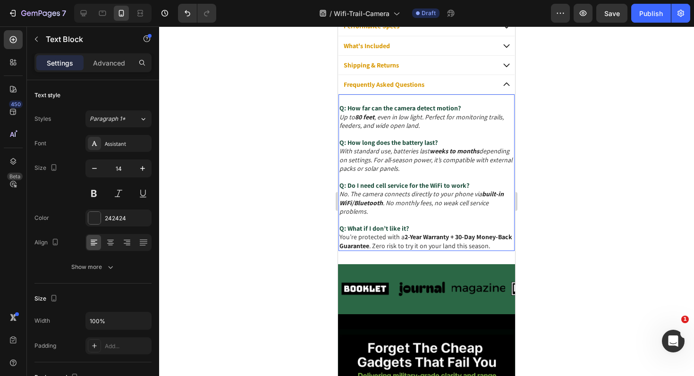
click at [491, 246] on p "Q: What if I don’t like it? You’re protected with a 2-Year Warranty + 30-Day Mo…" at bounding box center [426, 237] width 174 height 26
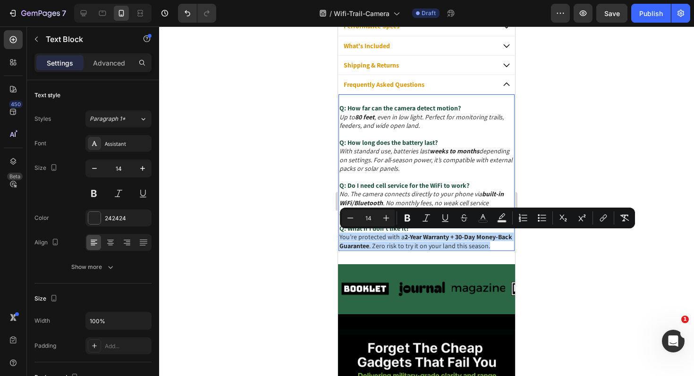
drag, startPoint x: 502, startPoint y: 246, endPoint x: 710, endPoint y: 250, distance: 208.1
drag, startPoint x: 424, startPoint y: 220, endPoint x: 414, endPoint y: 224, distance: 10.8
click at [424, 220] on icon "Editor contextual toolbar" at bounding box center [425, 217] width 9 height 9
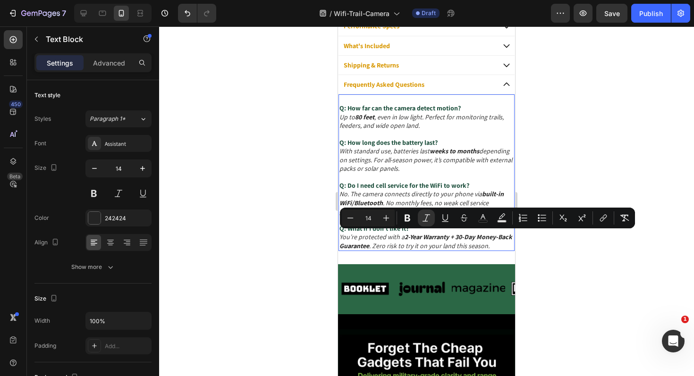
drag, startPoint x: 249, startPoint y: 248, endPoint x: 261, endPoint y: 246, distance: 12.4
click at [249, 248] on div at bounding box center [426, 201] width 535 height 350
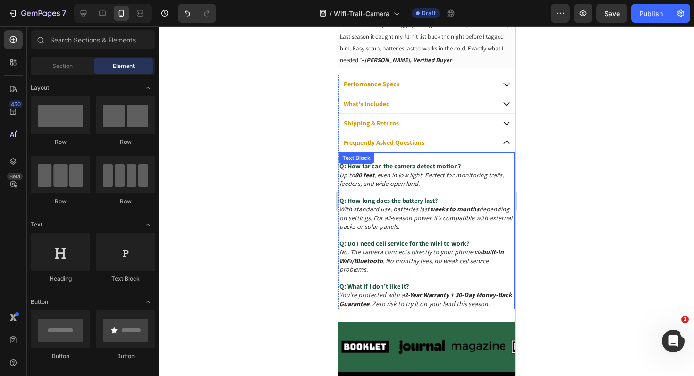
scroll to position [546, 0]
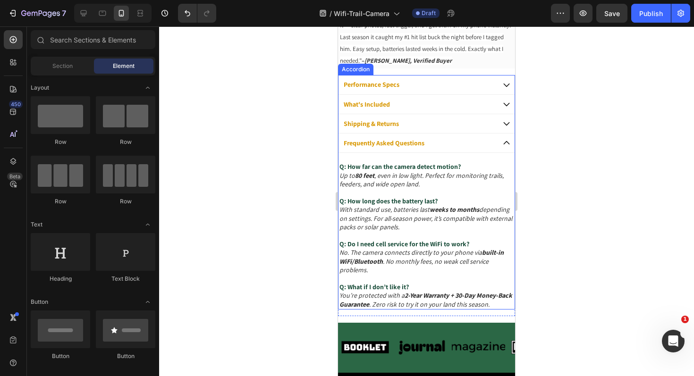
click at [504, 145] on div "Frequently Asked Questions" at bounding box center [426, 143] width 176 height 19
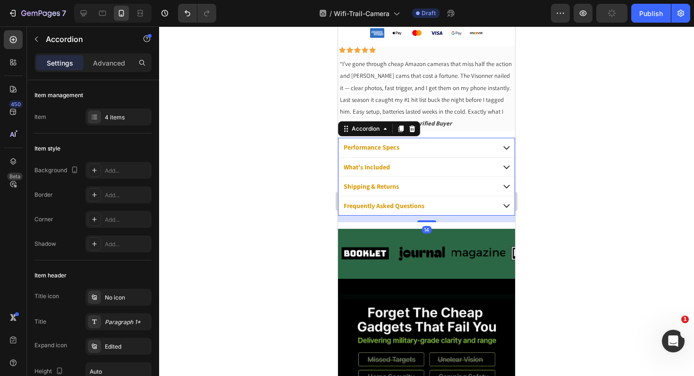
scroll to position [460, 0]
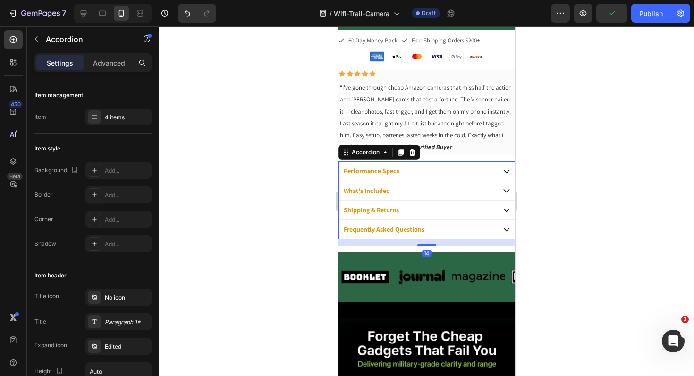
click at [255, 151] on div at bounding box center [426, 201] width 535 height 350
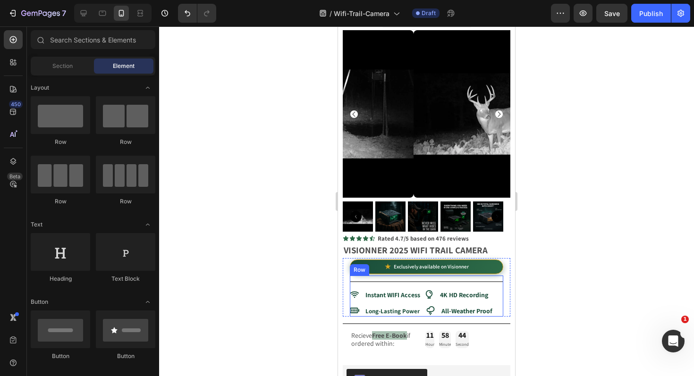
scroll to position [0, 0]
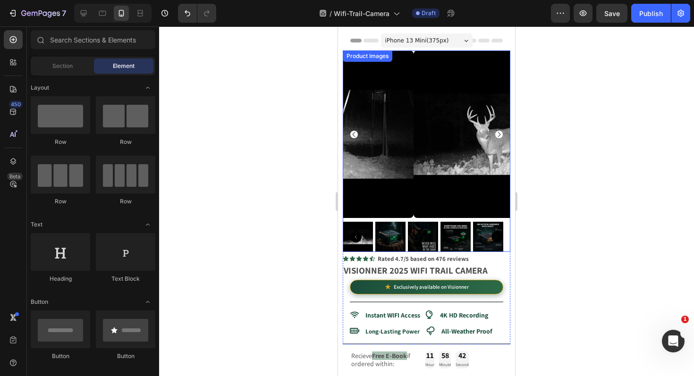
click at [386, 235] on img at bounding box center [390, 237] width 30 height 30
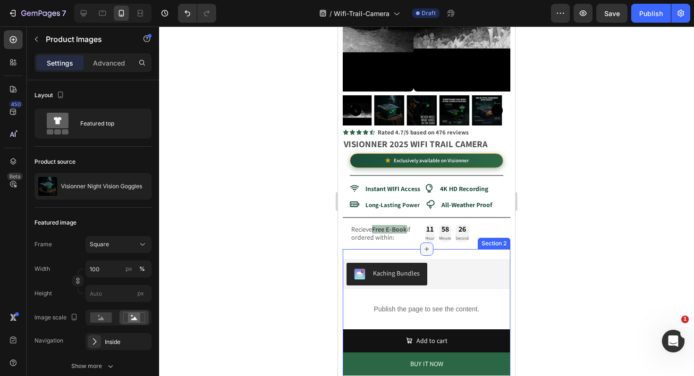
scroll to position [35, 0]
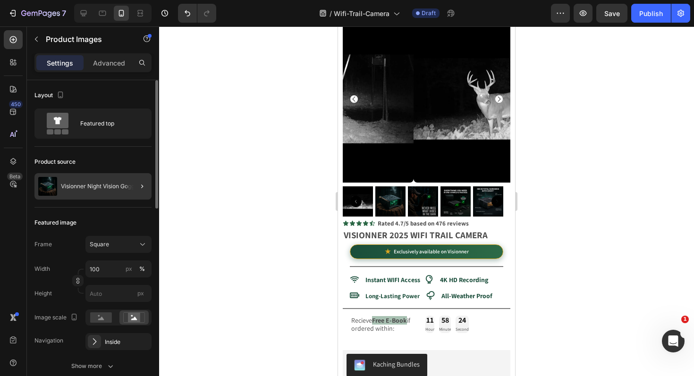
click at [117, 191] on div "Visionner Night Vision Goggles" at bounding box center [92, 186] width 117 height 26
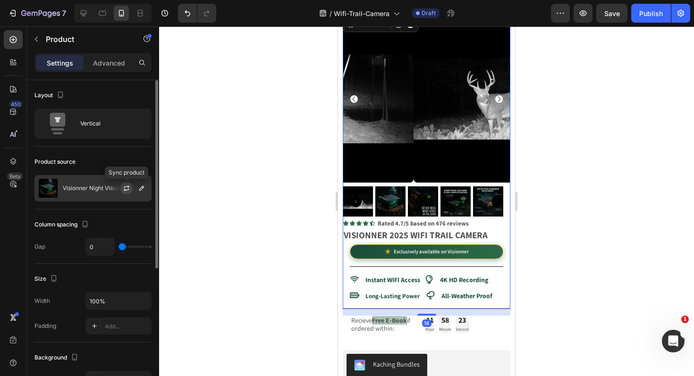
click at [125, 186] on icon "button" at bounding box center [127, 188] width 8 height 8
drag, startPoint x: 87, startPoint y: 188, endPoint x: 94, endPoint y: 186, distance: 7.3
click at [88, 187] on p "Visionner Night Vision Goggles" at bounding box center [103, 188] width 81 height 7
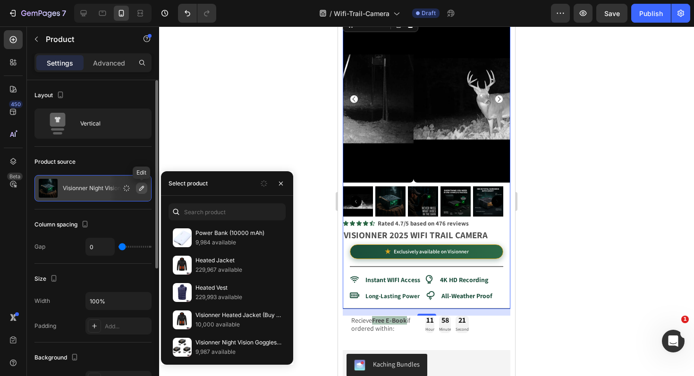
click at [142, 188] on icon "button" at bounding box center [141, 188] width 5 height 5
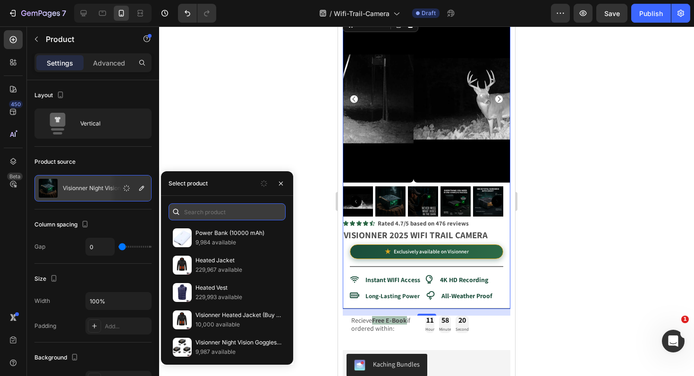
click at [225, 216] on input "text" at bounding box center [226, 211] width 117 height 17
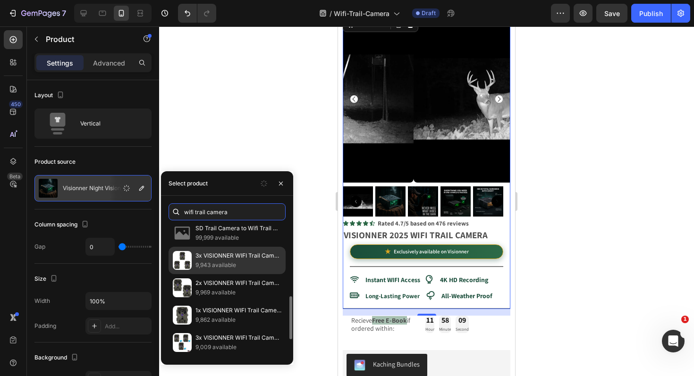
scroll to position [242, 0]
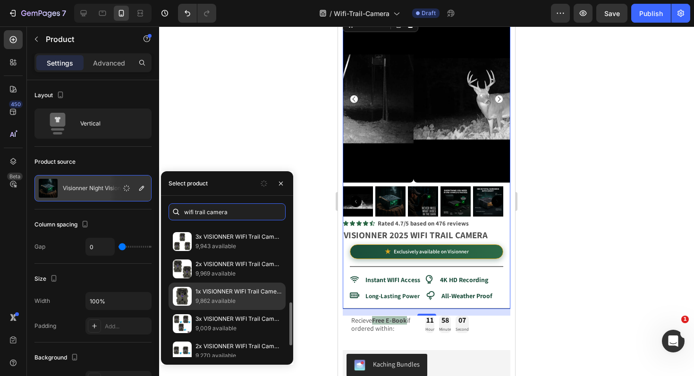
type input "wifi trail camera"
click at [242, 298] on p "9,862 available" at bounding box center [238, 300] width 86 height 9
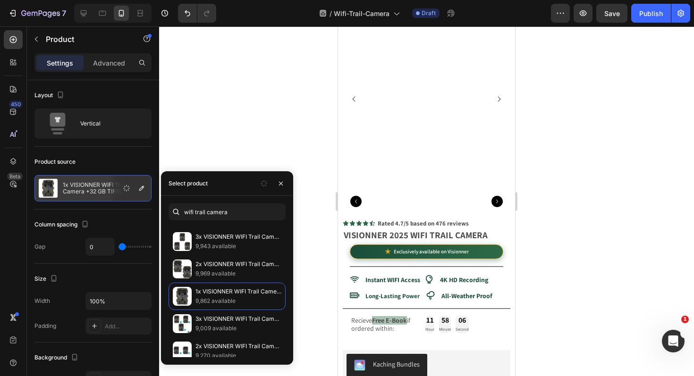
click at [270, 114] on div at bounding box center [426, 201] width 535 height 350
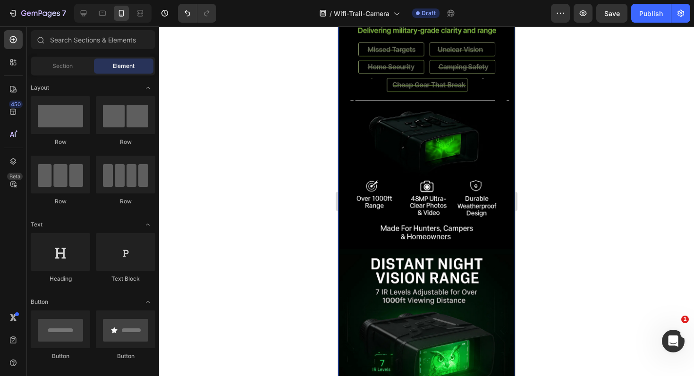
scroll to position [736, 0]
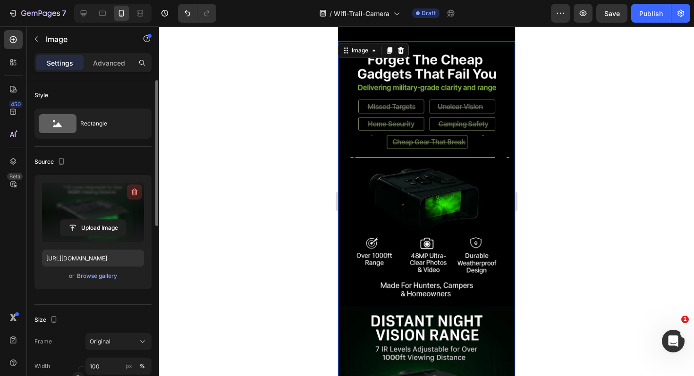
click at [132, 190] on icon "button" at bounding box center [135, 192] width 6 height 7
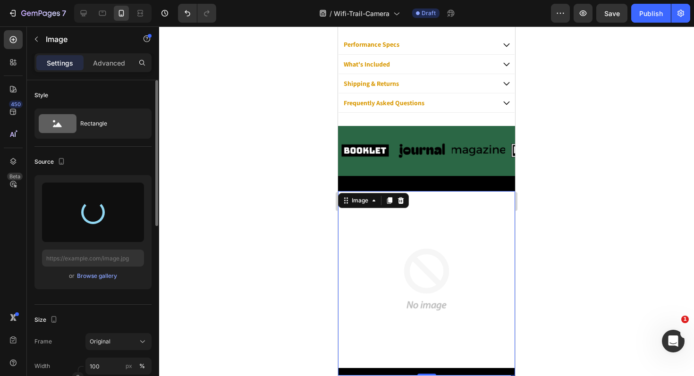
scroll to position [691, 0]
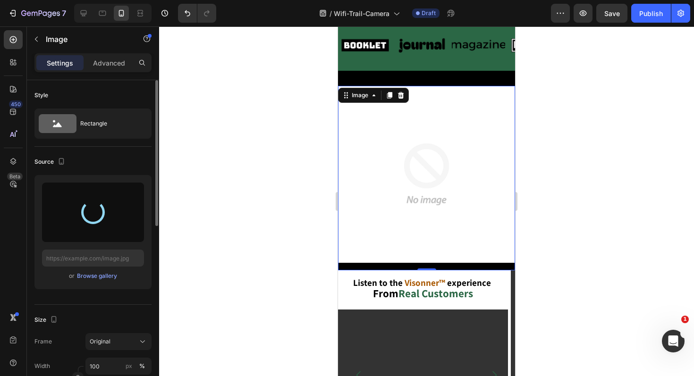
type input "[URL][DOMAIN_NAME]"
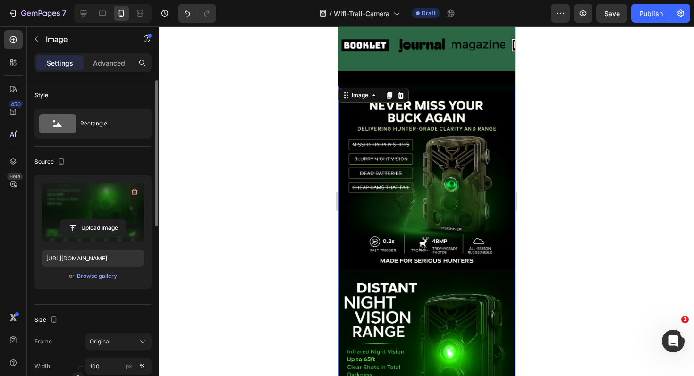
click at [276, 173] on div at bounding box center [426, 201] width 535 height 350
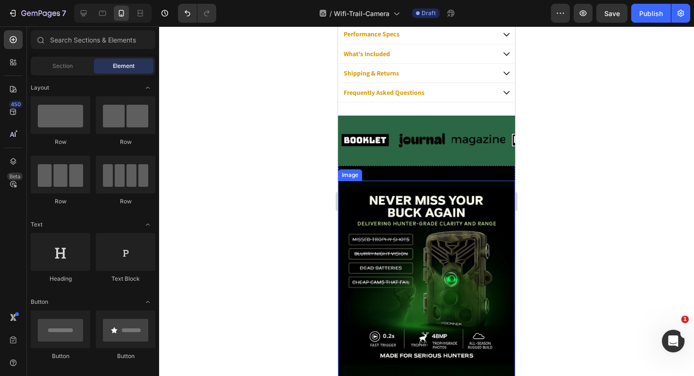
scroll to position [635, 0]
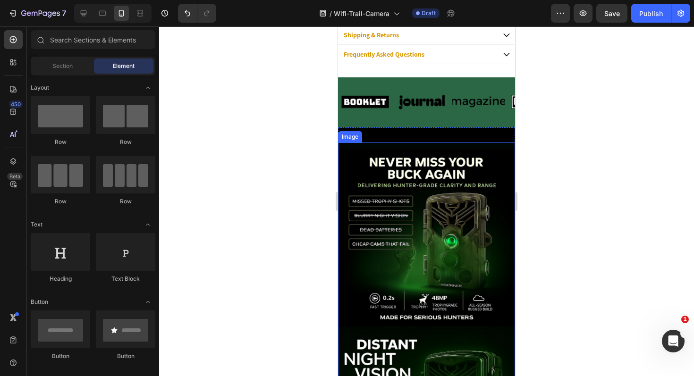
click at [273, 158] on div at bounding box center [426, 201] width 535 height 350
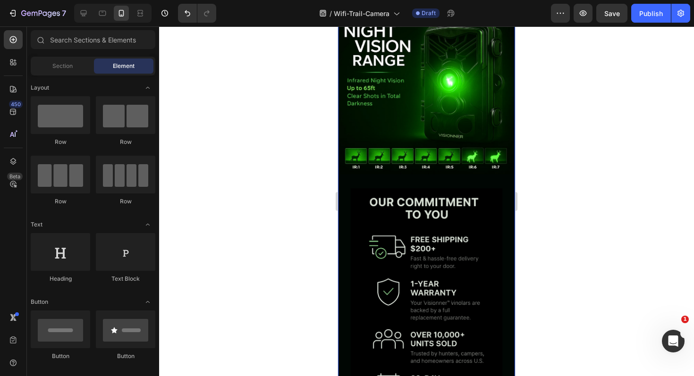
scroll to position [987, 0]
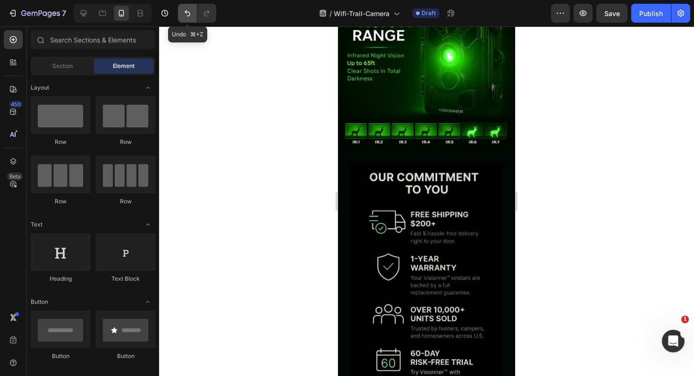
click at [186, 13] on icon "Undo/Redo" at bounding box center [187, 13] width 6 height 6
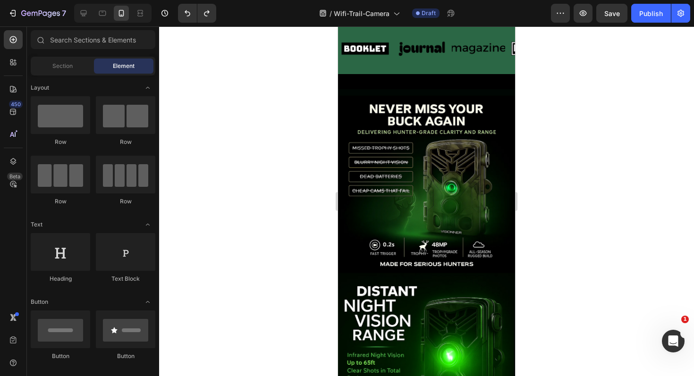
scroll to position [678, 0]
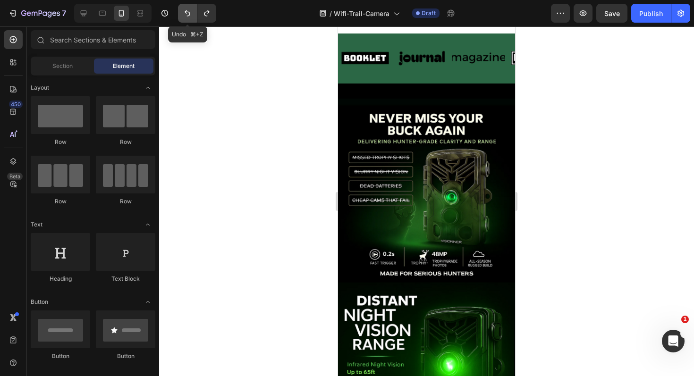
click at [184, 12] on icon "Undo/Redo" at bounding box center [187, 12] width 9 height 9
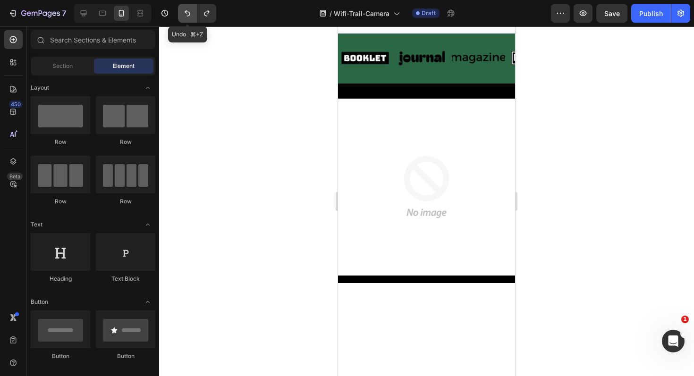
click at [184, 12] on icon "Undo/Redo" at bounding box center [187, 12] width 9 height 9
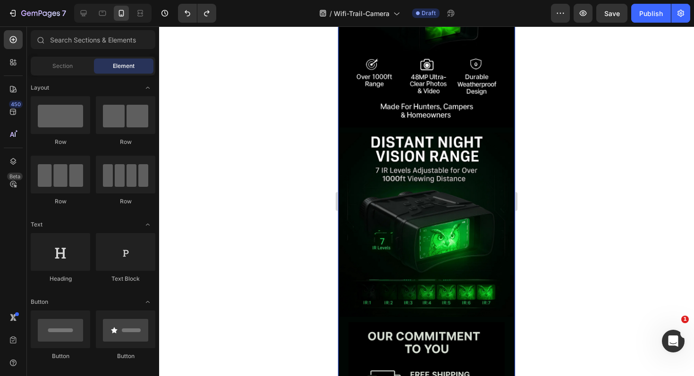
scroll to position [914, 0]
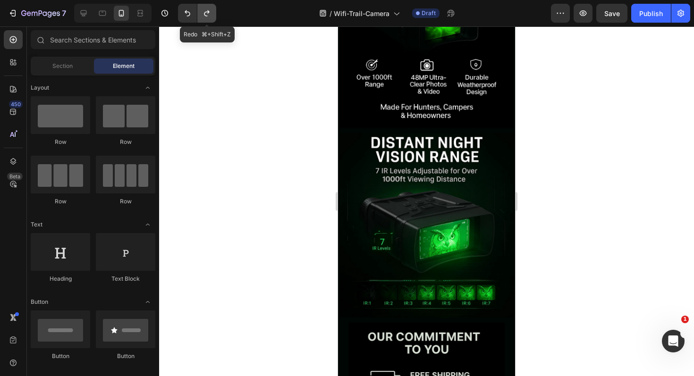
click at [208, 9] on icon "Undo/Redo" at bounding box center [206, 12] width 9 height 9
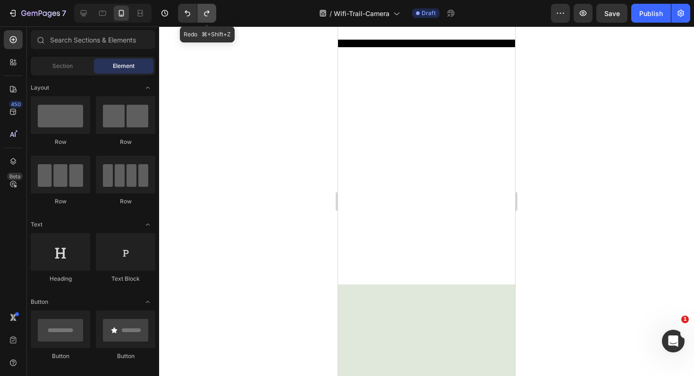
click at [208, 9] on icon "Undo/Redo" at bounding box center [206, 12] width 9 height 9
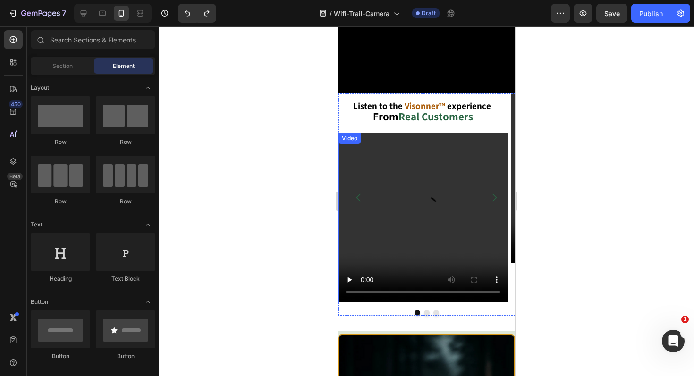
scroll to position [1268, 0]
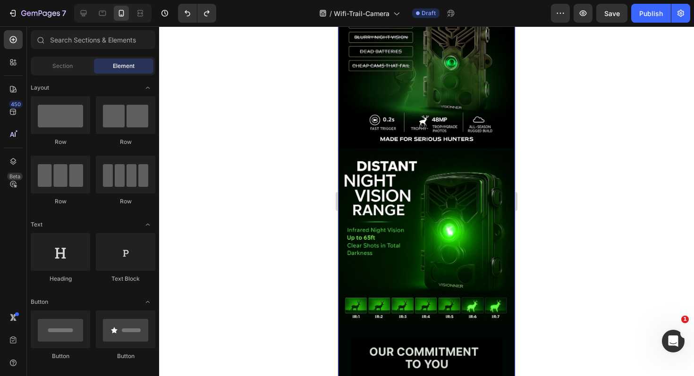
scroll to position [823, 0]
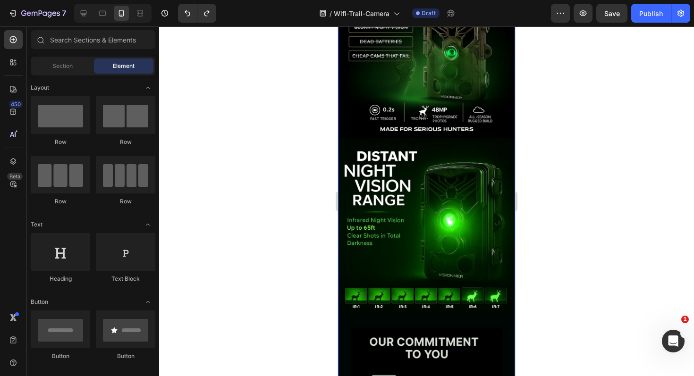
click at [430, 133] on img at bounding box center [426, 258] width 177 height 609
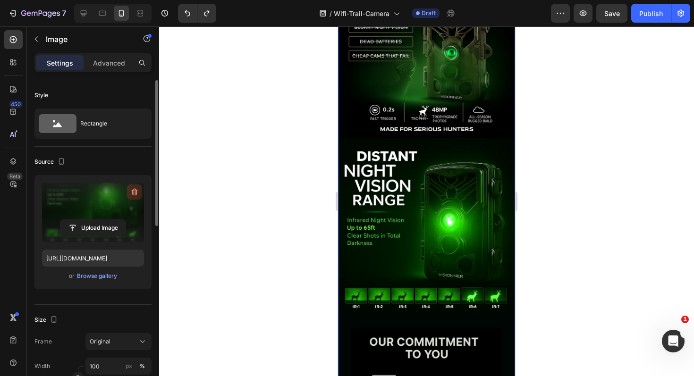
click at [137, 189] on icon "button" at bounding box center [134, 191] width 9 height 9
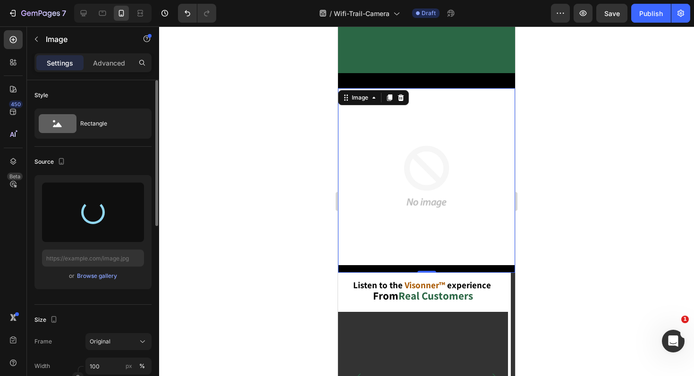
scroll to position [687, 0]
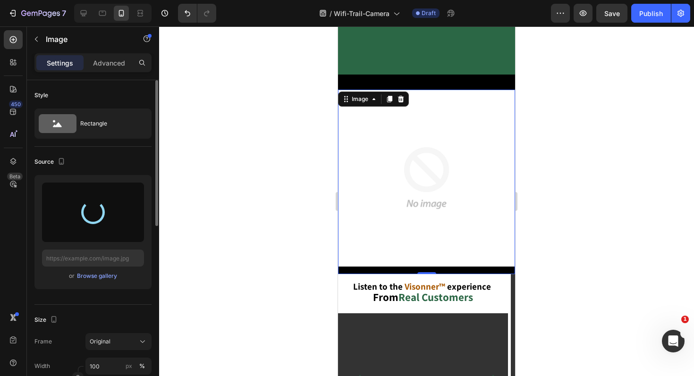
type input "https://cdn.shopify.com/s/files/1/0559/3507/4498/files/gempages_491335388313420…"
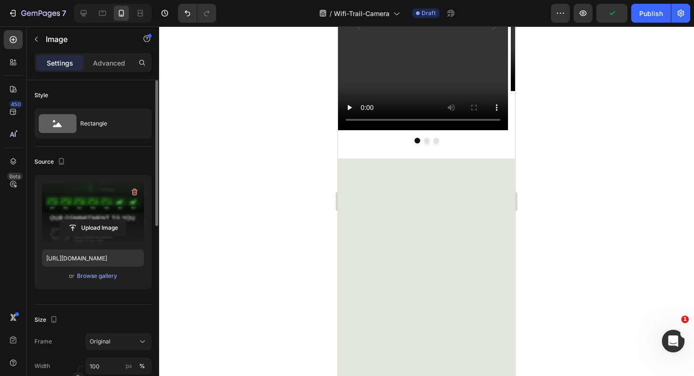
scroll to position [1091, 0]
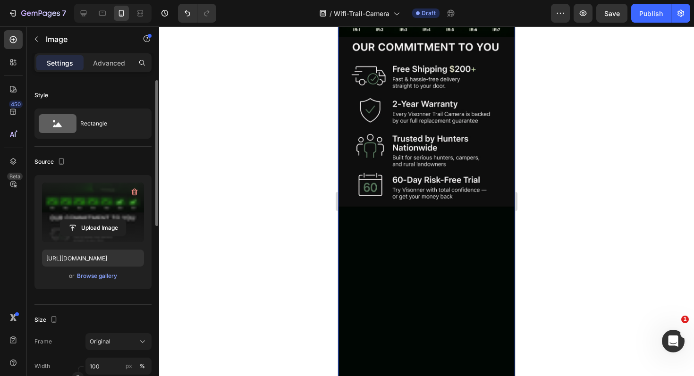
click at [407, 232] on img at bounding box center [426, 37] width 177 height 703
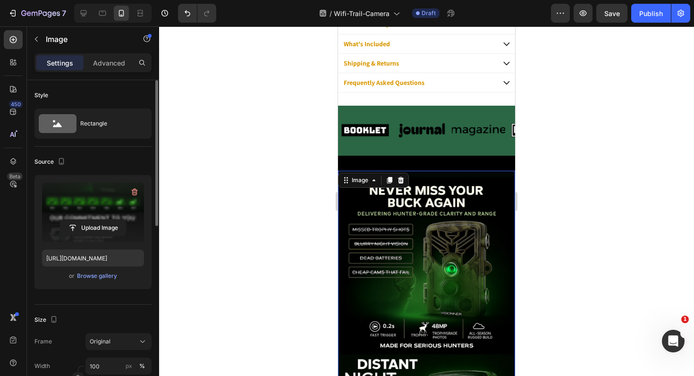
scroll to position [657, 0]
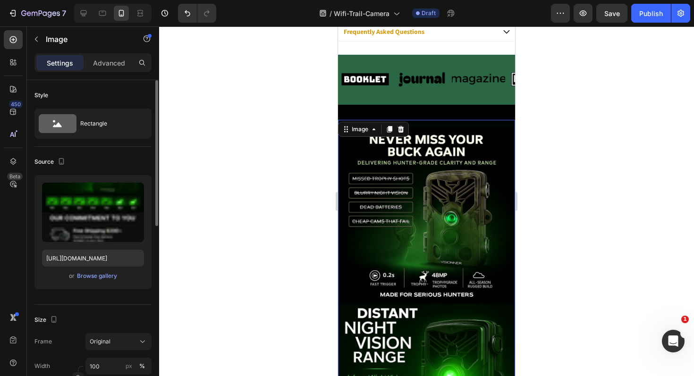
drag, startPoint x: 133, startPoint y: 188, endPoint x: 96, endPoint y: 249, distance: 70.9
click at [133, 188] on icon "button" at bounding box center [134, 191] width 9 height 9
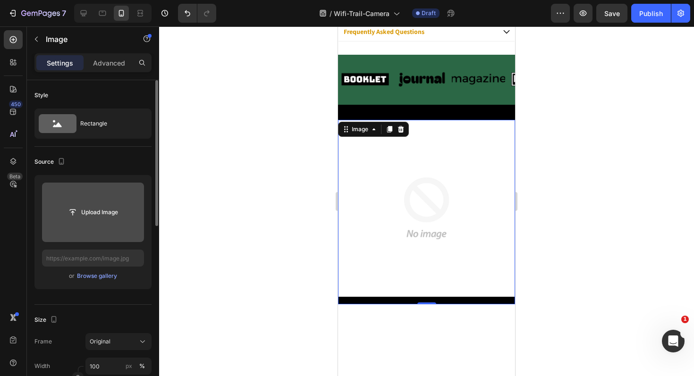
click at [90, 222] on input "file" at bounding box center [93, 212] width 102 height 59
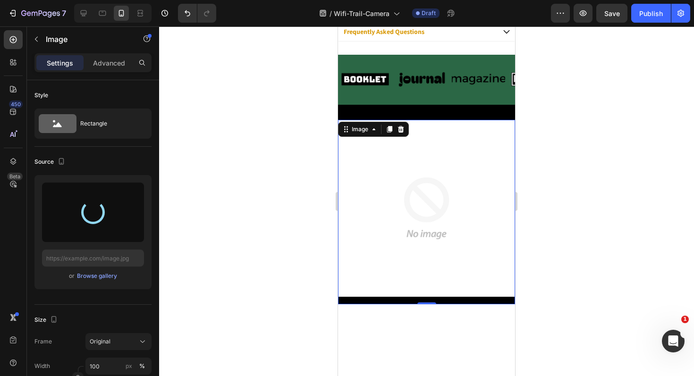
type input "https://cdn.shopify.com/s/files/1/0559/3507/4498/files/gempages_491335388313420…"
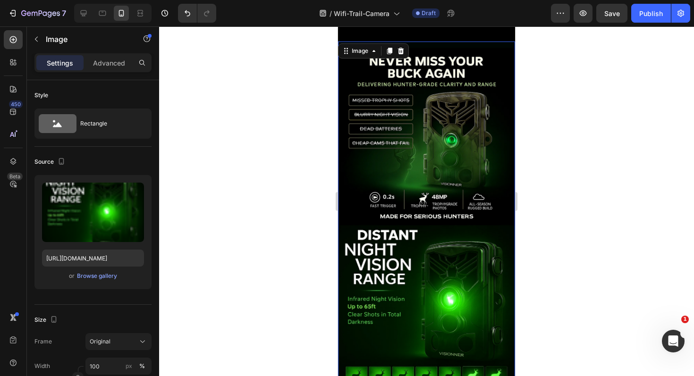
click at [267, 226] on div at bounding box center [426, 201] width 535 height 350
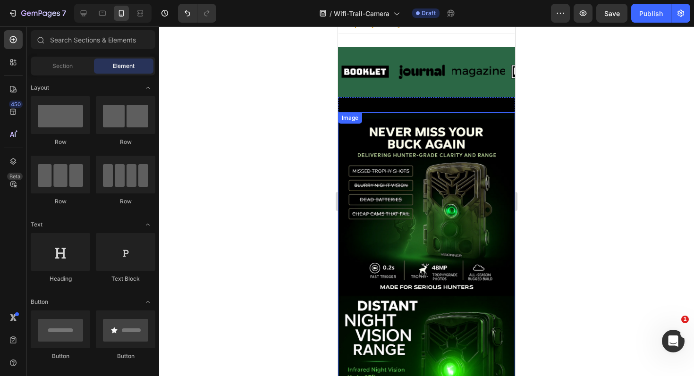
scroll to position [664, 0]
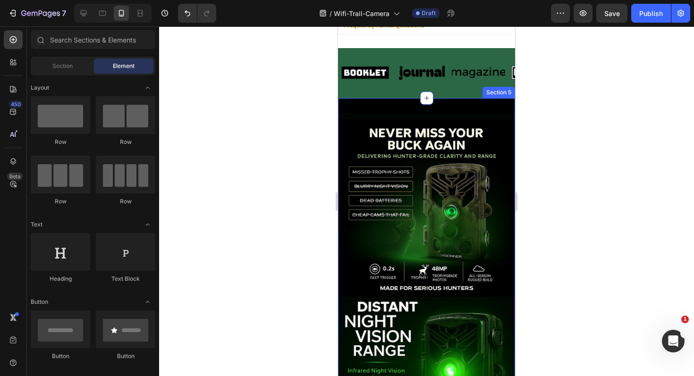
click at [386, 110] on div "Image Section 5" at bounding box center [426, 369] width 177 height 543
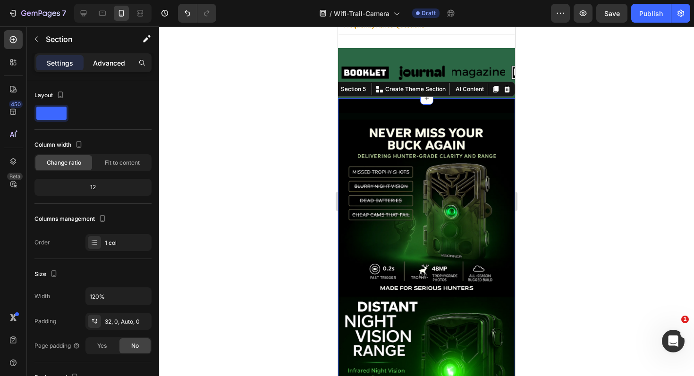
click at [109, 61] on p "Advanced" at bounding box center [109, 63] width 32 height 10
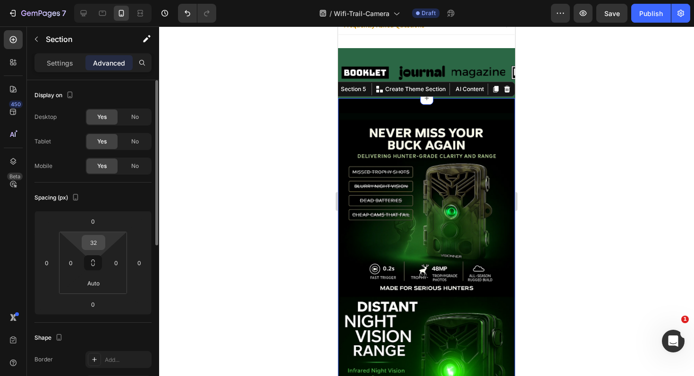
click at [96, 249] on input "32" at bounding box center [93, 242] width 19 height 14
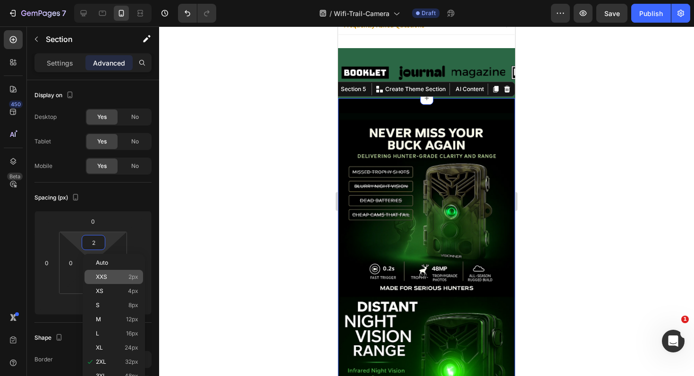
click at [116, 273] on div "XXS 2px" at bounding box center [113, 277] width 59 height 14
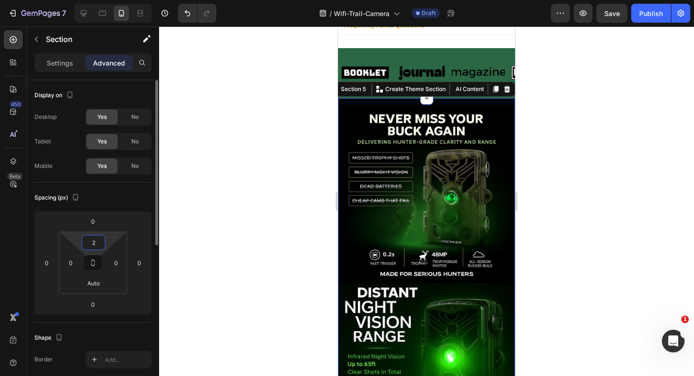
click at [96, 245] on input "2" at bounding box center [93, 242] width 19 height 14
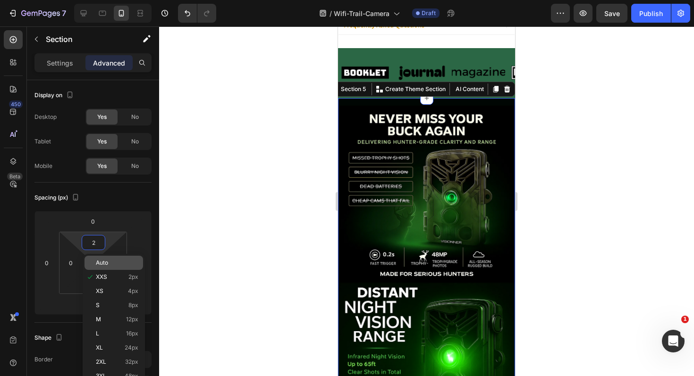
click at [117, 268] on div "Auto" at bounding box center [113, 263] width 59 height 14
type input "Auto"
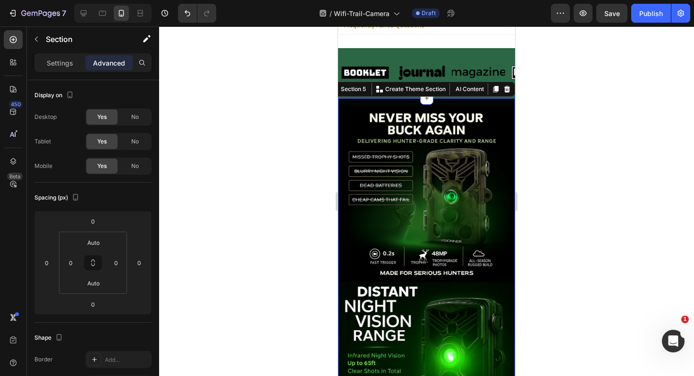
click at [229, 195] on div at bounding box center [426, 201] width 535 height 350
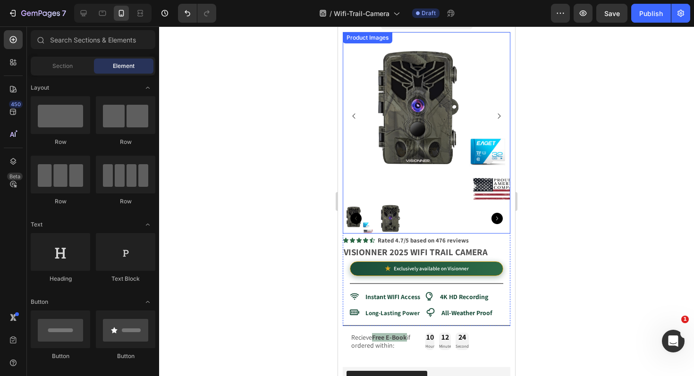
scroll to position [0, 0]
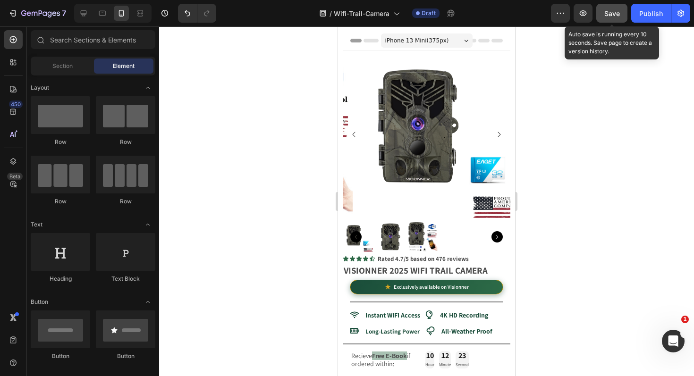
click at [607, 12] on span "Save" at bounding box center [612, 13] width 16 height 8
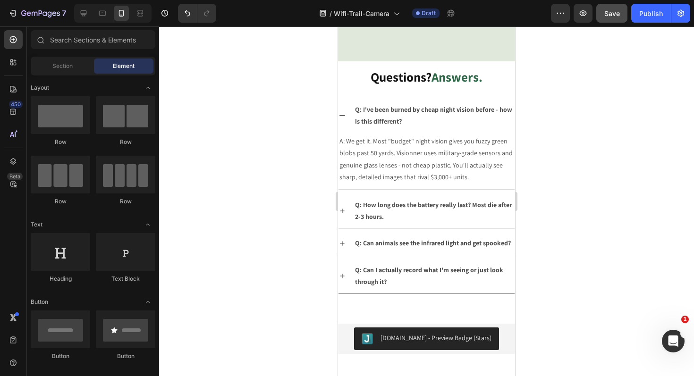
scroll to position [1967, 0]
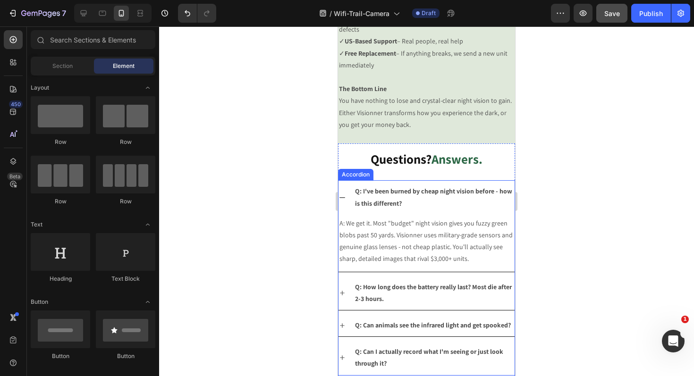
click at [346, 180] on div "Q: I've been burned by cheap night vision before - how is this different?" at bounding box center [426, 197] width 176 height 34
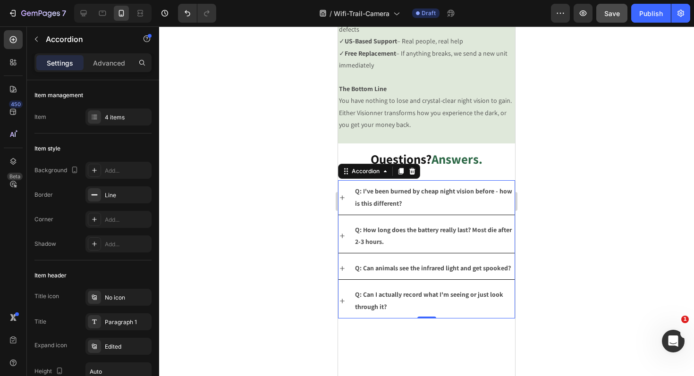
click at [346, 180] on div "Q: I've been burned by cheap night vision before - how is this different?" at bounding box center [426, 197] width 176 height 34
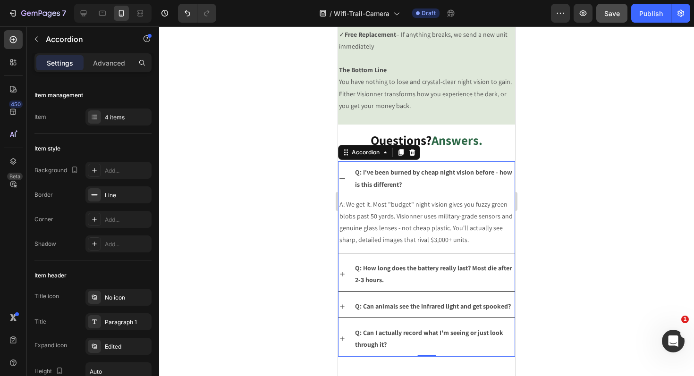
scroll to position [1955, 0]
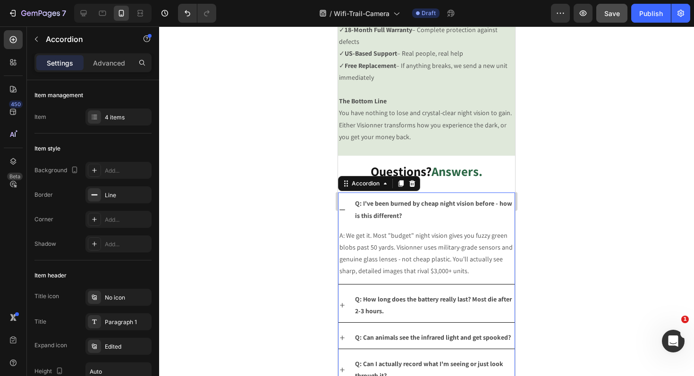
click at [345, 206] on icon at bounding box center [342, 210] width 8 height 8
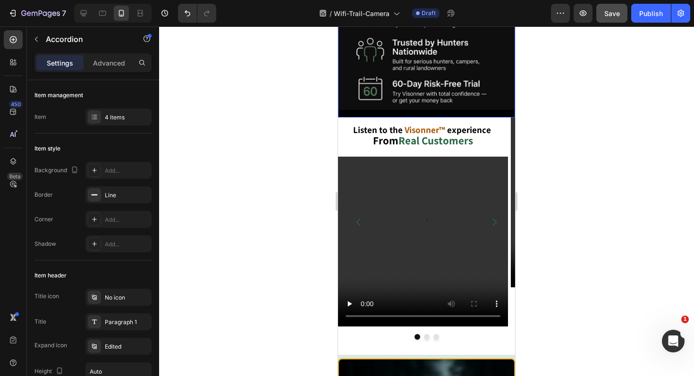
scroll to position [1178, 0]
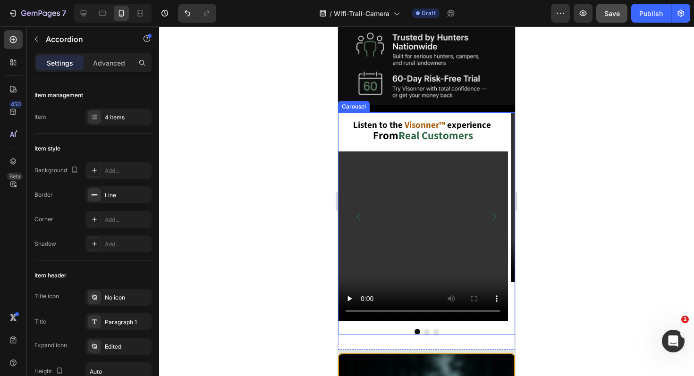
click at [488, 211] on icon "Carousel Next Arrow" at bounding box center [493, 216] width 11 height 11
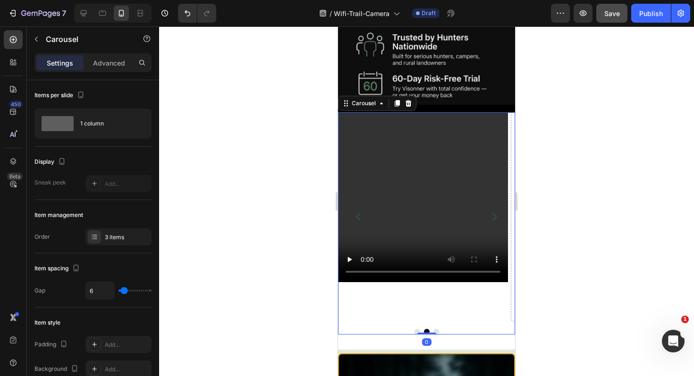
click at [358, 211] on icon "Carousel Back Arrow" at bounding box center [358, 216] width 11 height 11
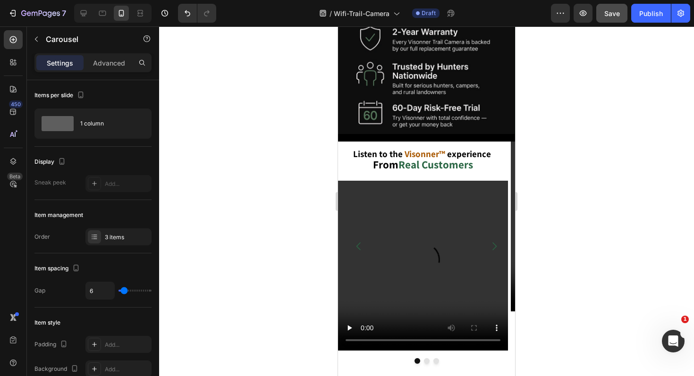
scroll to position [1149, 0]
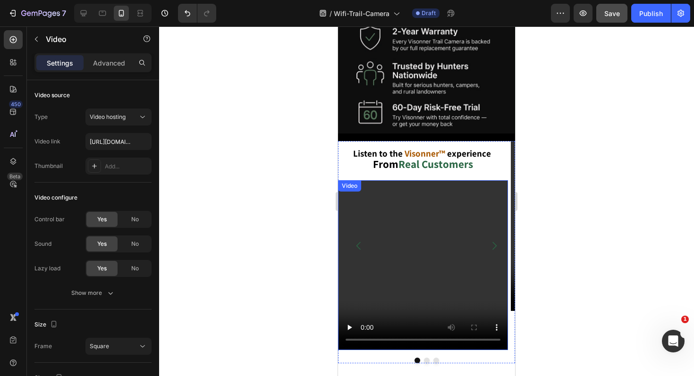
click at [488, 185] on video at bounding box center [423, 265] width 170 height 170
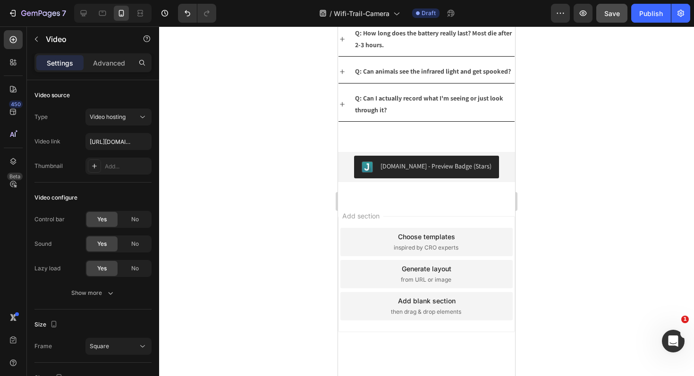
scroll to position [2234, 0]
